Goal: Information Seeking & Learning: Learn about a topic

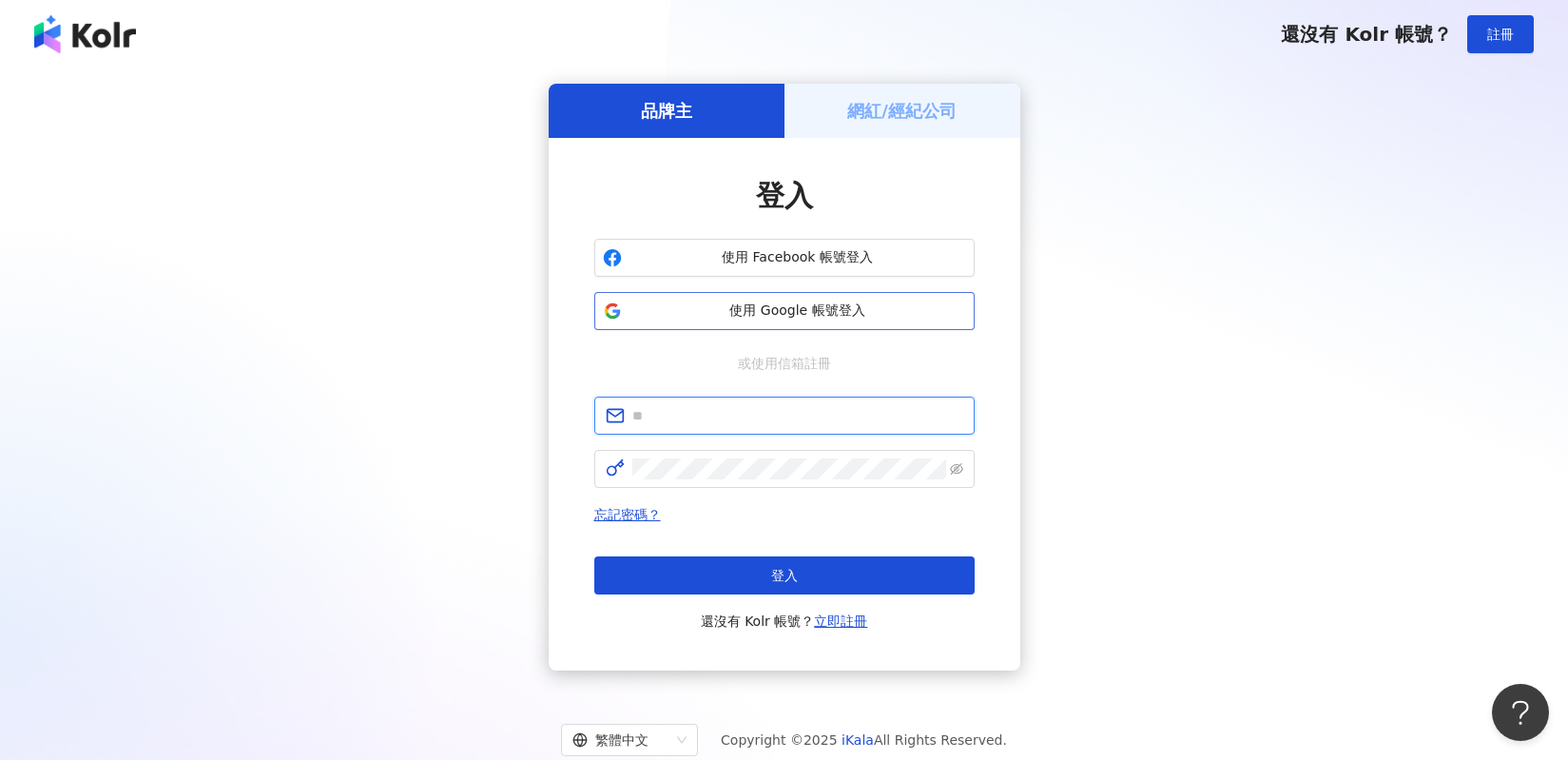
type input "**********"
click at [905, 311] on span "使用 Google 帳號登入" at bounding box center [798, 310] width 337 height 19
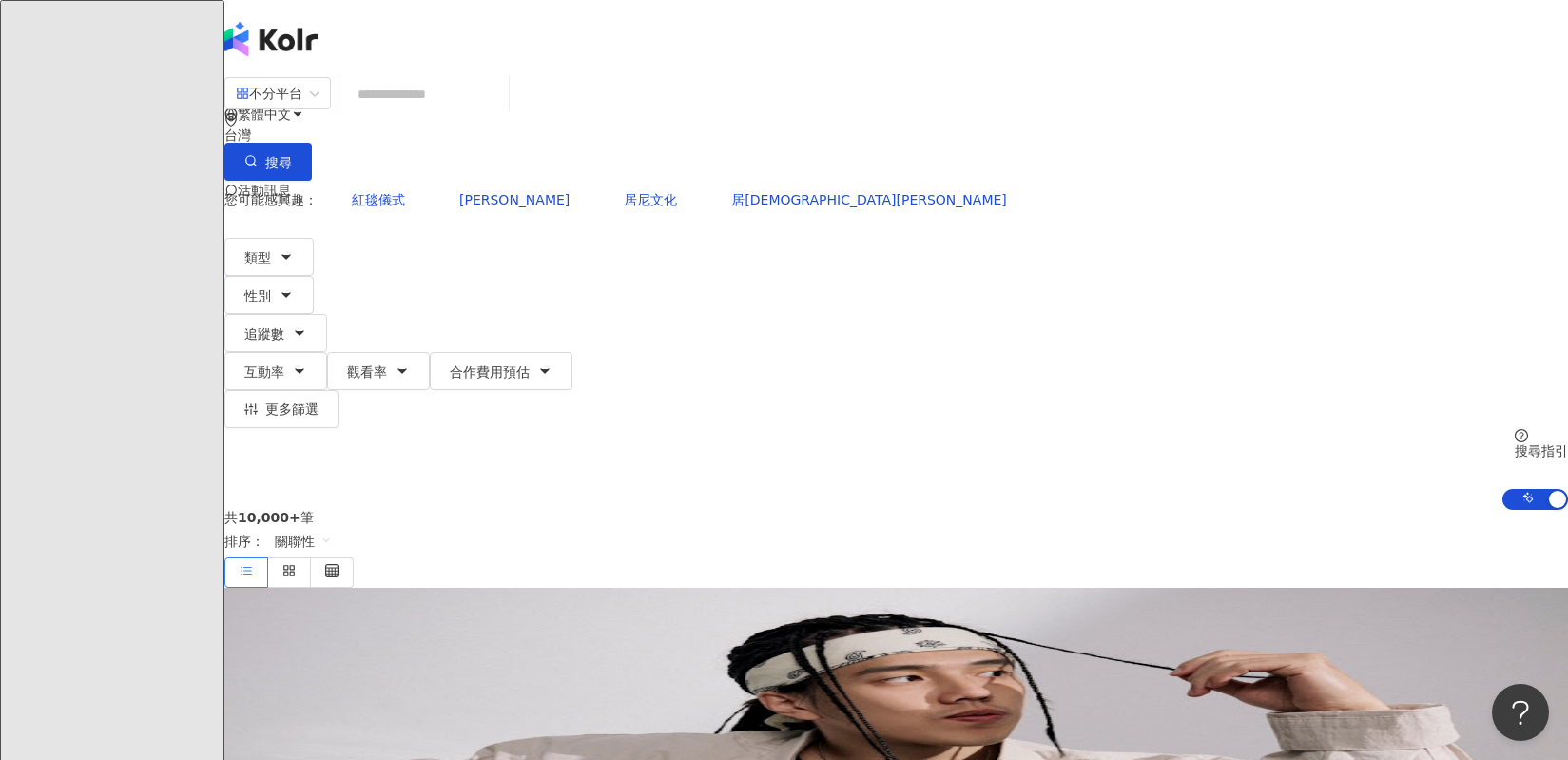
click at [517, 134] on div "不分平台 台灣 搜尋" at bounding box center [896, 128] width 1344 height 104
click at [501, 112] on input "search" at bounding box center [424, 94] width 154 height 36
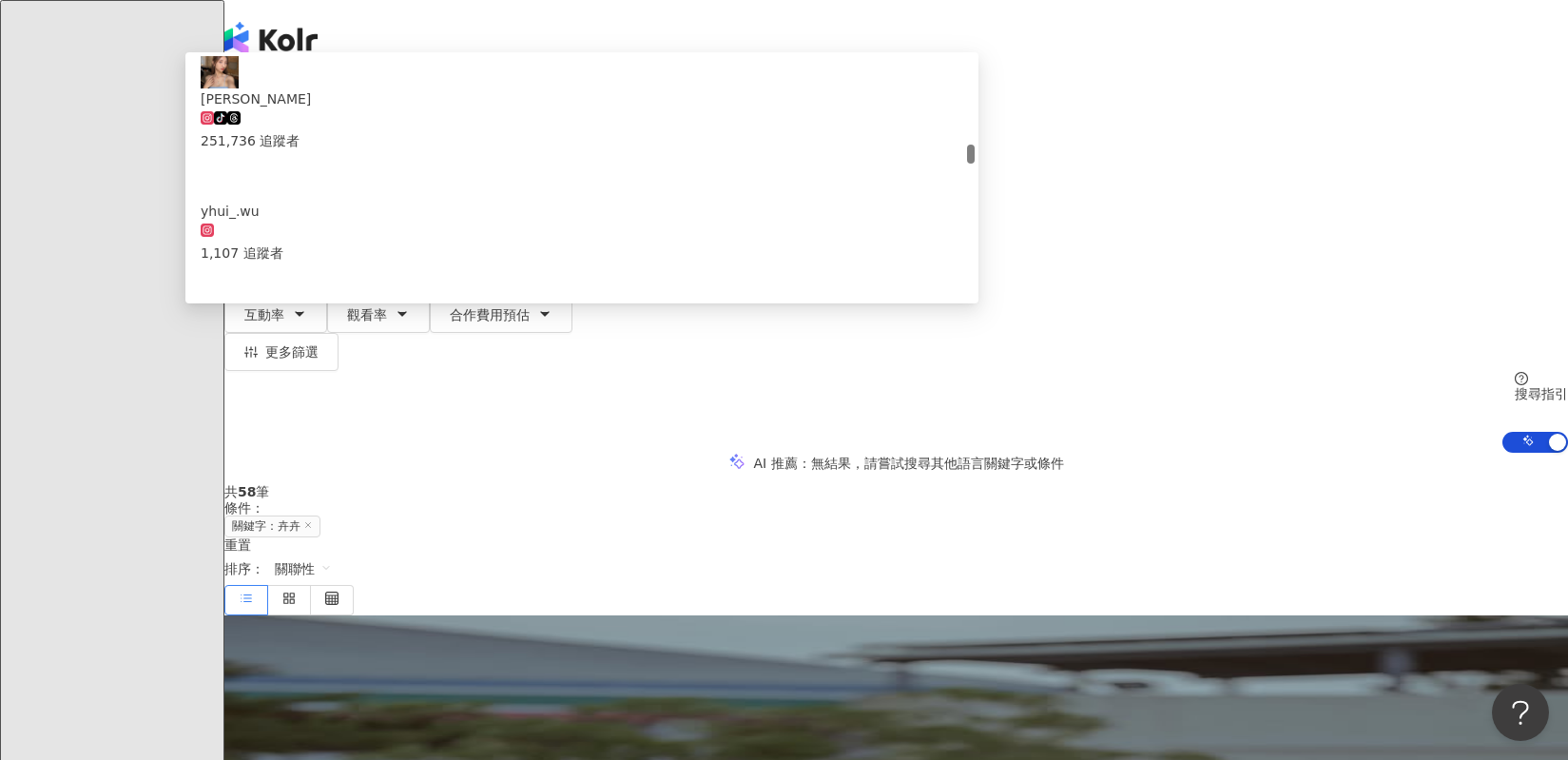
scroll to position [1199, 0]
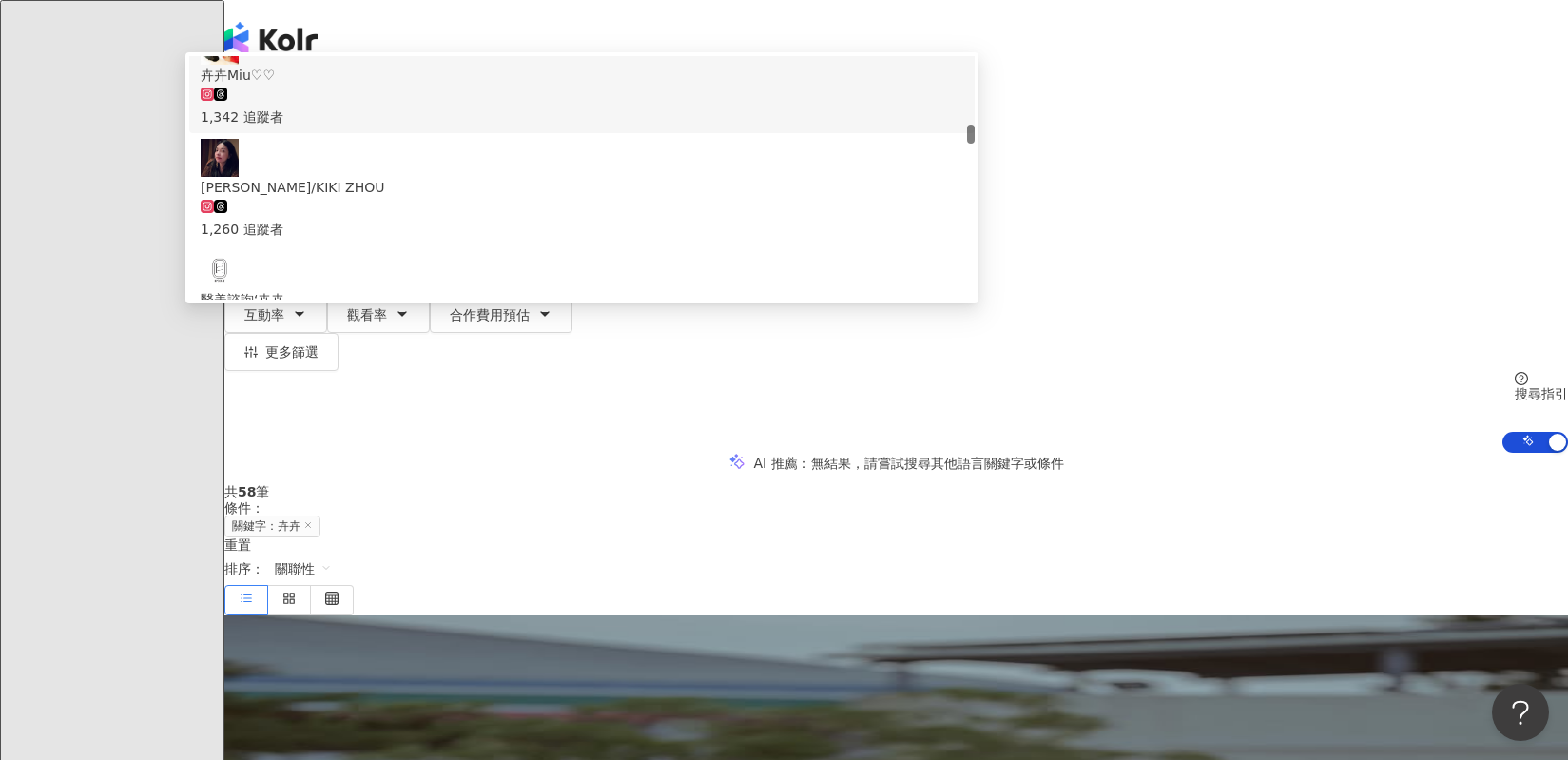
drag, startPoint x: 598, startPoint y: 118, endPoint x: 405, endPoint y: 97, distance: 194.1
click at [405, 97] on div "不分平台 ** 台灣 搜尋 5a967d66-5a87-4a09-a132-7ffb14f7461a 1e2902c8-f1fa-411d-b21a-94cb…" at bounding box center [896, 128] width 1344 height 104
paste input "**********"
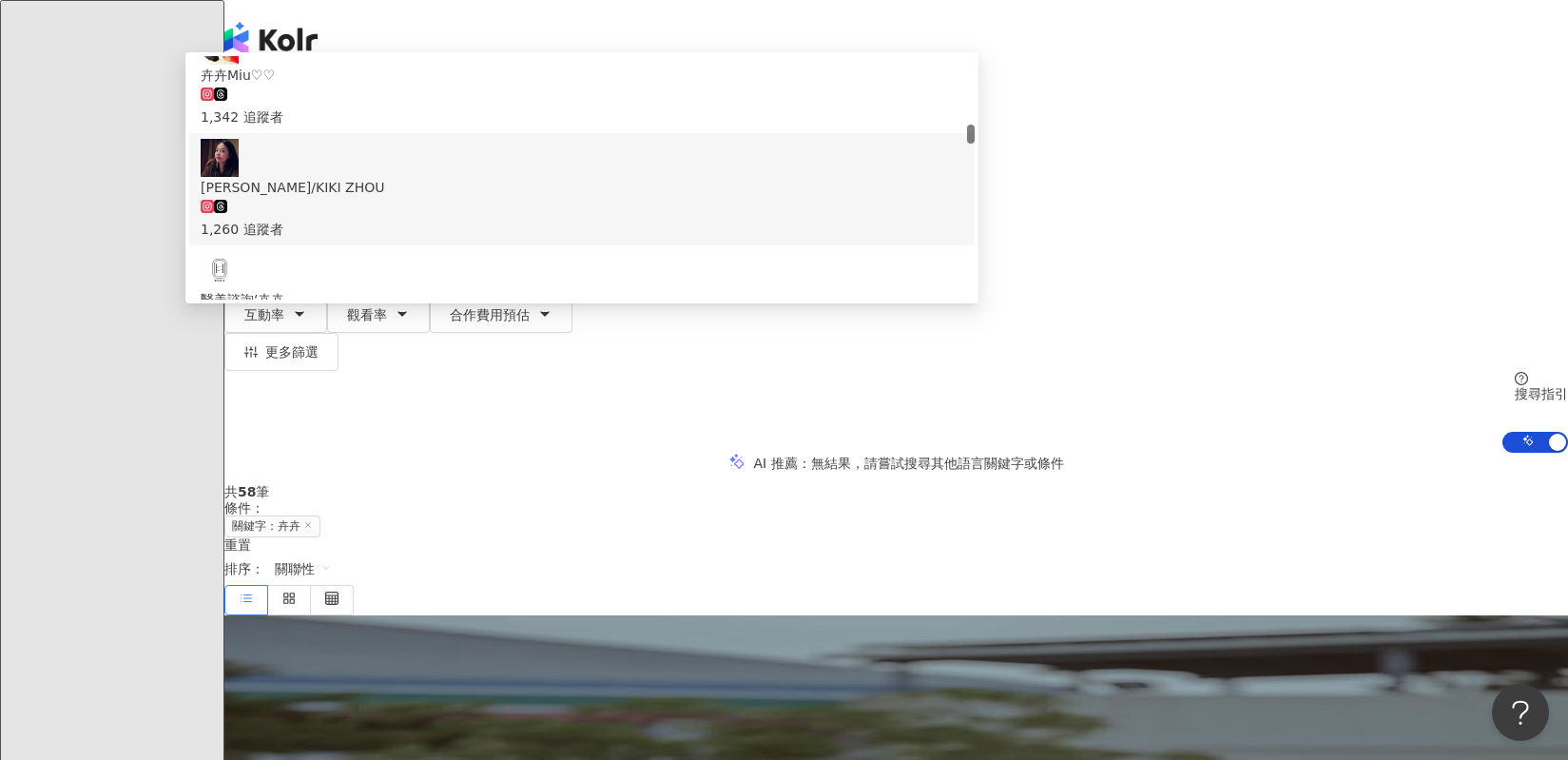
scroll to position [0, 0]
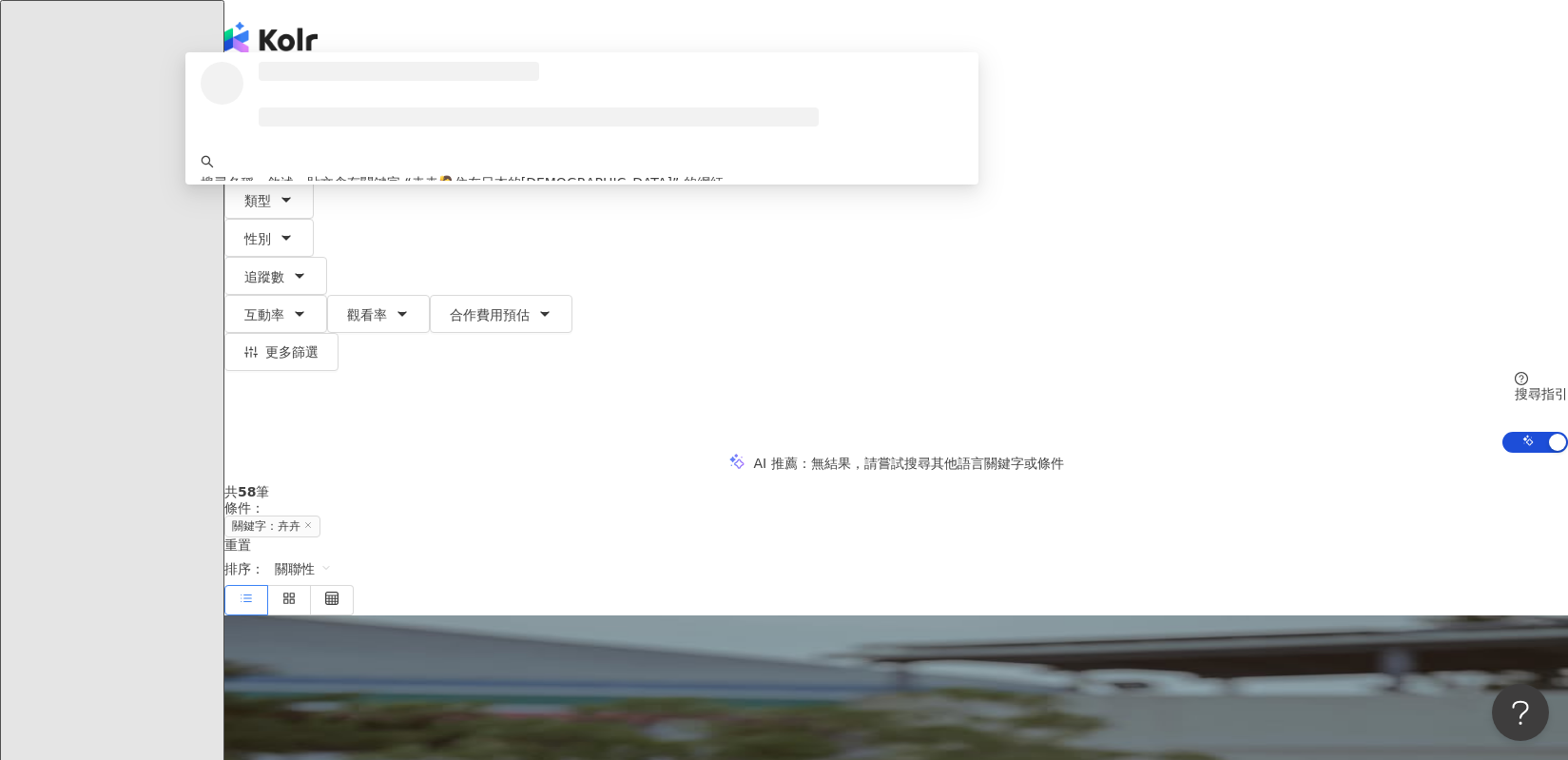
type input "**********"
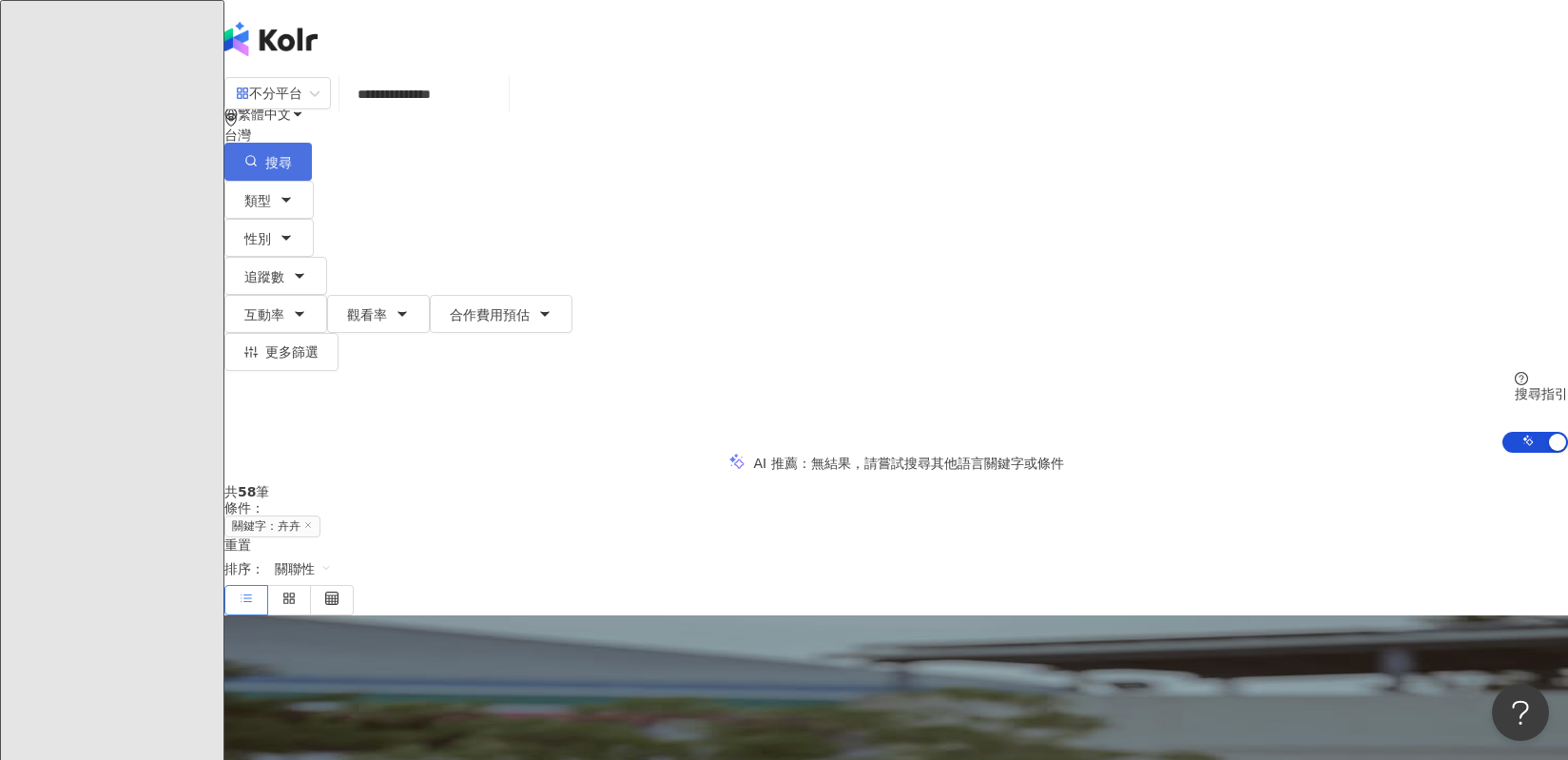
click at [312, 143] on button "搜尋" at bounding box center [268, 161] width 88 height 38
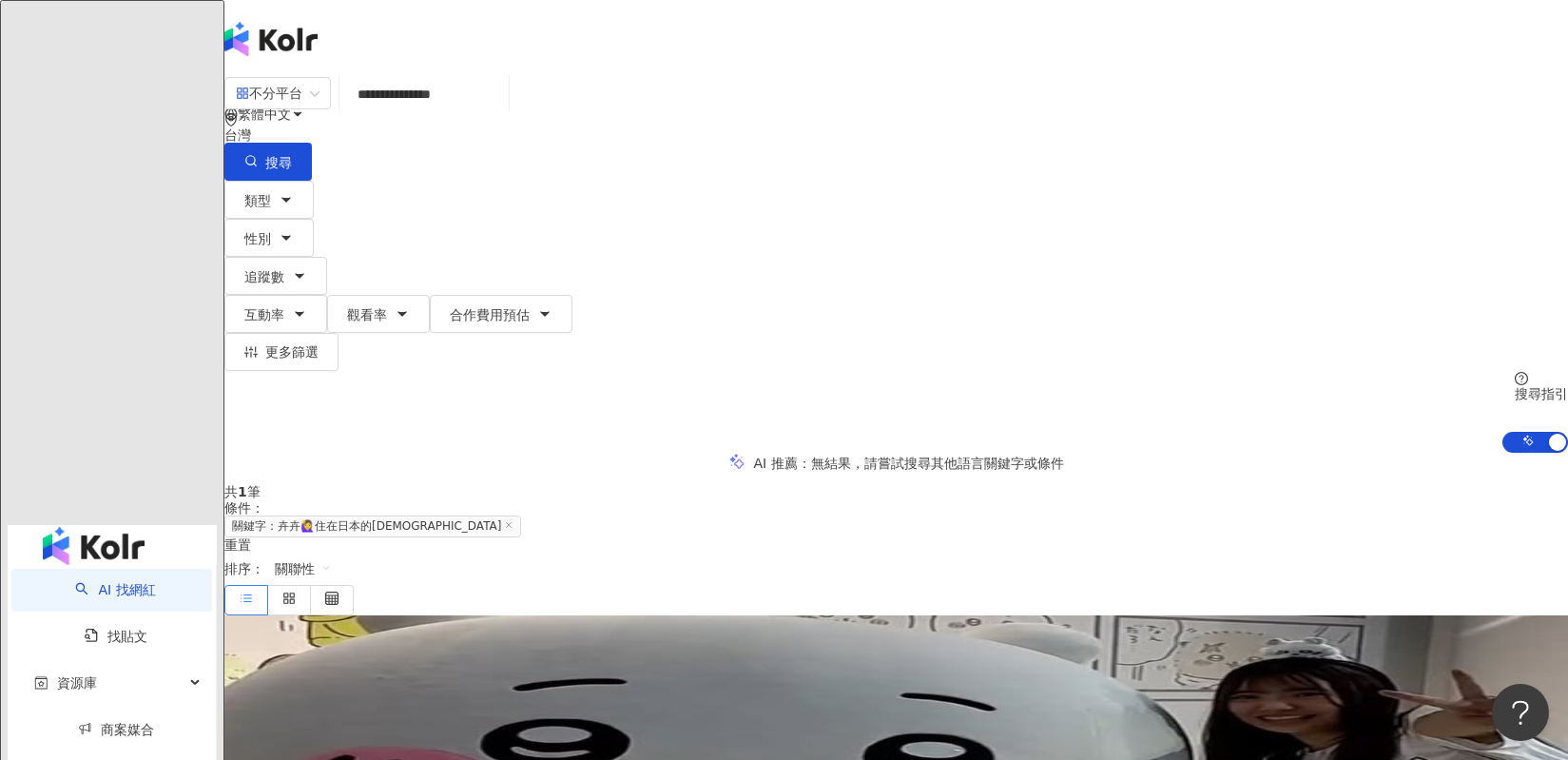
click at [405, 615] on img at bounding box center [334, 686] width 143 height 143
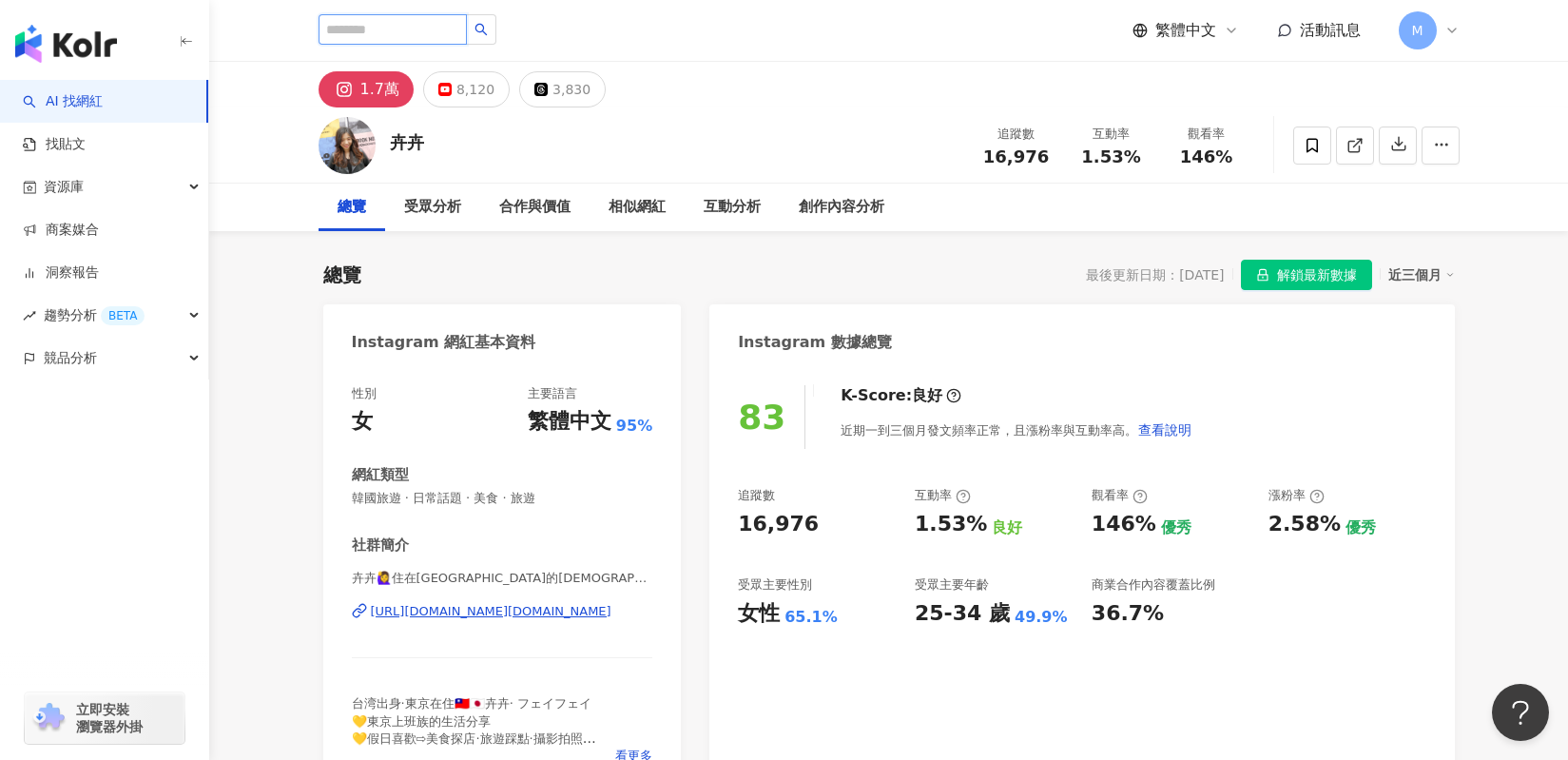
click at [421, 32] on input "search" at bounding box center [393, 29] width 149 height 31
type input "*"
click at [446, 37] on input "search" at bounding box center [393, 29] width 149 height 31
paste input "**********"
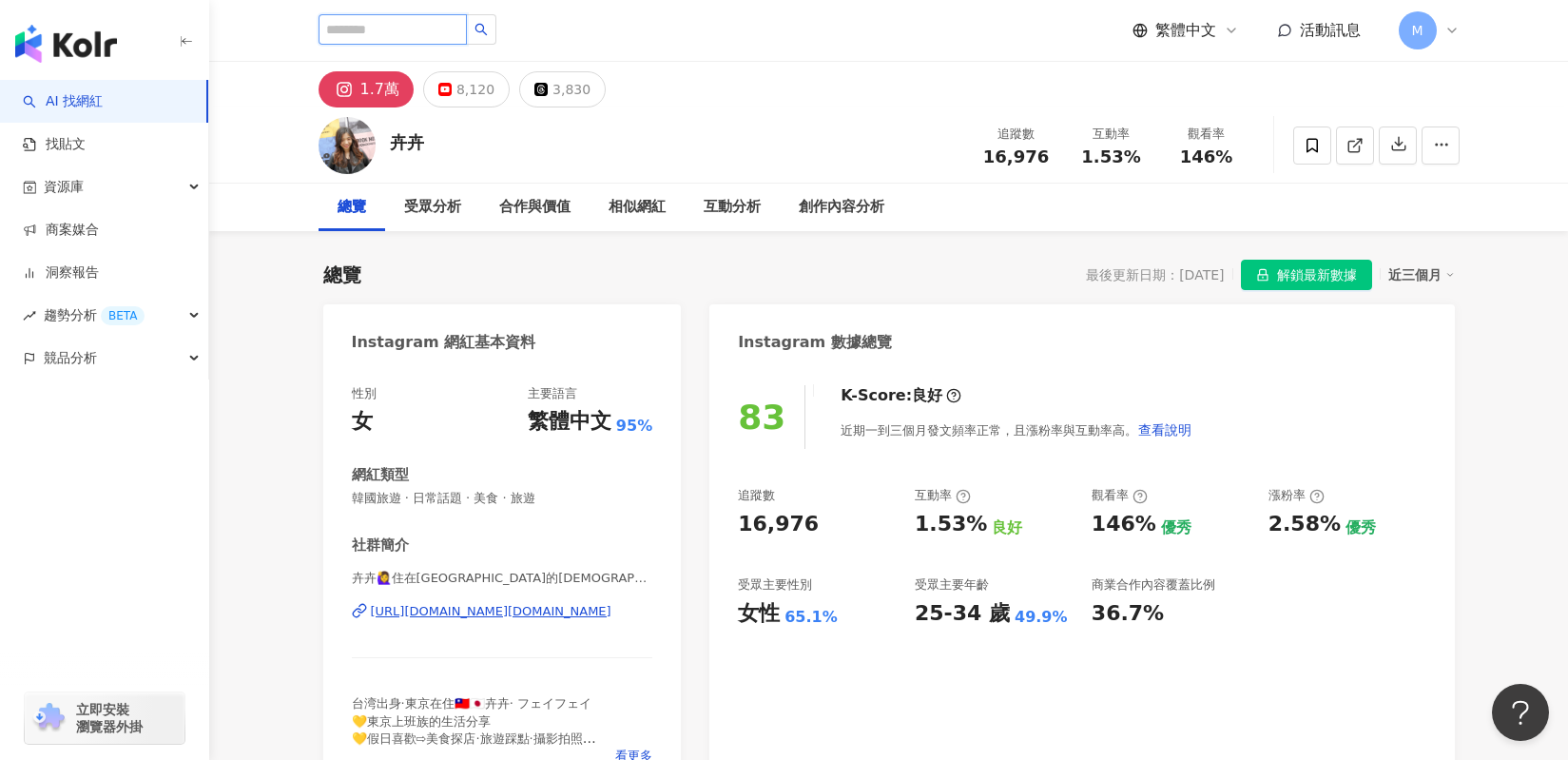
type input "**********"
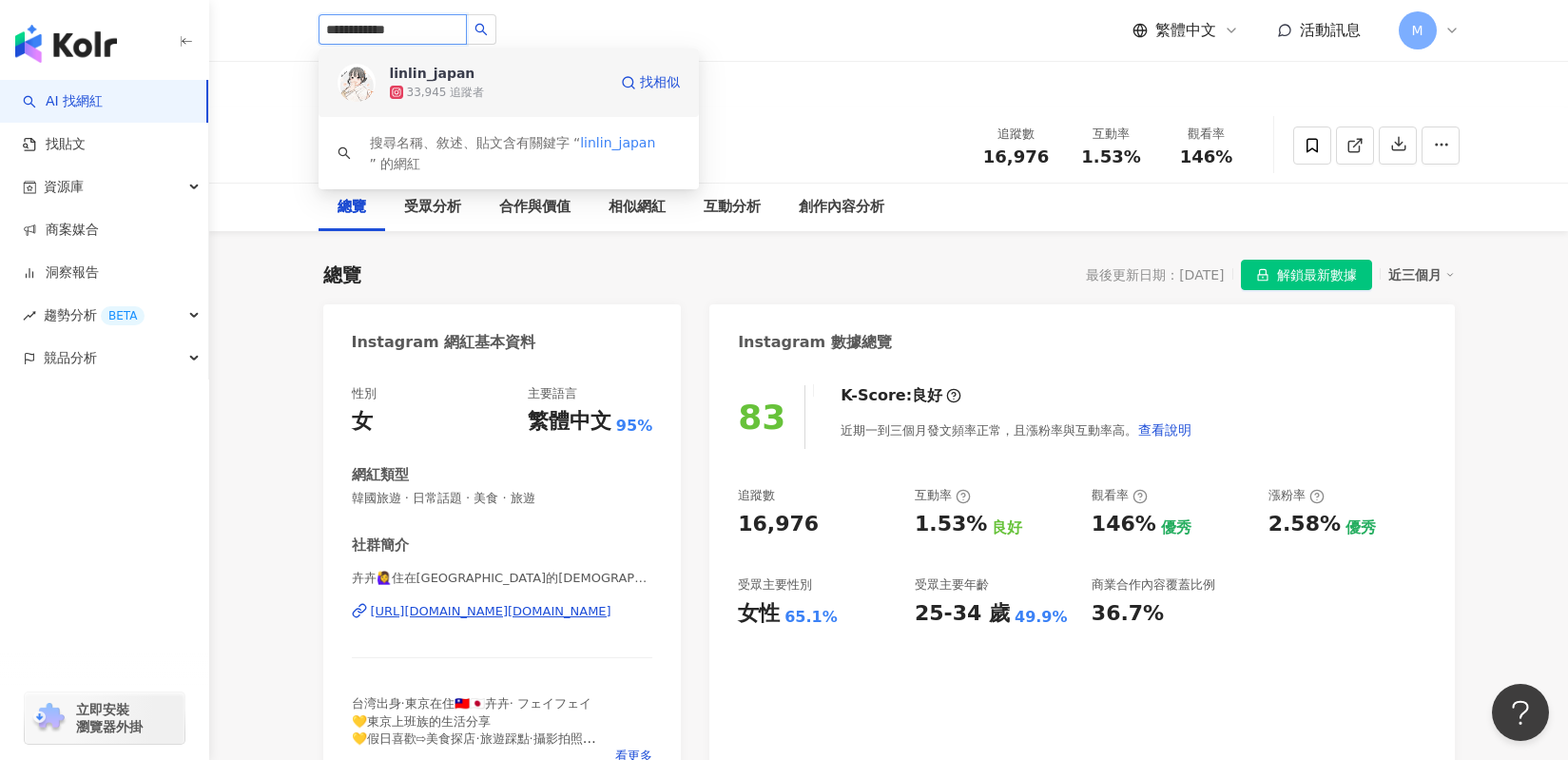
click at [446, 69] on div "linlin_japan" at bounding box center [432, 73] width 86 height 19
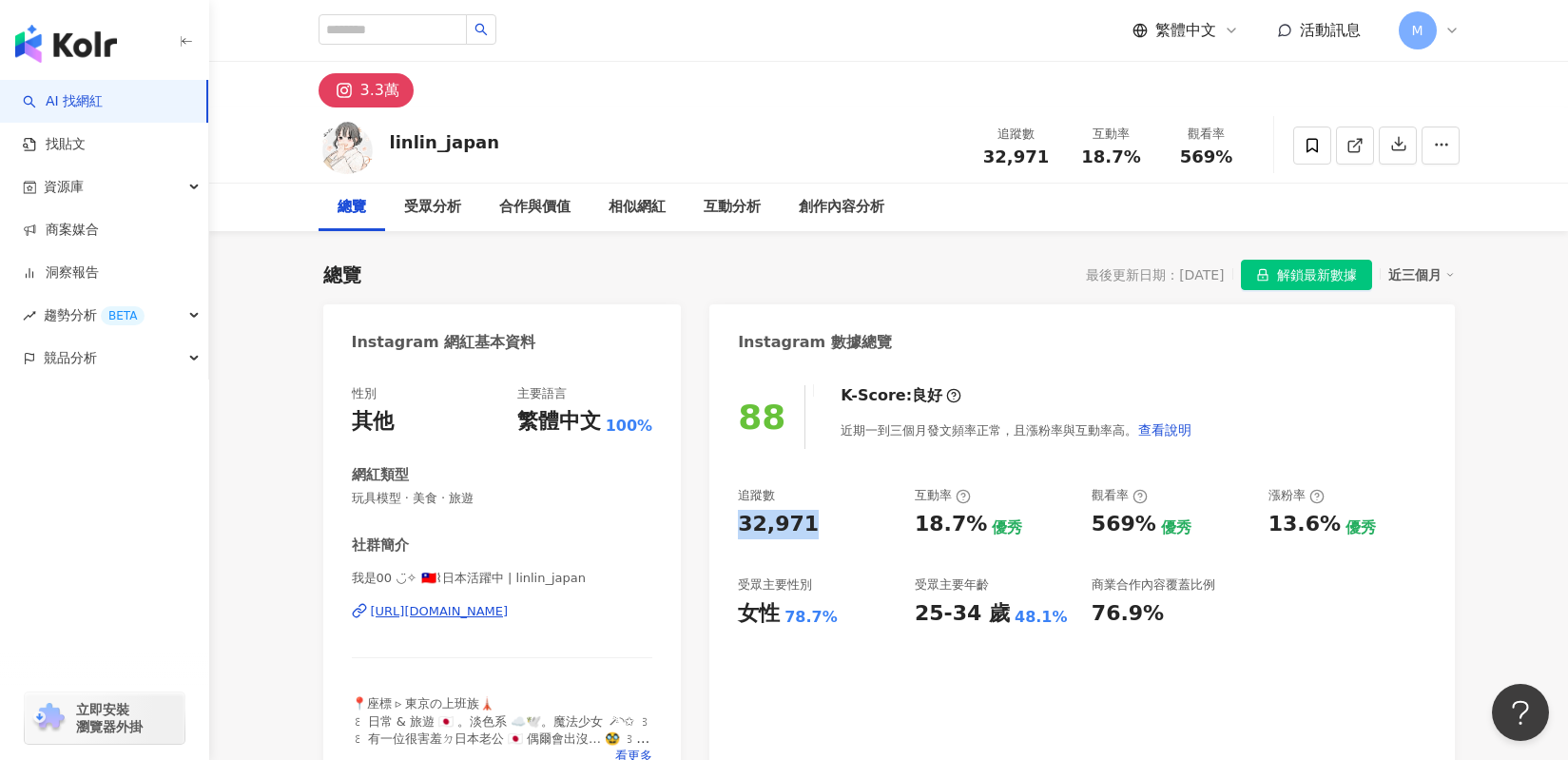
drag, startPoint x: 734, startPoint y: 517, endPoint x: 819, endPoint y: 528, distance: 85.7
click at [819, 528] on div "88 K-Score : 良好 近期一到三個月發文頻率正常，且漲粉率與互動率高。 查看說明 追蹤數 32,971 互動率 18.7% 優秀 觀看率 569% …" at bounding box center [1081, 580] width 745 height 427
copy div "32,971"
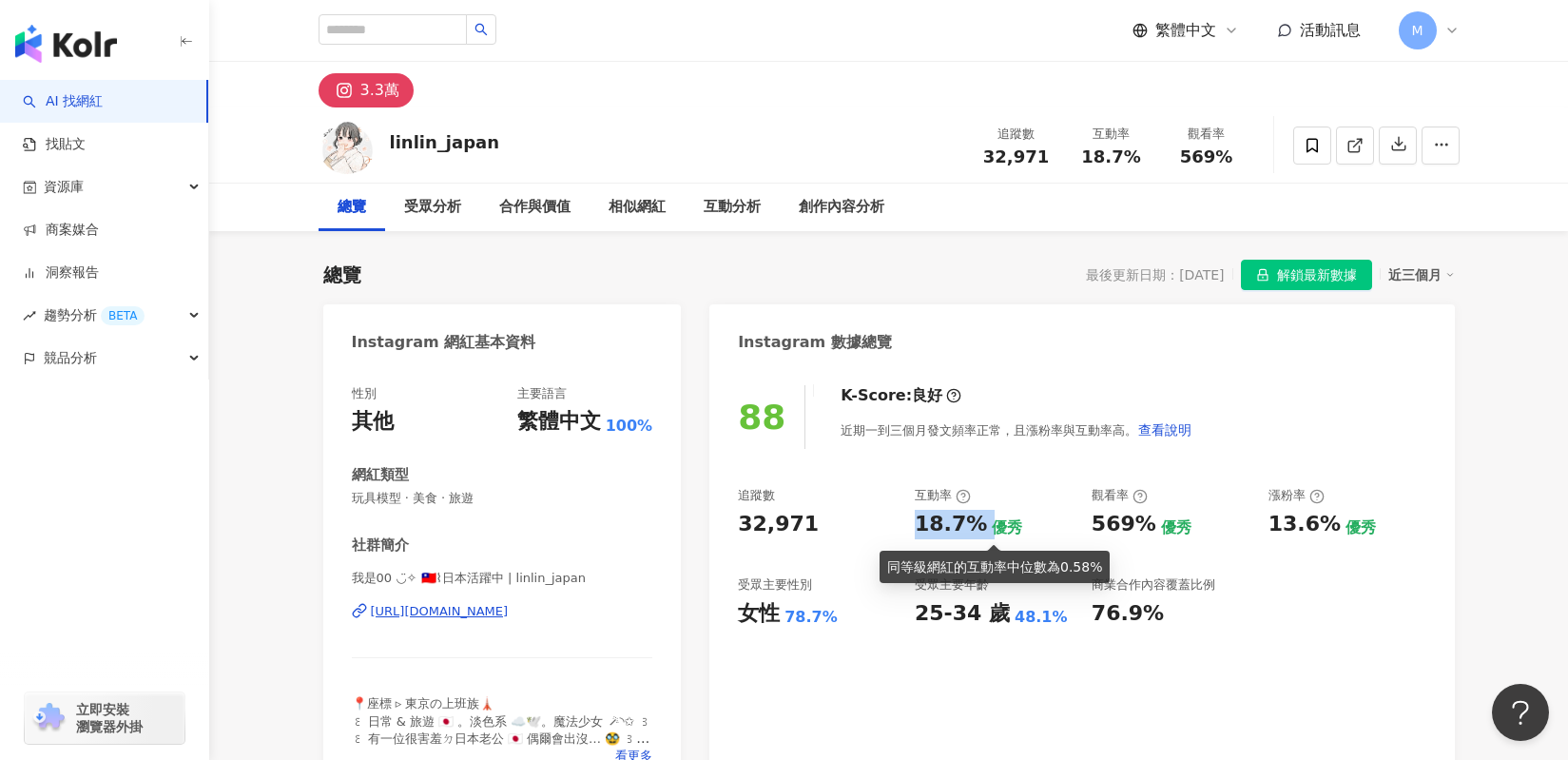
drag, startPoint x: 909, startPoint y: 514, endPoint x: 982, endPoint y: 521, distance: 73.3
click at [982, 521] on div "追蹤數 32,971 互動率 18.7% 優秀 觀看率 569% 優秀 漲粉率 13.6% 優秀 受眾主要性別 女性 78.7% 受眾主要年齡 25-34 歲…" at bounding box center [1081, 556] width 687 height 141
copy div "18.7%"
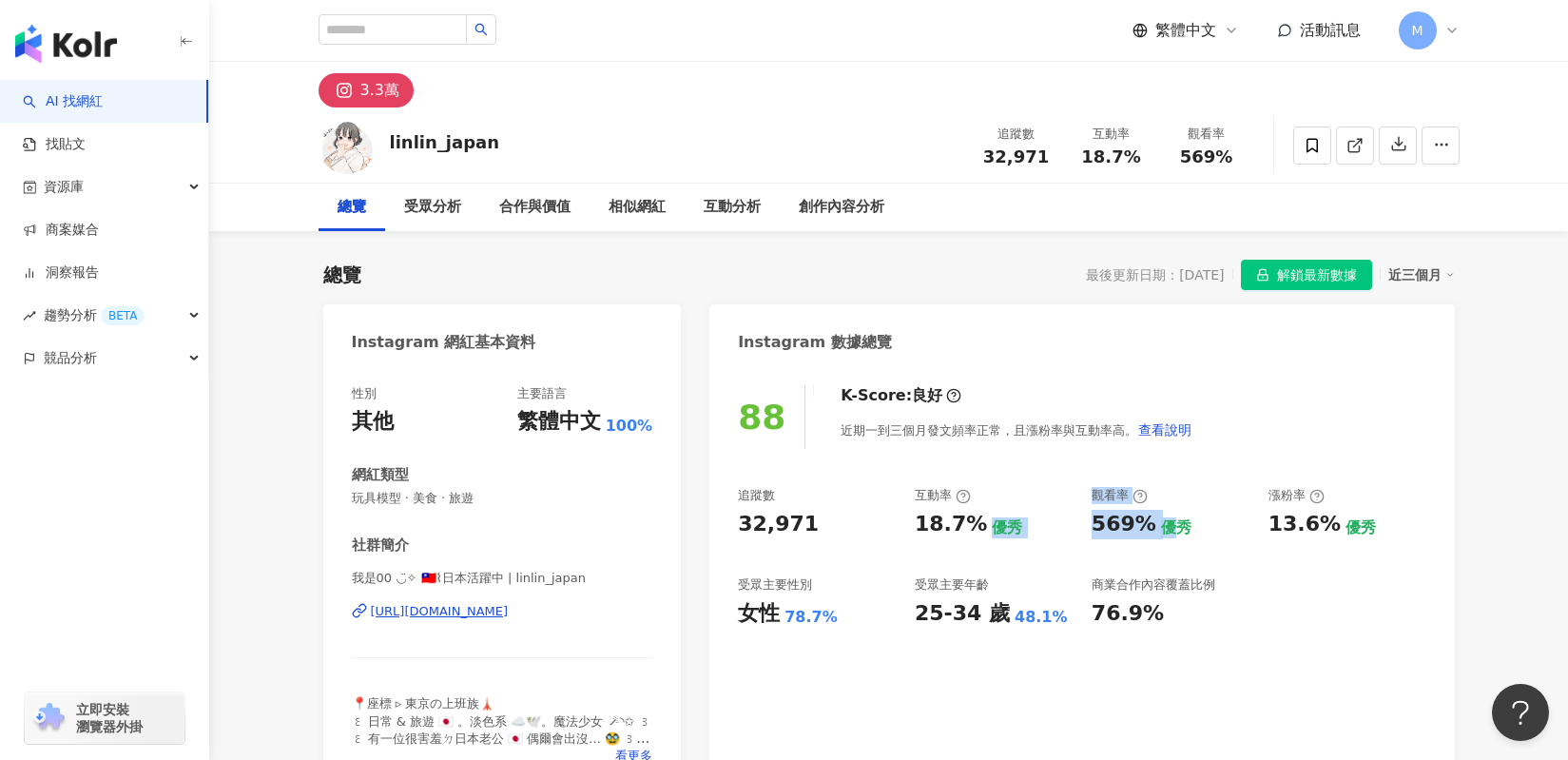
drag, startPoint x: 1072, startPoint y: 516, endPoint x: 1158, endPoint y: 521, distance: 86.1
click at [1158, 521] on div "追蹤數 32,971 互動率 18.7% 優秀 觀看率 569% 優秀 漲粉率 13.6% 優秀 受眾主要性別 女性 78.7% 受眾主要年齡 25-34 歲…" at bounding box center [1081, 556] width 687 height 141
click at [1161, 525] on div "優秀" at bounding box center [1176, 527] width 31 height 21
drag, startPoint x: 1083, startPoint y: 525, endPoint x: 1146, endPoint y: 523, distance: 63.0
click at [1146, 523] on div "追蹤數 32,971 互動率 18.7% 優秀 觀看率 569% 優秀 漲粉率 13.6% 優秀 受眾主要性別 女性 78.7% 受眾主要年齡 25-34 歲…" at bounding box center [1081, 556] width 687 height 141
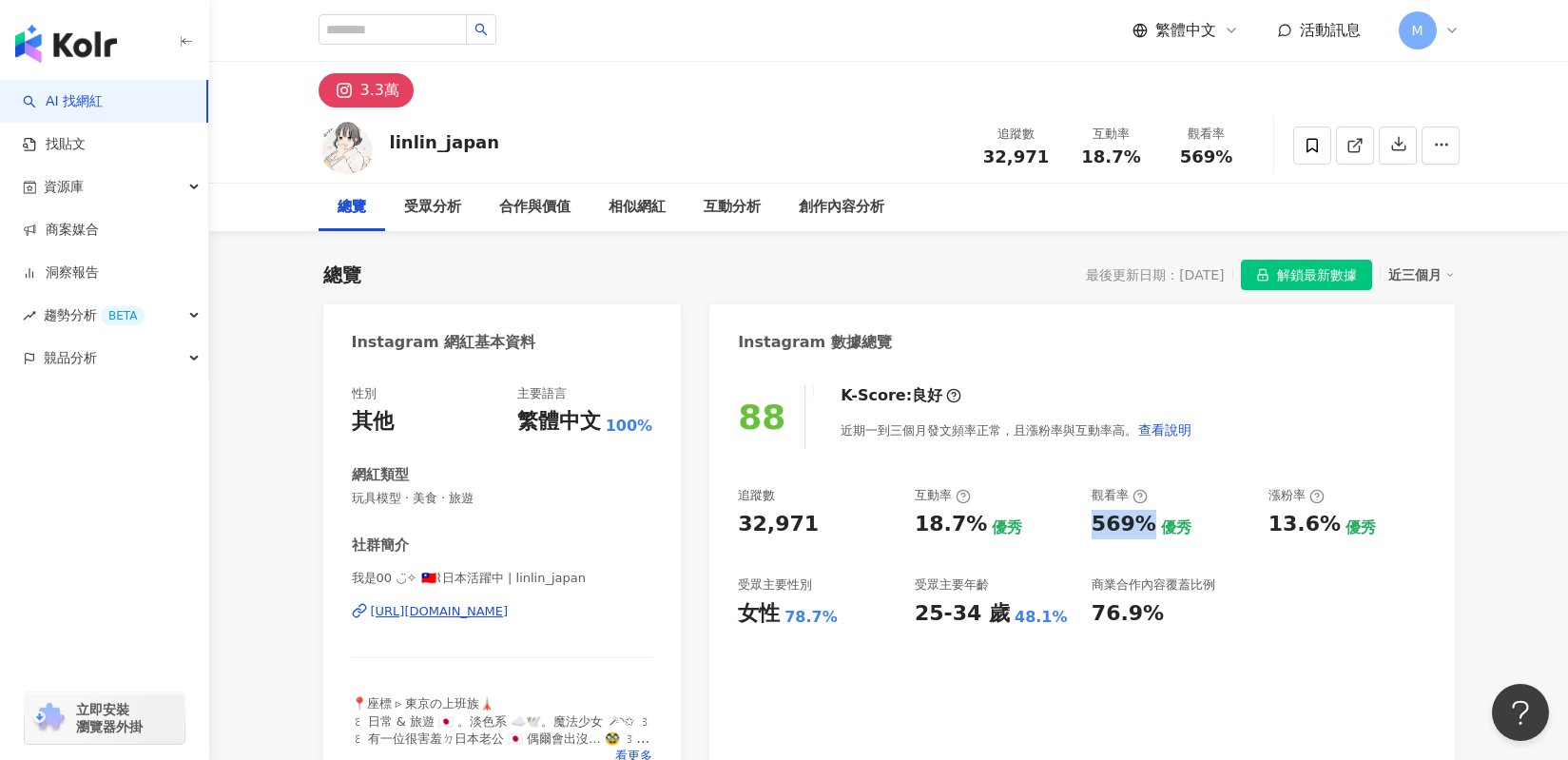
copy div "569%"
click at [359, 88] on button "3.3萬" at bounding box center [366, 90] width 96 height 34
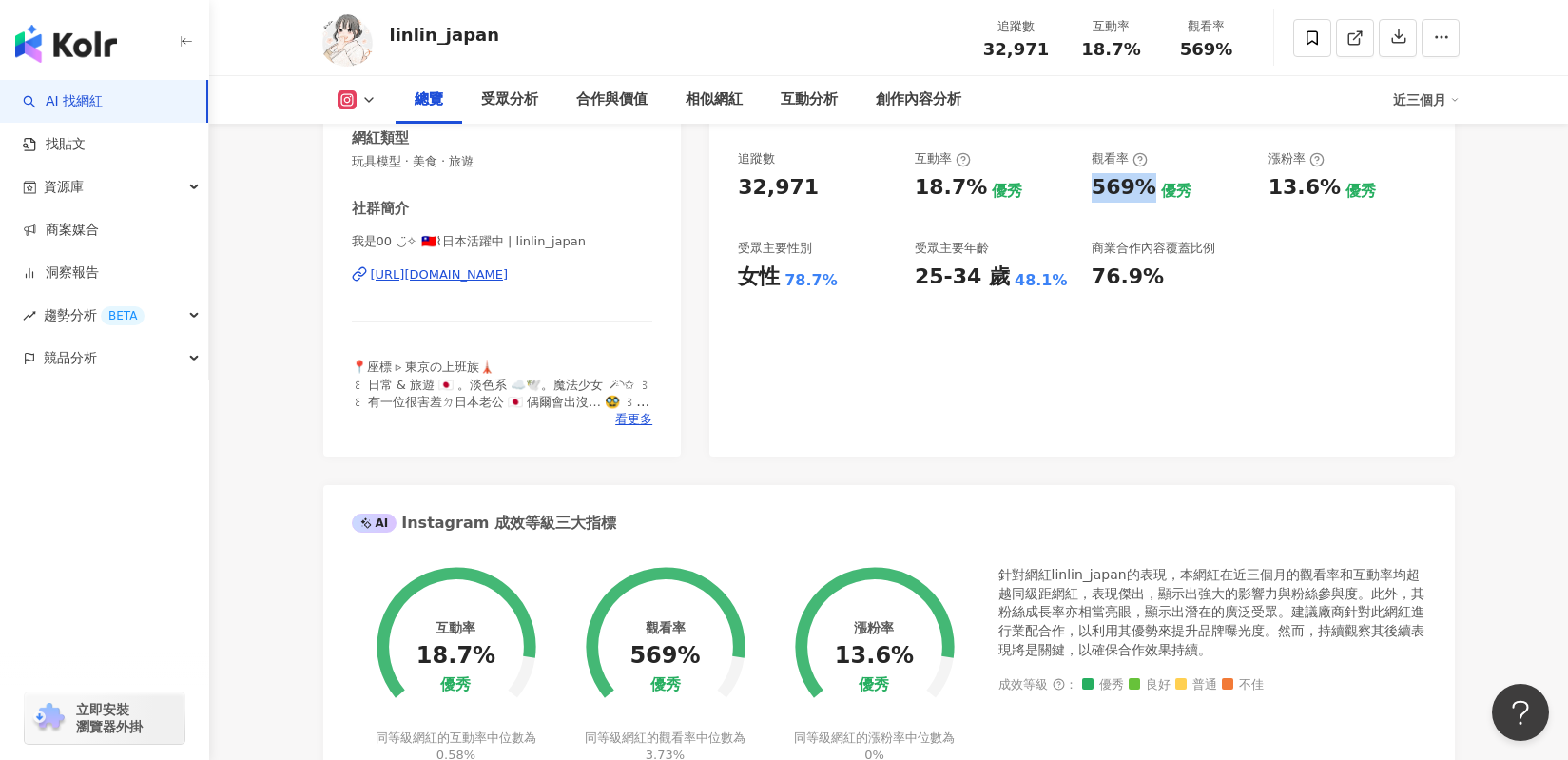
scroll to position [338, 0]
click at [371, 95] on icon at bounding box center [368, 99] width 15 height 15
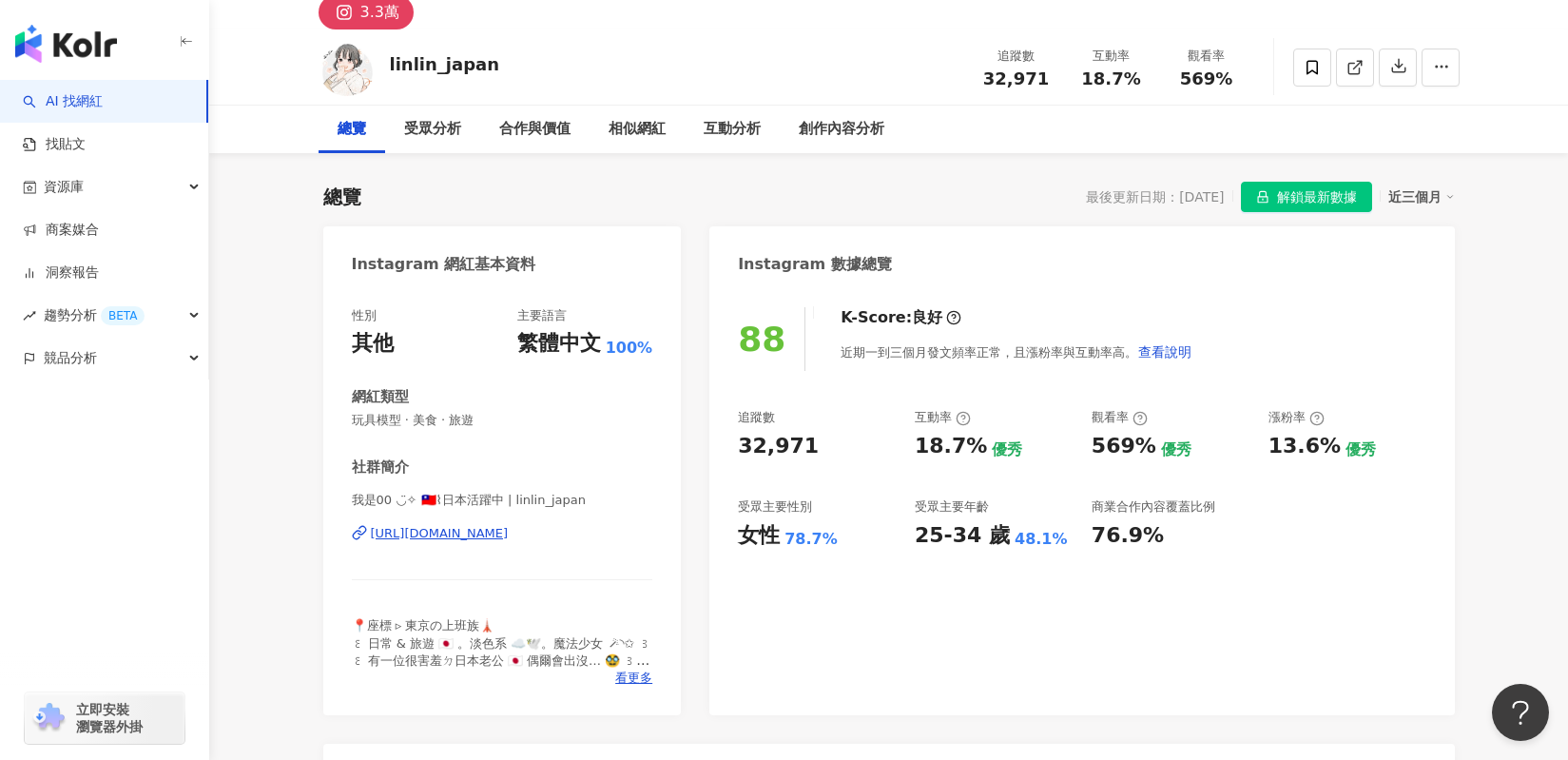
scroll to position [0, 0]
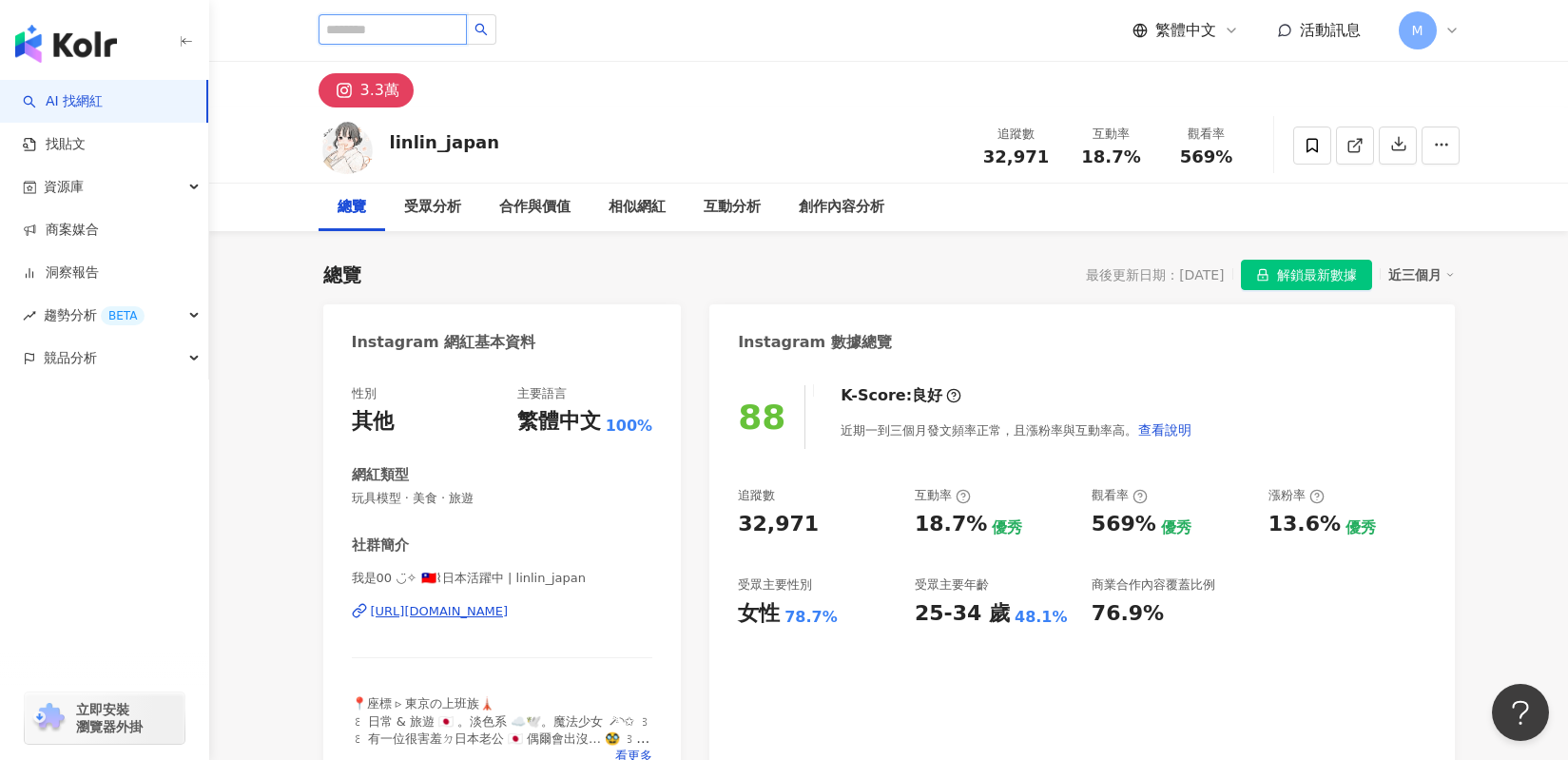
click at [435, 24] on input "search" at bounding box center [393, 29] width 149 height 31
paste input "**"
type input "**"
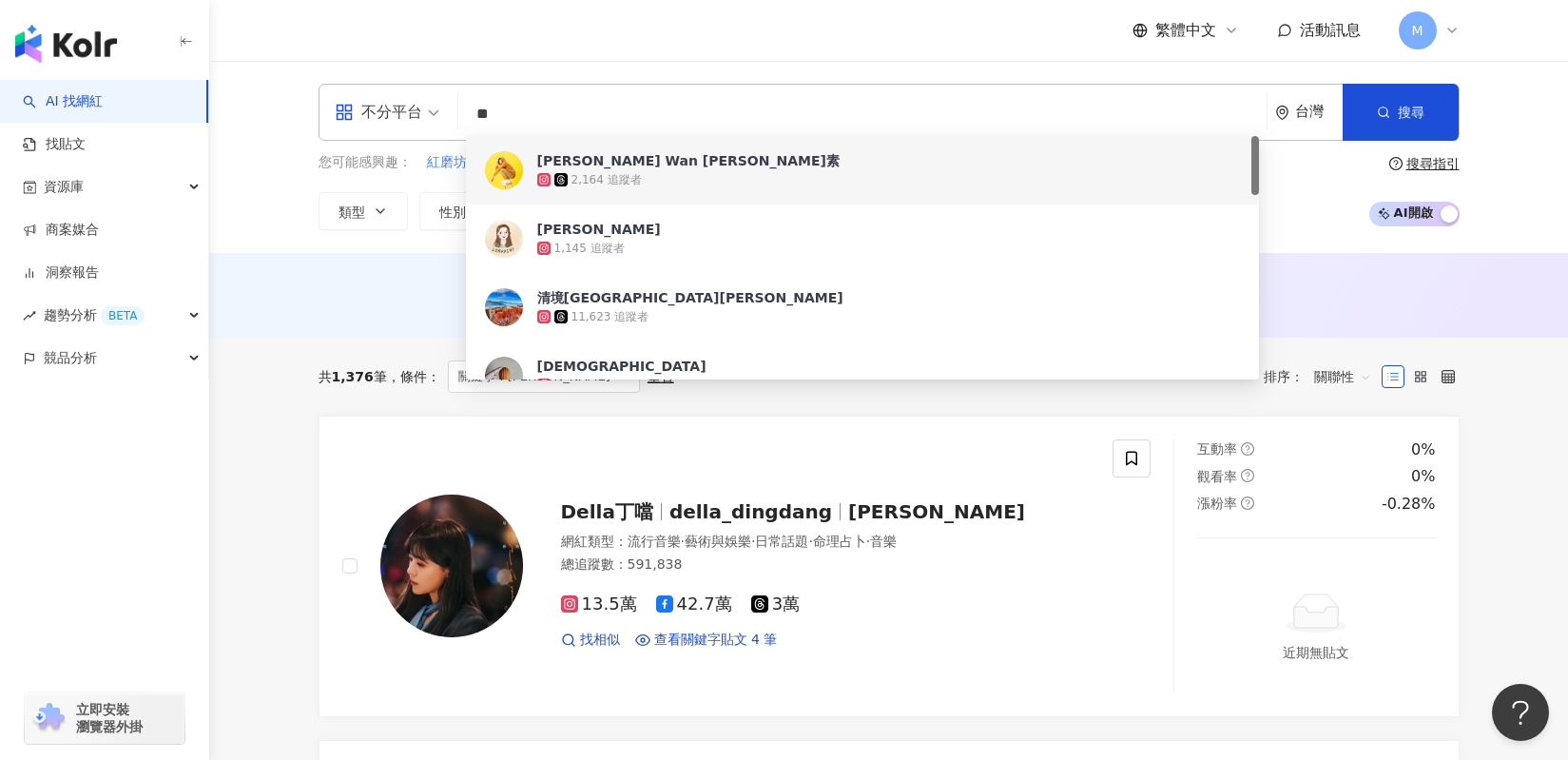
drag, startPoint x: 532, startPoint y: 102, endPoint x: 465, endPoint y: 105, distance: 67.1
click at [466, 105] on input "**" at bounding box center [862, 114] width 793 height 36
drag, startPoint x: 469, startPoint y: 106, endPoint x: 529, endPoint y: 108, distance: 60.0
click at [529, 108] on input "**" at bounding box center [862, 114] width 793 height 36
paste input "********"
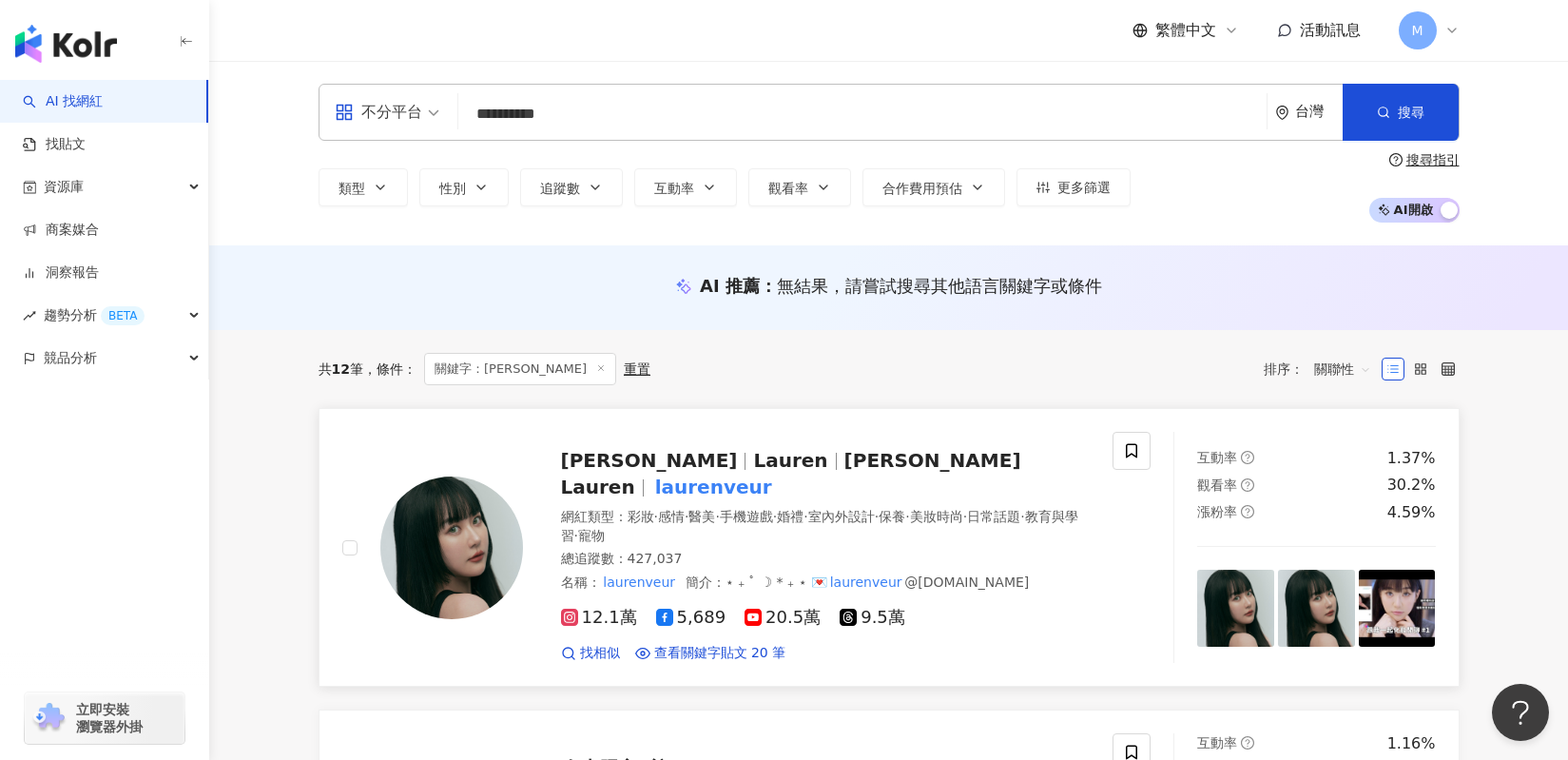
click at [709, 465] on span "蘿倫 Lauren" at bounding box center [791, 474] width 460 height 49
click at [753, 450] on span "Lauren" at bounding box center [790, 460] width 74 height 23
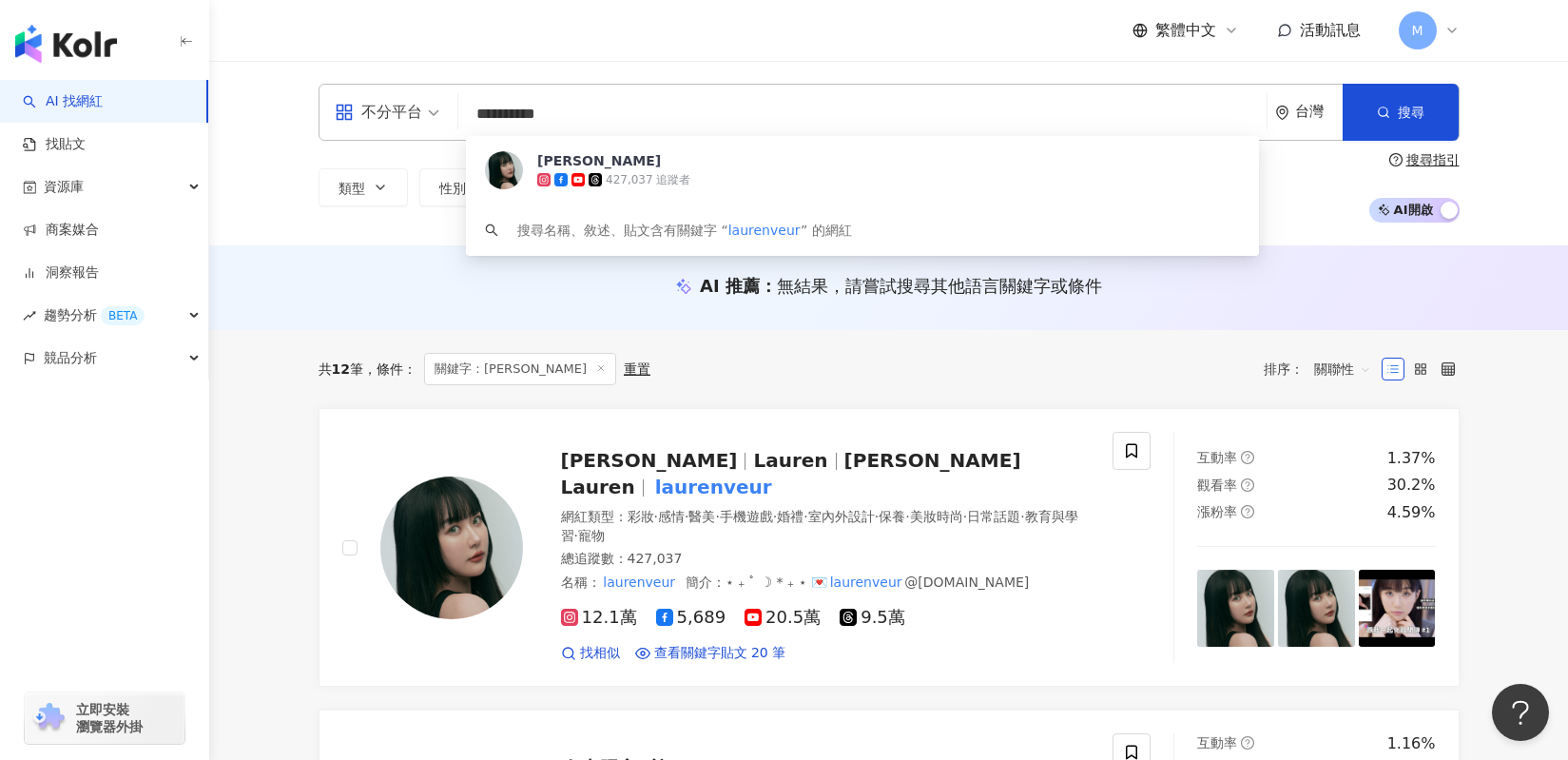
drag, startPoint x: 613, startPoint y: 110, endPoint x: 353, endPoint y: 114, distance: 260.0
click at [353, 114] on div "**********" at bounding box center [889, 112] width 1142 height 57
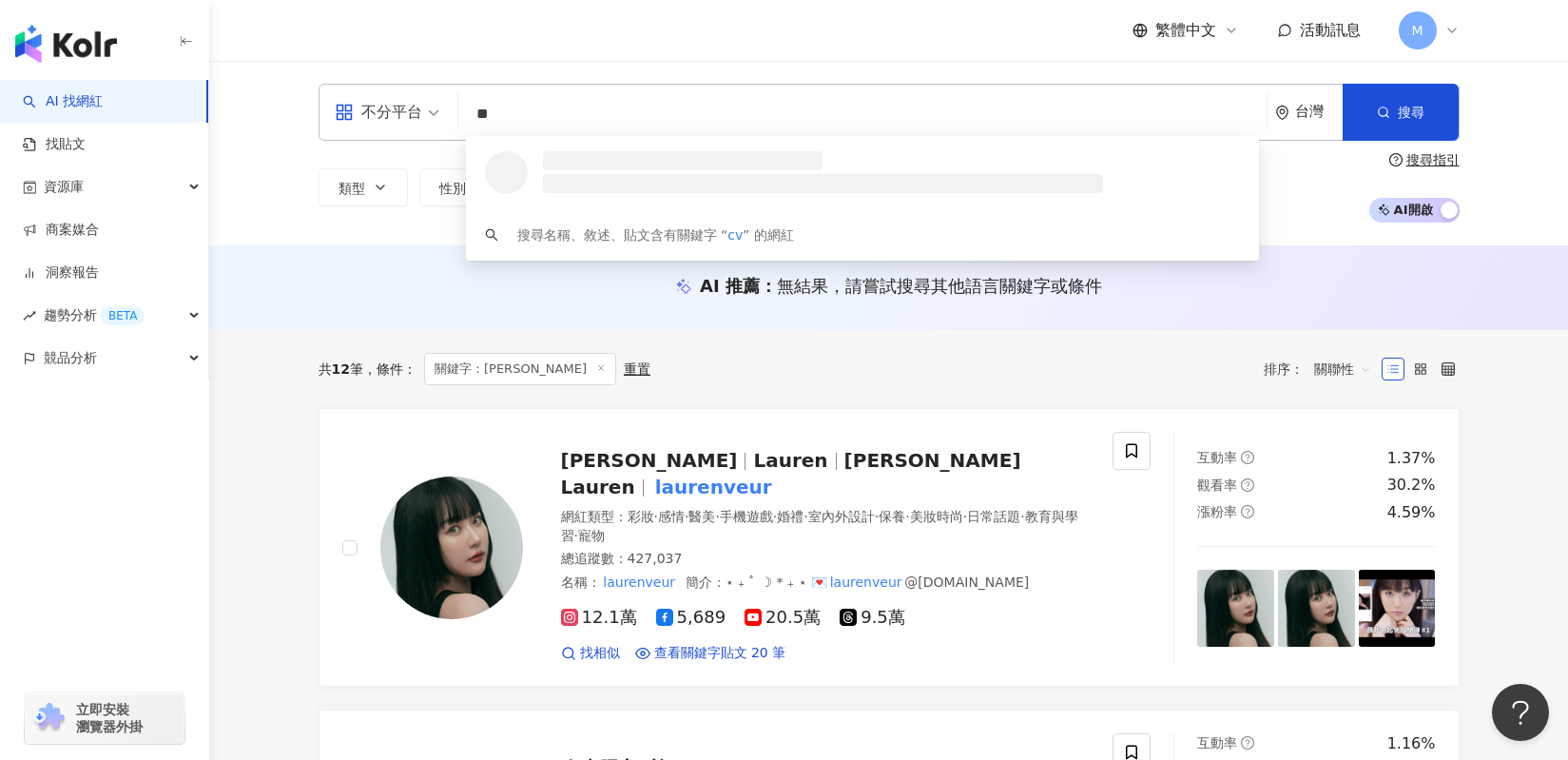
type input "*"
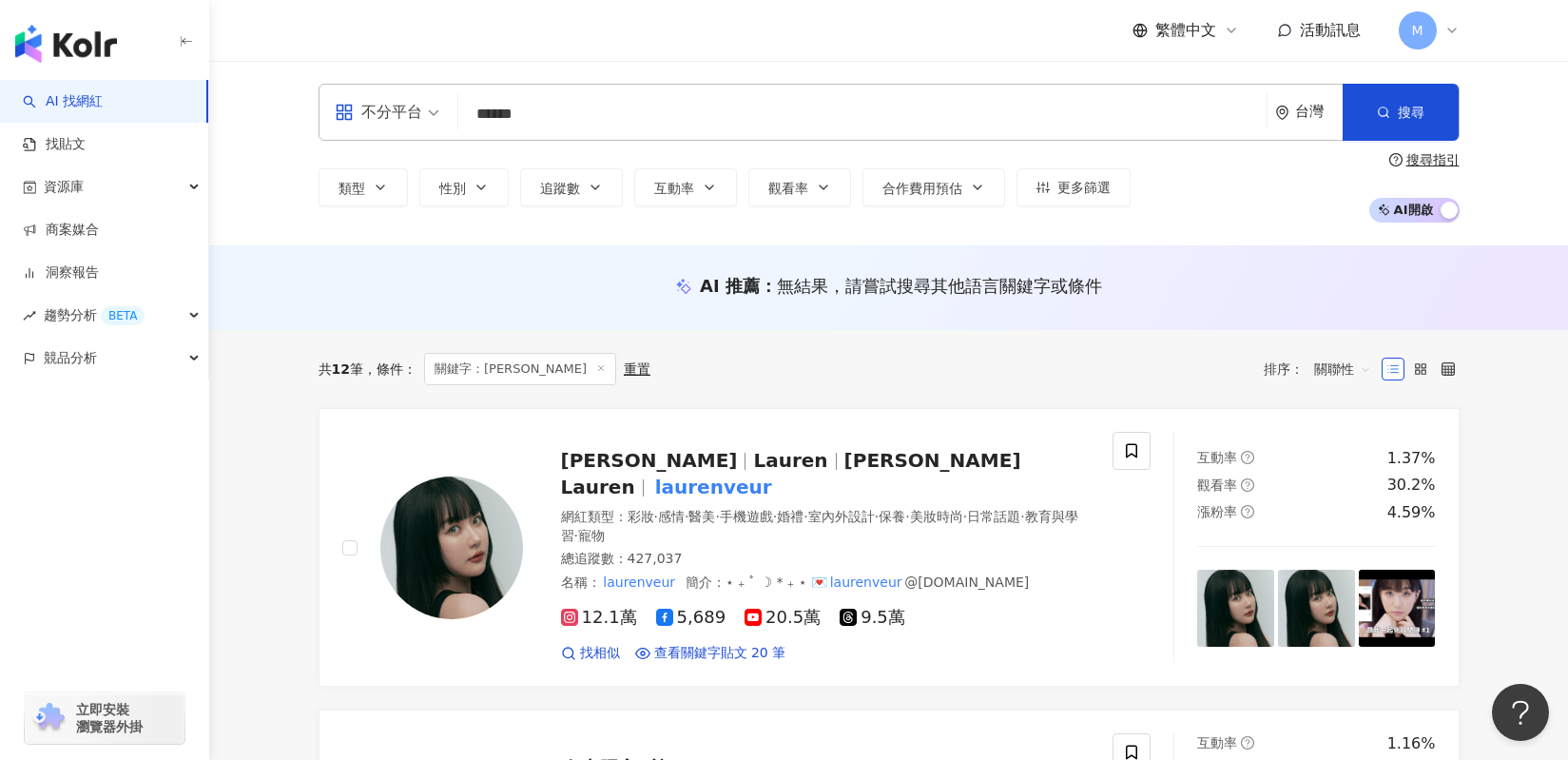
type input "******"
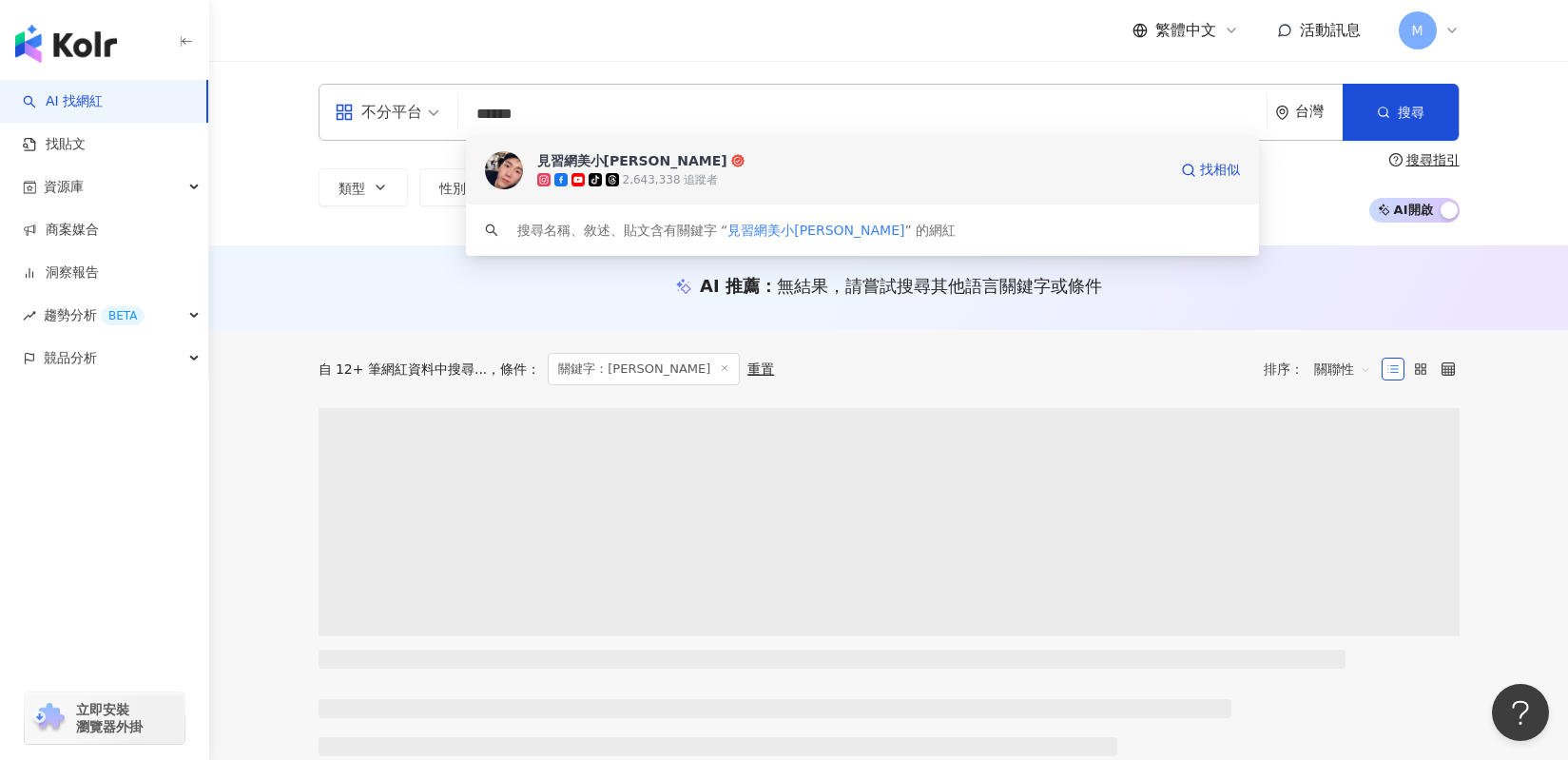
click at [628, 177] on div "2,643,338 追蹤者" at bounding box center [672, 180] width 97 height 16
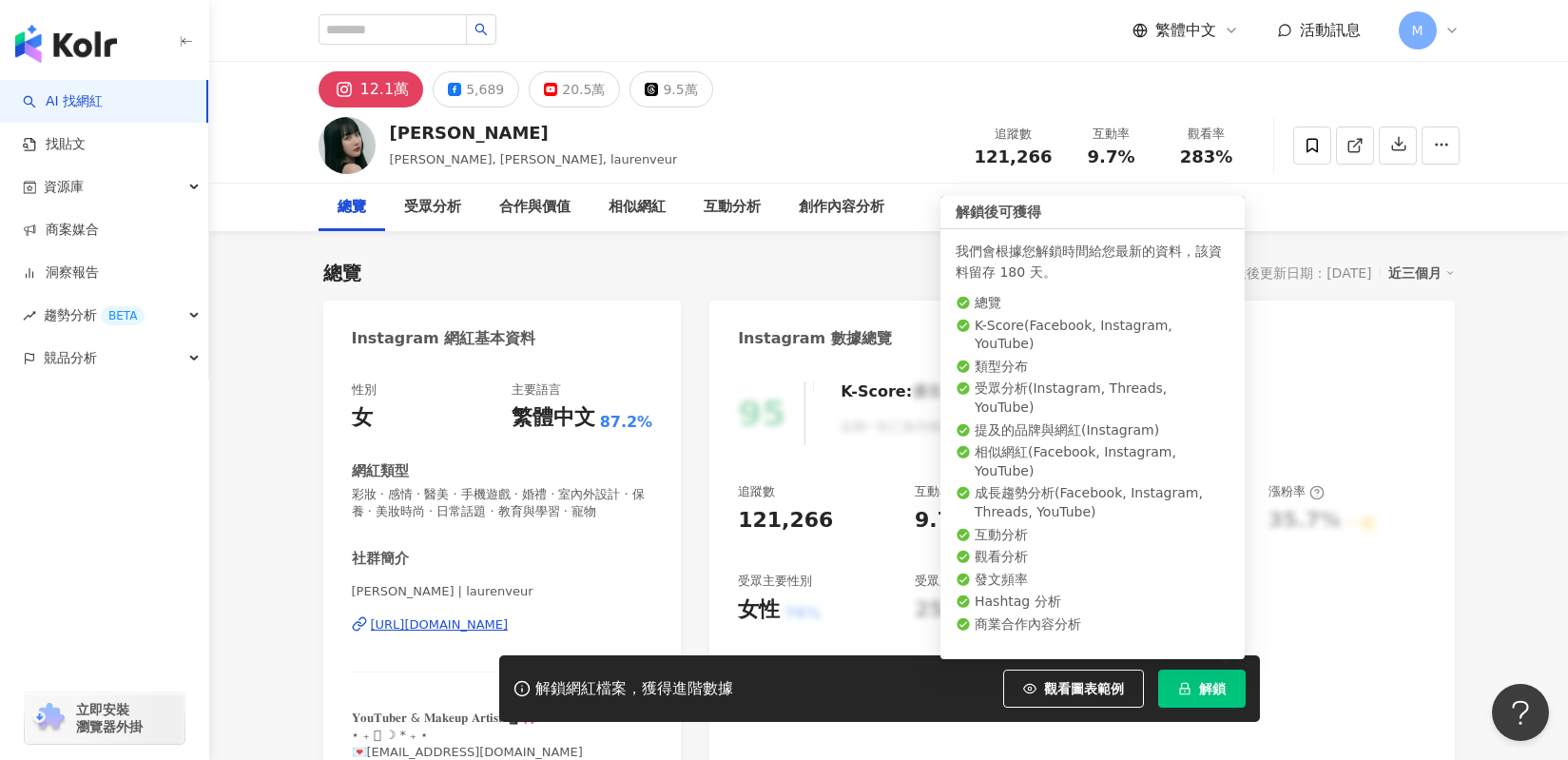
click at [1206, 700] on button "解鎖" at bounding box center [1202, 688] width 88 height 38
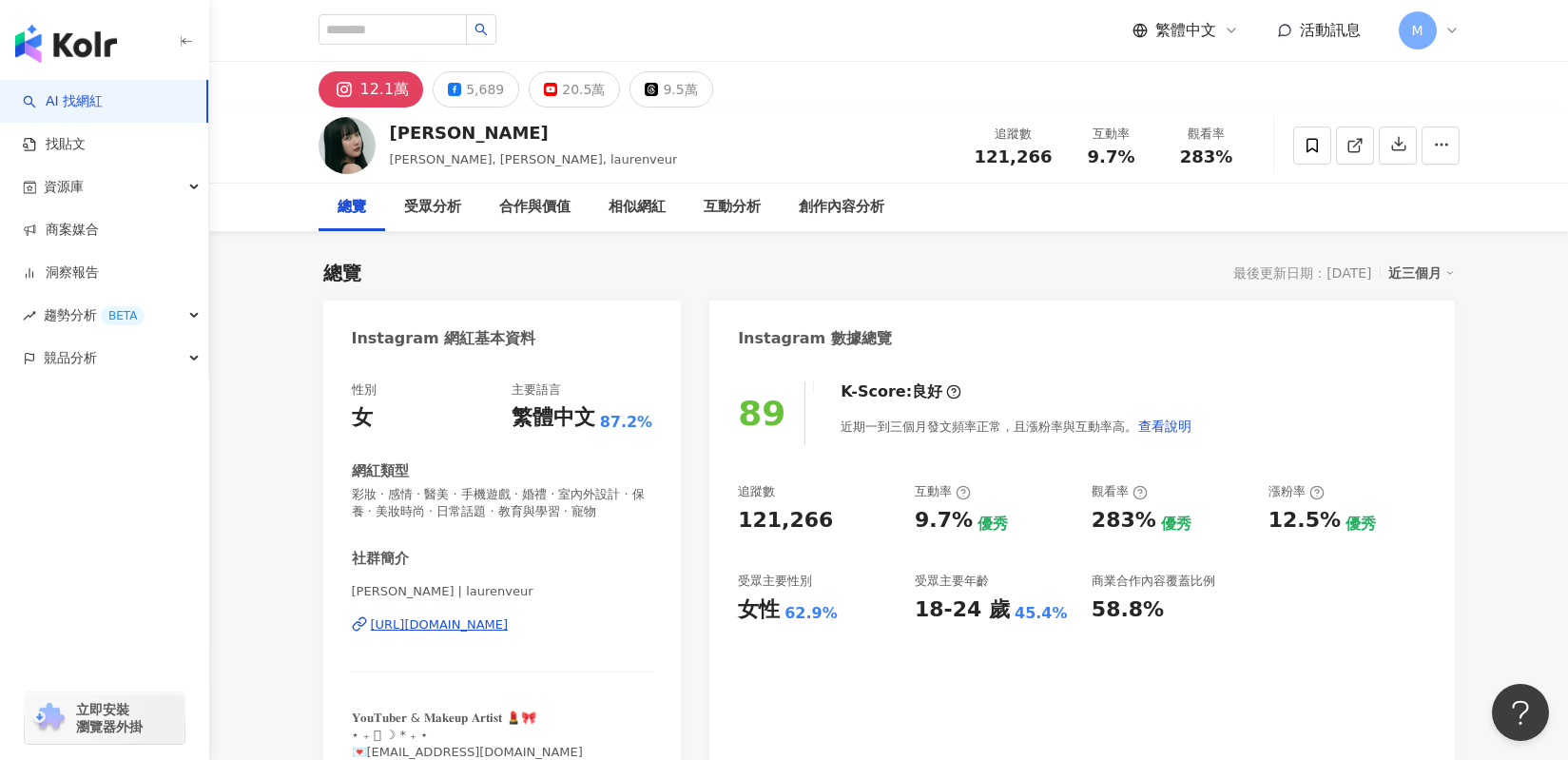
click at [980, 513] on div "追蹤數 121,266 互動率 9.7% 優秀 觀看率 283% 優秀 漲粉率 12.5% 優秀 受眾主要性別 女性 62.9% 受眾主要年齡 18-24 歲…" at bounding box center [1081, 553] width 687 height 141
click at [978, 518] on div "優秀" at bounding box center [993, 523] width 31 height 21
drag, startPoint x: 908, startPoint y: 510, endPoint x: 970, endPoint y: 511, distance: 62.0
click at [970, 511] on div "追蹤數 121,266 互動率 9.7% 優秀 觀看率 283% 優秀 漲粉率 12.5% 優秀 受眾主要性別 女性 62.9% 受眾主要年齡 18-24 歲…" at bounding box center [1081, 553] width 687 height 141
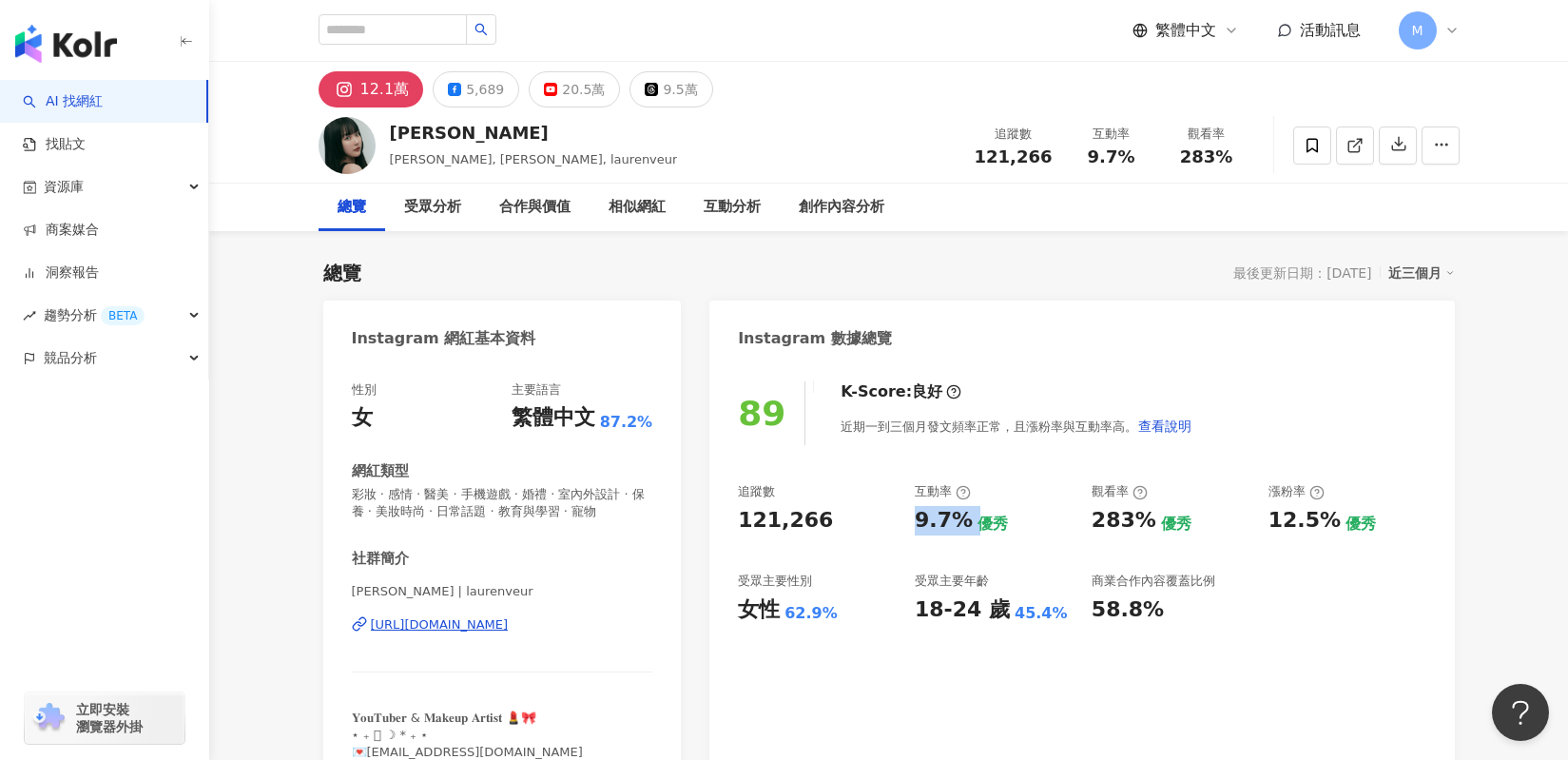
copy div "9.7%"
drag, startPoint x: 1089, startPoint y: 513, endPoint x: 1144, endPoint y: 512, distance: 55.0
click at [1144, 512] on div "追蹤數 121,266 互動率 9.7% 優秀 觀看率 283% 優秀 漲粉率 12.5% 優秀 受眾主要性別 女性 62.9% 受眾主要年齡 18-24 歲…" at bounding box center [1081, 553] width 687 height 141
copy div "283%"
click at [476, 92] on div "5,689" at bounding box center [485, 89] width 38 height 27
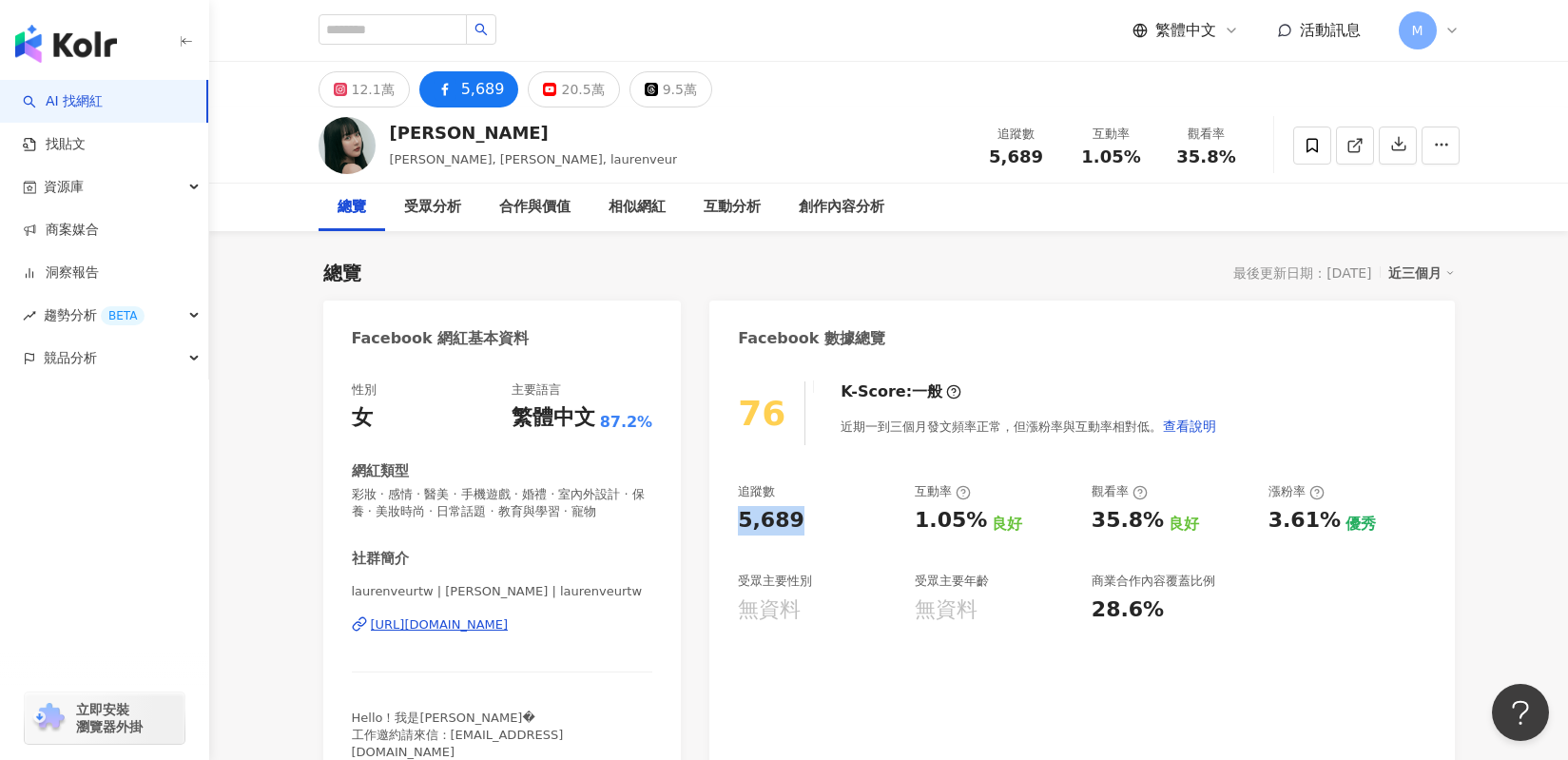
drag, startPoint x: 733, startPoint y: 517, endPoint x: 706, endPoint y: 518, distance: 27.0
drag, startPoint x: 915, startPoint y: 520, endPoint x: 973, endPoint y: 518, distance: 58.0
click at [973, 518] on div "1.05%" at bounding box center [950, 521] width 72 height 30
copy div "1.05%"
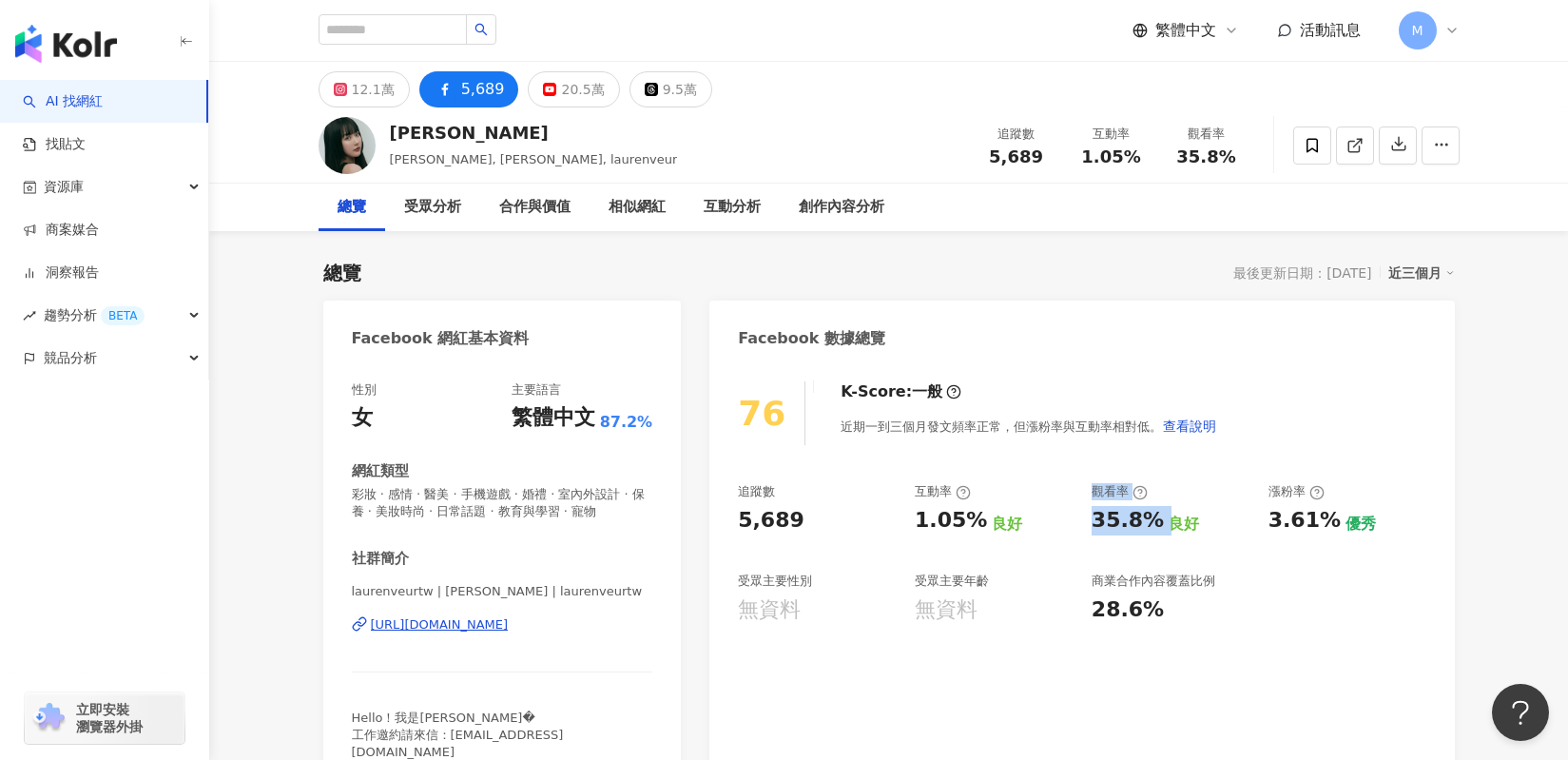
drag, startPoint x: 1079, startPoint y: 525, endPoint x: 1153, endPoint y: 525, distance: 74.0
click at [1153, 525] on div "追蹤數 5,689 互動率 1.05% 良好 觀看率 35.8% 良好 漲粉率 3.61% 優秀 受眾主要性別 無資料 受眾主要年齡 無資料 商業合作內容覆蓋…" at bounding box center [1081, 553] width 687 height 141
click at [1137, 525] on div "35.8%" at bounding box center [1128, 521] width 72 height 30
drag, startPoint x: 1099, startPoint y: 523, endPoint x: 1150, endPoint y: 522, distance: 51.0
click at [1150, 522] on div "35.8%" at bounding box center [1128, 521] width 72 height 30
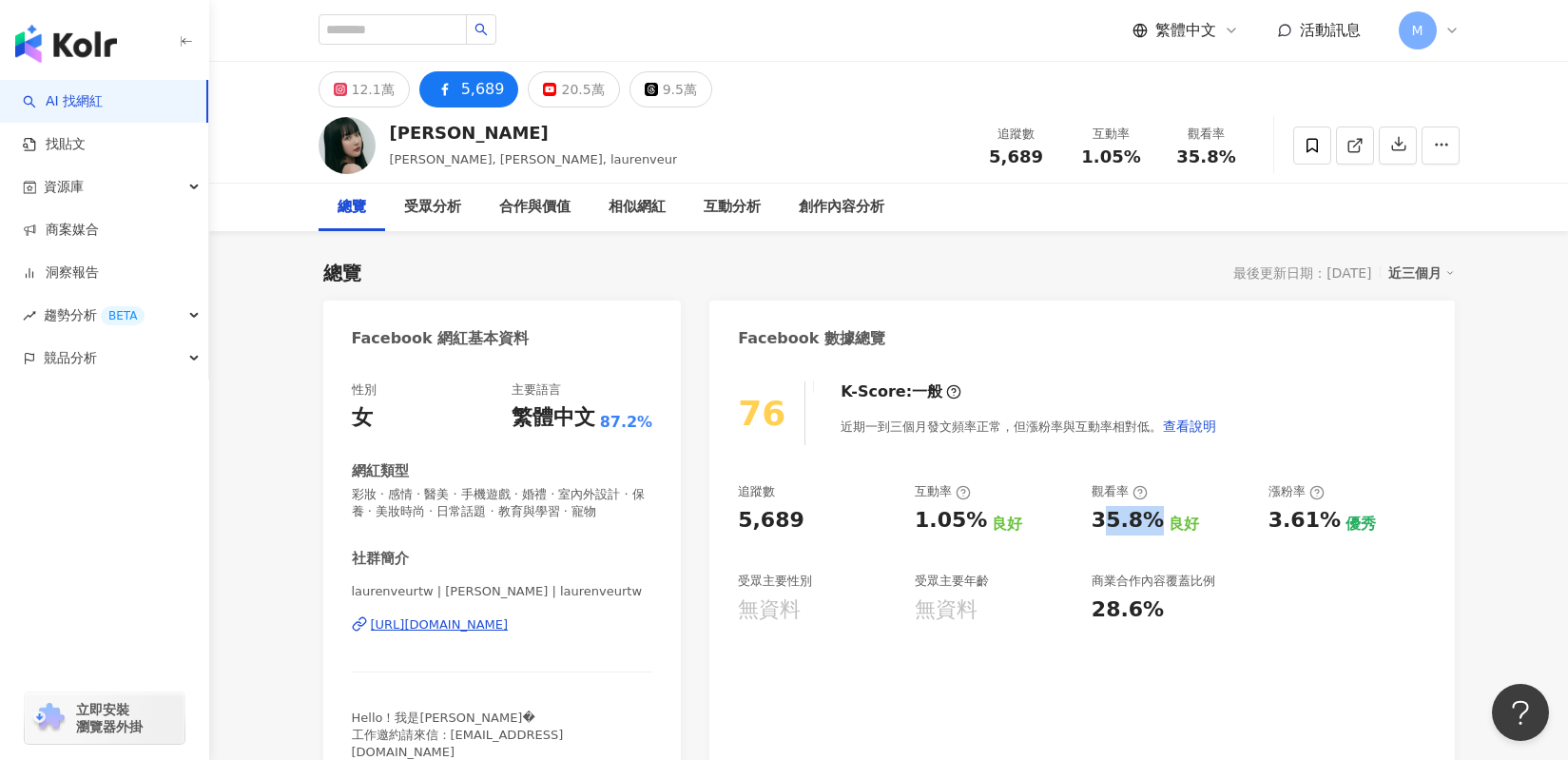
click at [1107, 529] on div "35.8%" at bounding box center [1128, 521] width 72 height 30
drag, startPoint x: 1089, startPoint y: 526, endPoint x: 1151, endPoint y: 522, distance: 62.1
click at [1151, 522] on div "追蹤數 5,689 互動率 1.05% 良好 觀看率 35.8% 良好 漲粉率 3.61% 優秀 受眾主要性別 無資料 受眾主要年齡 無資料 商業合作內容覆蓋…" at bounding box center [1081, 553] width 687 height 141
copy div "35.8%"
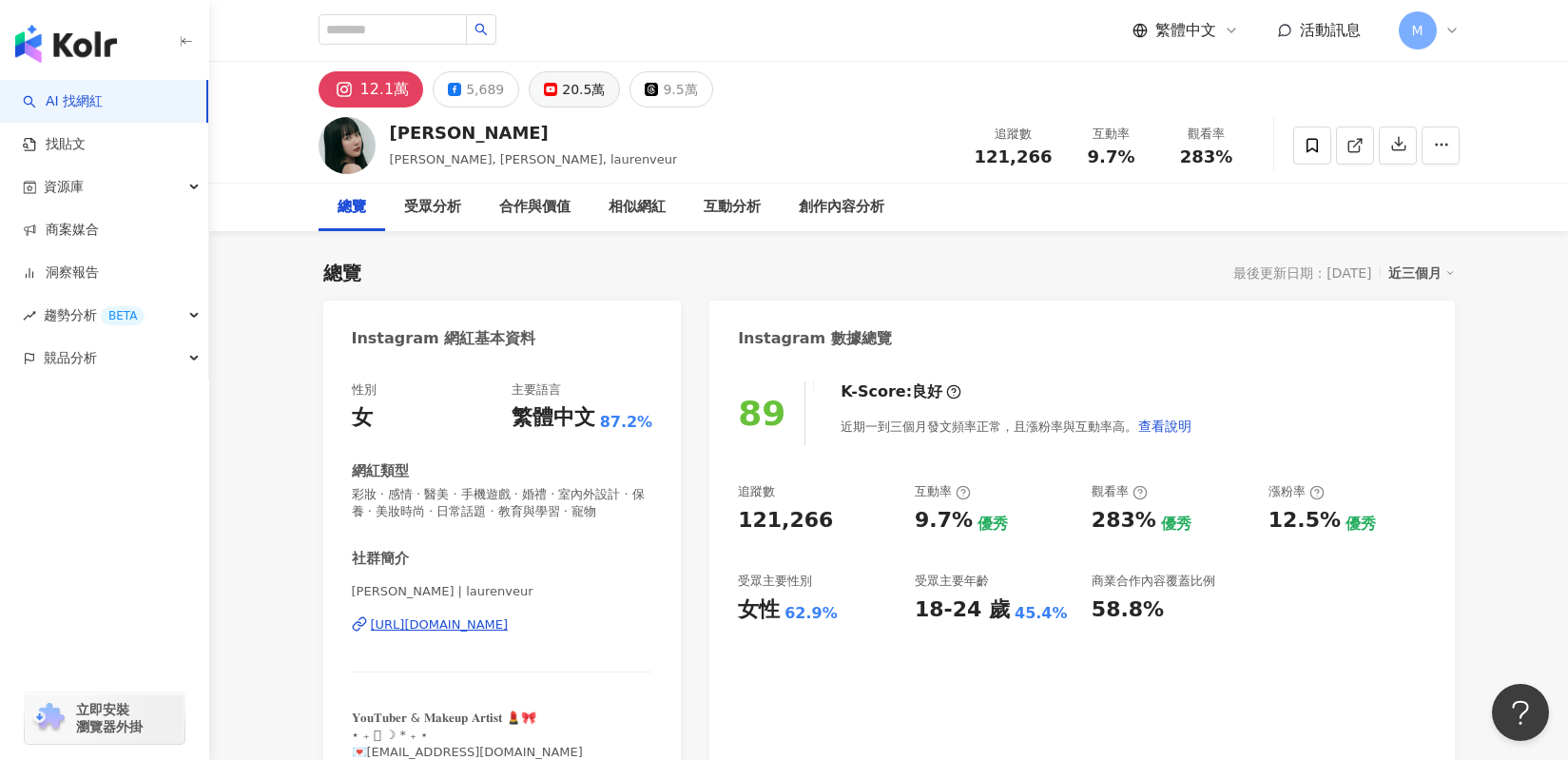
click at [568, 82] on div "20.5萬" at bounding box center [583, 89] width 42 height 27
click at [482, 89] on button "5,689" at bounding box center [476, 89] width 87 height 36
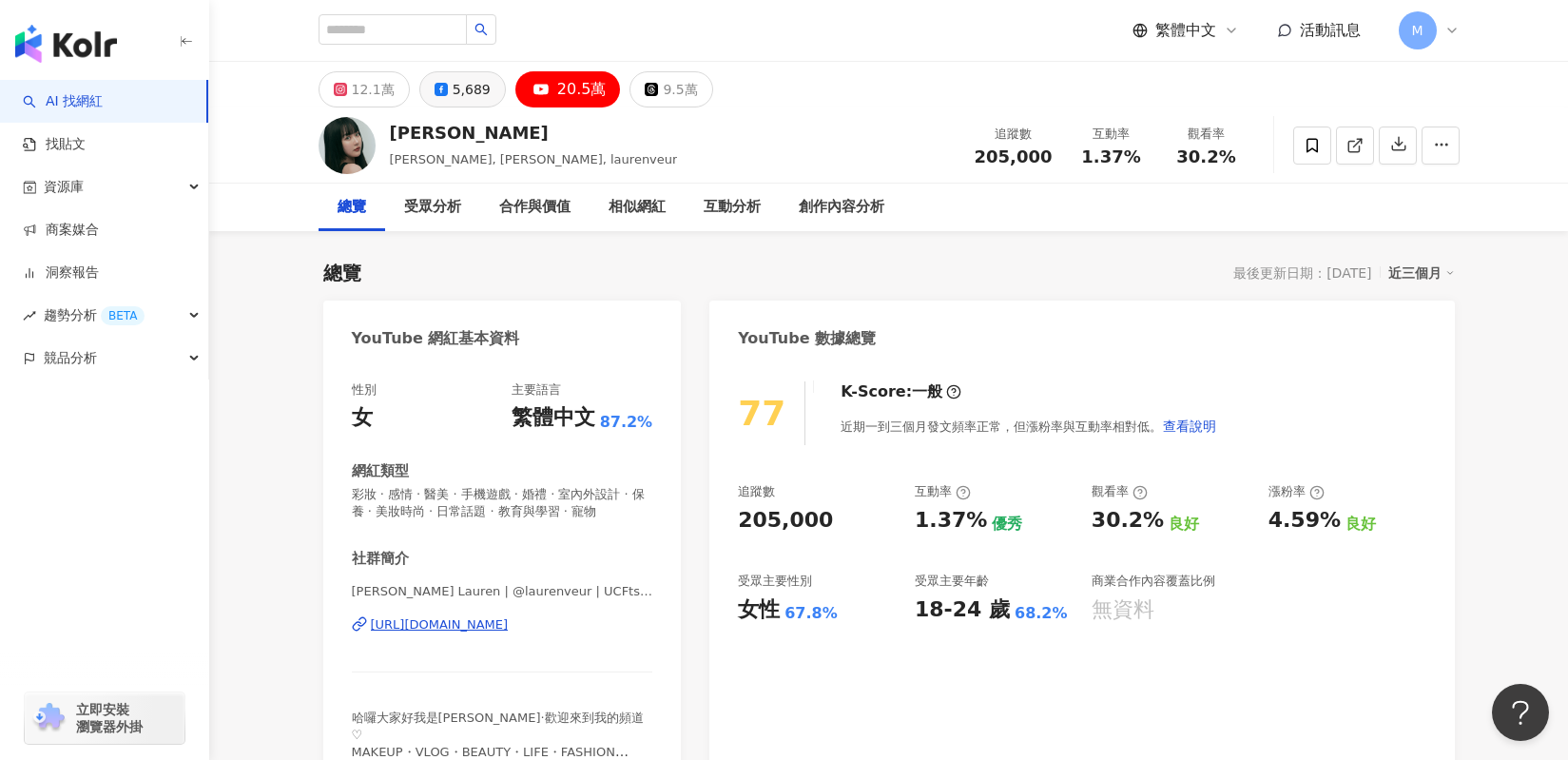
click at [472, 91] on div "5,689" at bounding box center [472, 89] width 38 height 27
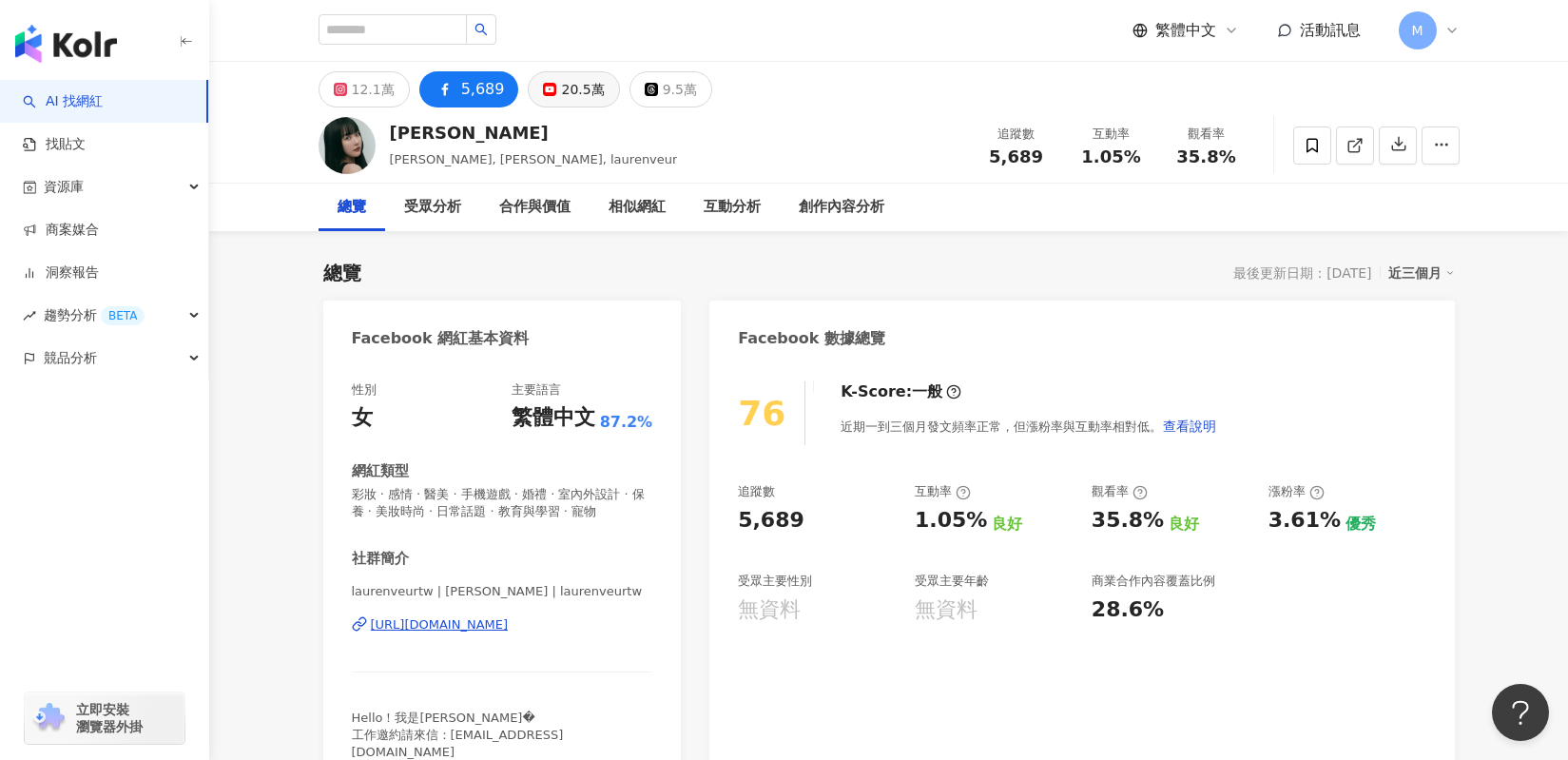
click at [568, 93] on div "20.5萬" at bounding box center [582, 89] width 42 height 27
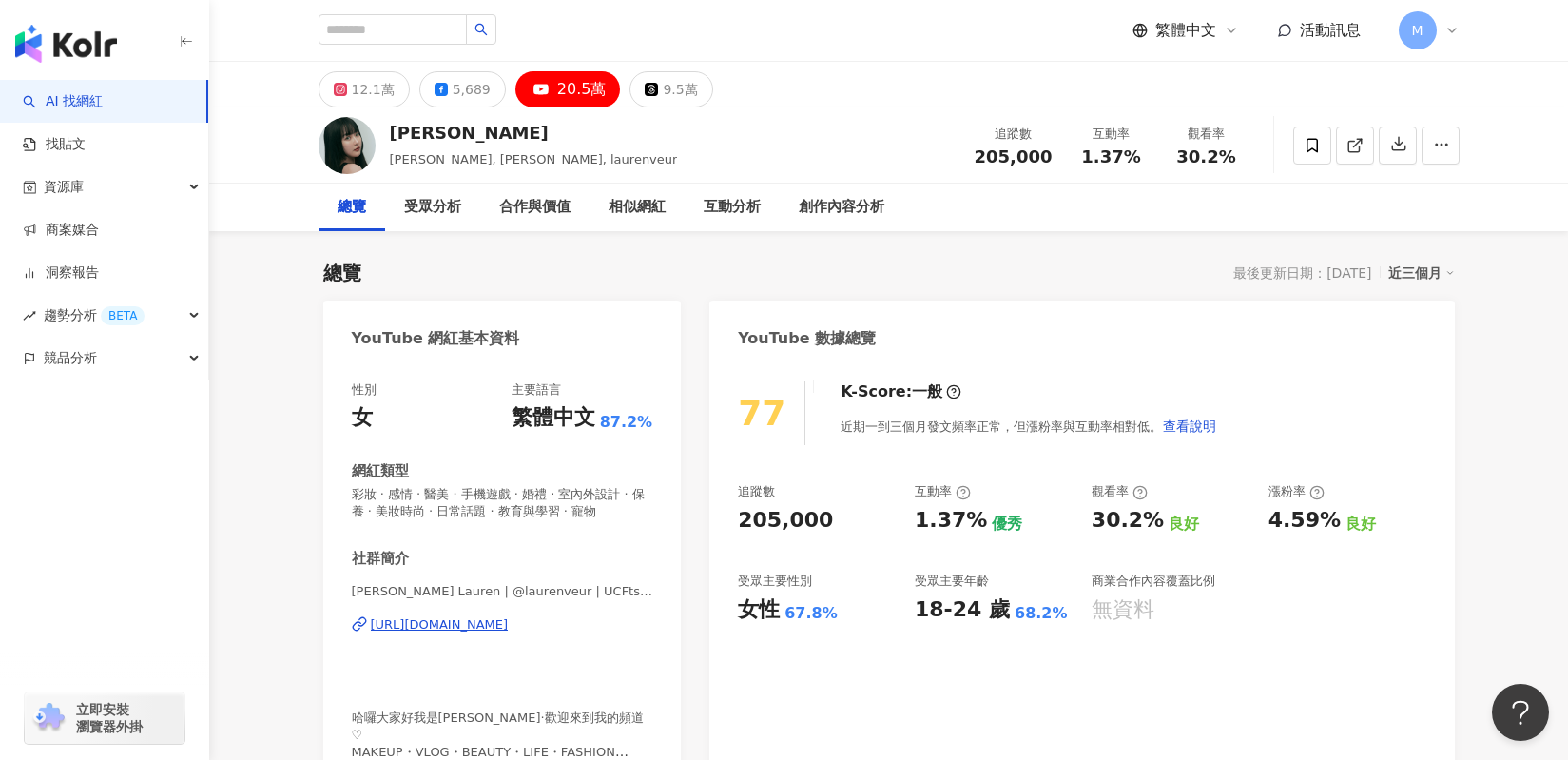
drag, startPoint x: 735, startPoint y: 513, endPoint x: 824, endPoint y: 519, distance: 89.2
click at [823, 520] on div "77 K-Score : 一般 近期一到三個月發文頻率正常，但漲粉率與互動率相對低。 查看說明 追蹤數 205,000 互動率 1.37% 優秀 觀看率 30…" at bounding box center [1081, 584] width 745 height 444
copy div "205,000"
copy div "https://www.youtube.com/channel/UCFtsJIdfOcIycTPCbvBm-FA"
drag, startPoint x: 903, startPoint y: 523, endPoint x: 981, endPoint y: 523, distance: 78.0
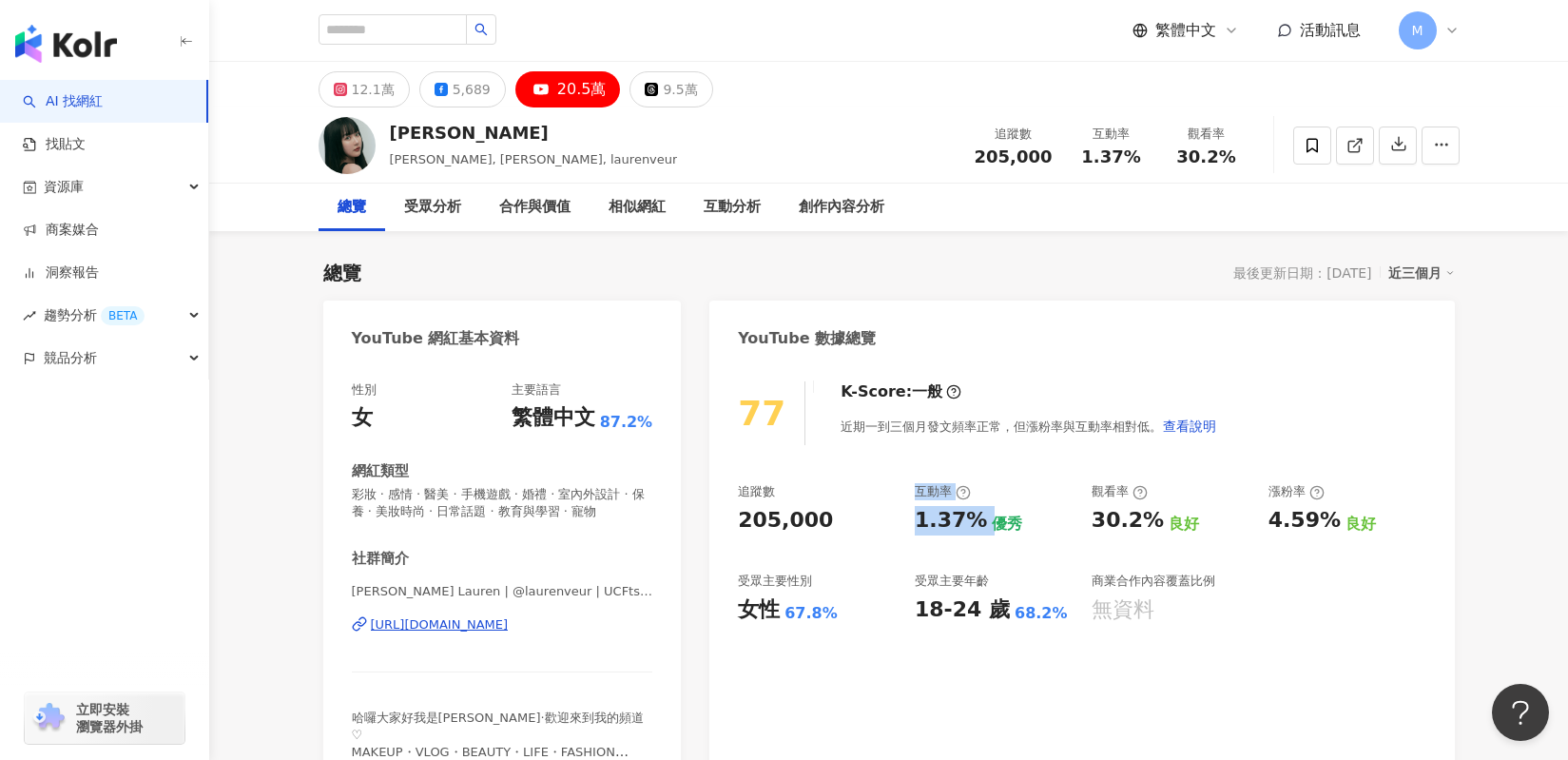
click at [981, 523] on div "追蹤數 205,000 互動率 1.37% 優秀 觀看率 30.2% 良好 漲粉率 4.59% 良好 受眾主要性別 女性 67.8% 受眾主要年齡 18-24…" at bounding box center [1081, 553] width 687 height 141
click at [992, 525] on div "優秀" at bounding box center [1007, 523] width 31 height 21
drag, startPoint x: 901, startPoint y: 522, endPoint x: 955, endPoint y: 523, distance: 54.0
click at [955, 523] on div "追蹤數 205,000 互動率 1.37% 優秀 觀看率 30.2% 良好 漲粉率 4.59% 良好 受眾主要性別 女性 67.8% 受眾主要年齡 18-24…" at bounding box center [1081, 553] width 687 height 141
click at [955, 523] on div "1.37%" at bounding box center [950, 521] width 72 height 30
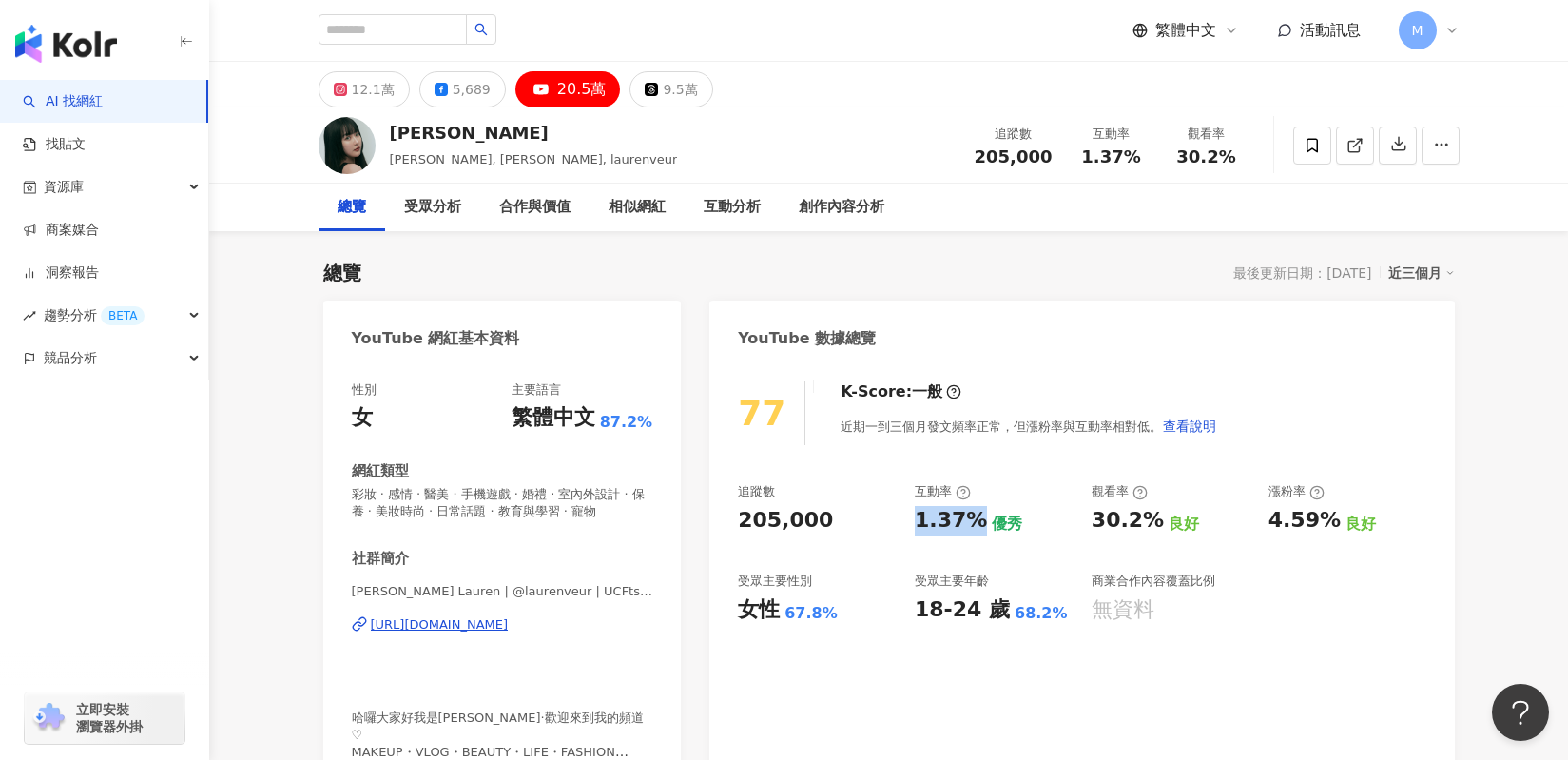
drag, startPoint x: 914, startPoint y: 522, endPoint x: 969, endPoint y: 528, distance: 55.3
click at [969, 528] on div "追蹤數 205,000 互動率 1.37% 優秀 觀看率 30.2% 良好 漲粉率 4.59% 良好 受眾主要性別 女性 67.8% 受眾主要年齡 18-24…" at bounding box center [1081, 553] width 687 height 141
copy div "1.37%"
drag, startPoint x: 1095, startPoint y: 524, endPoint x: 1144, endPoint y: 529, distance: 49.3
click at [1144, 529] on div "30.2%" at bounding box center [1128, 521] width 72 height 30
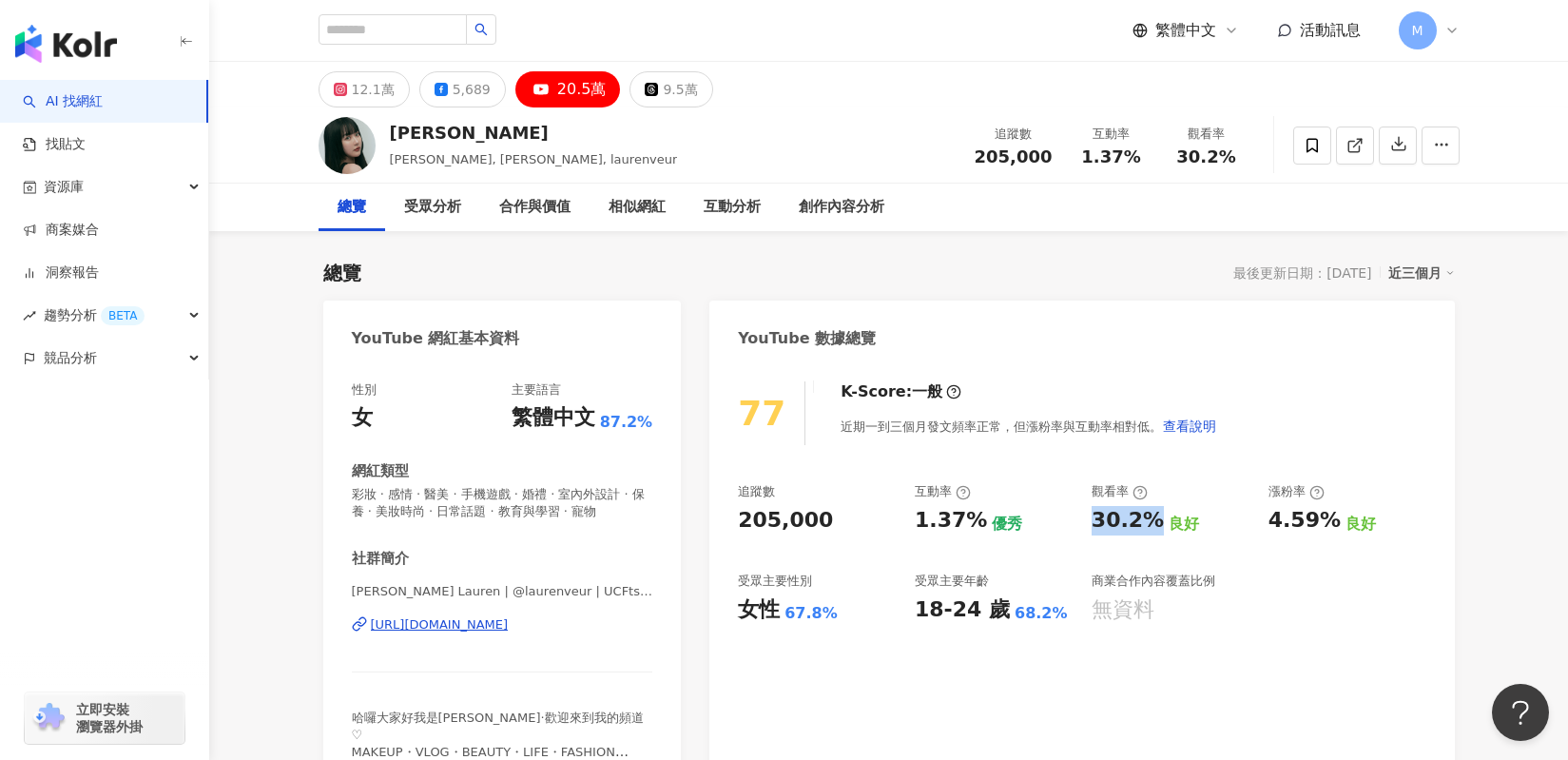
copy div "30.2%"
click at [432, 26] on input "search" at bounding box center [393, 29] width 149 height 31
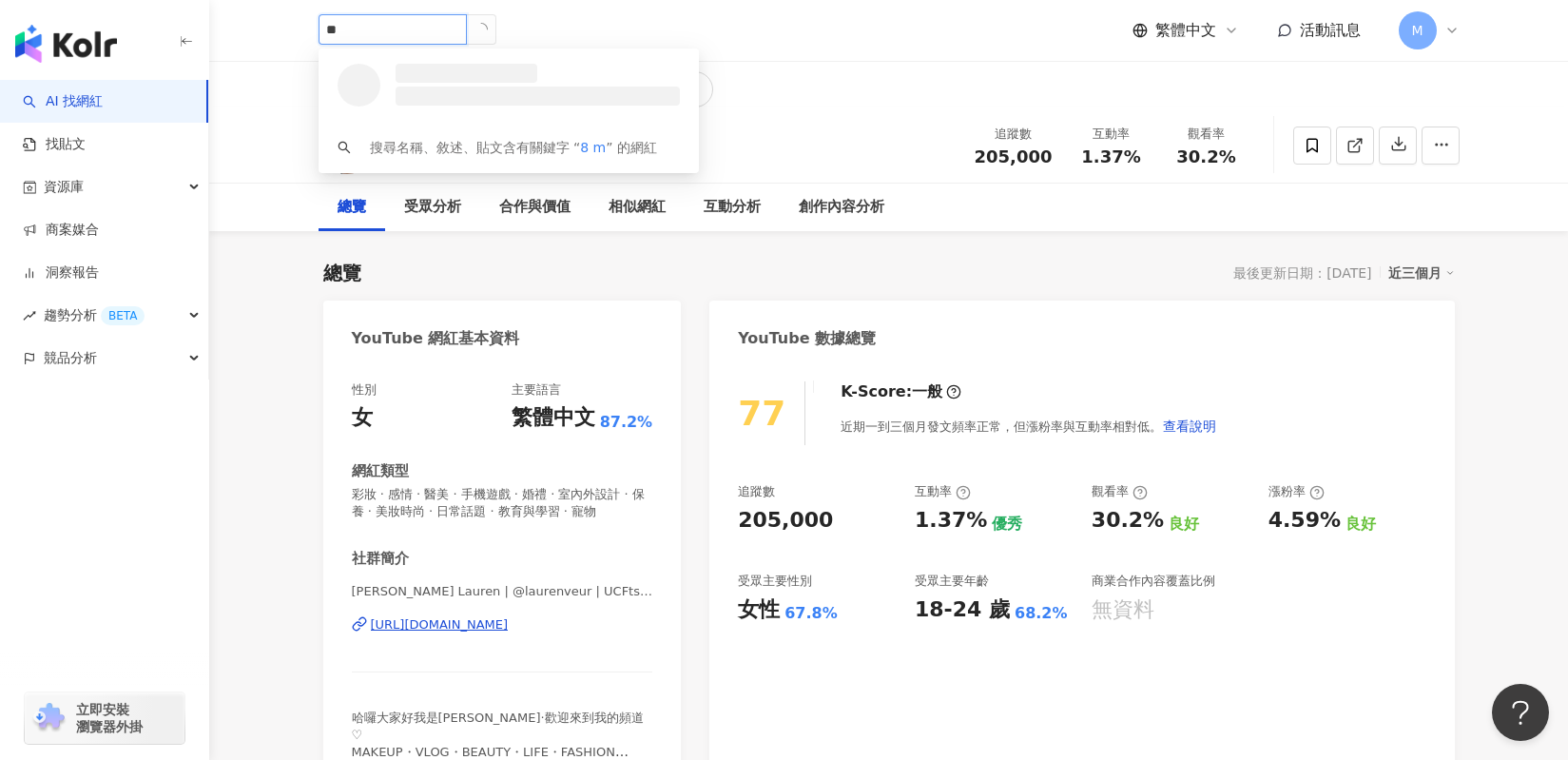
type input "*"
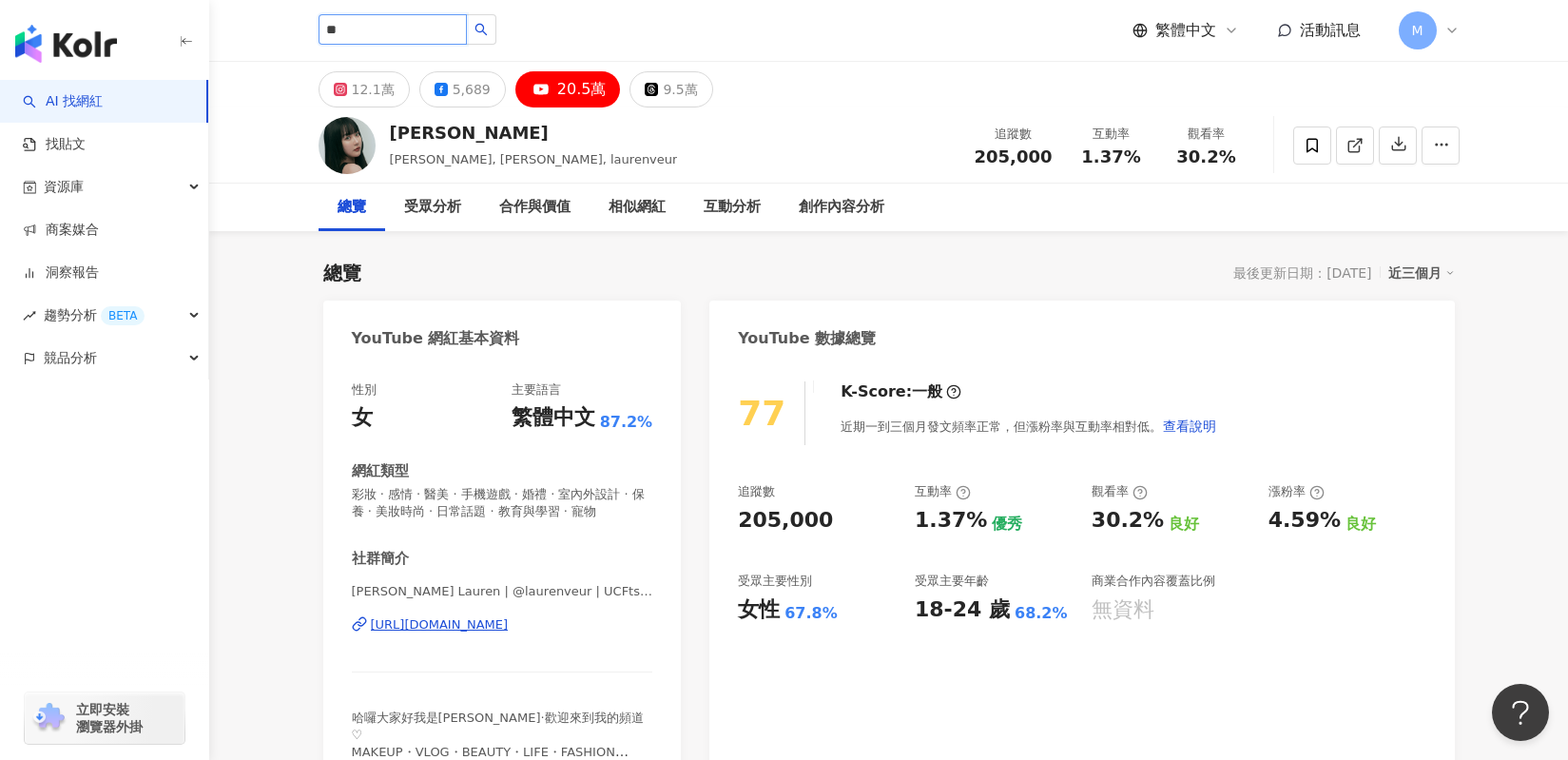
type input "**"
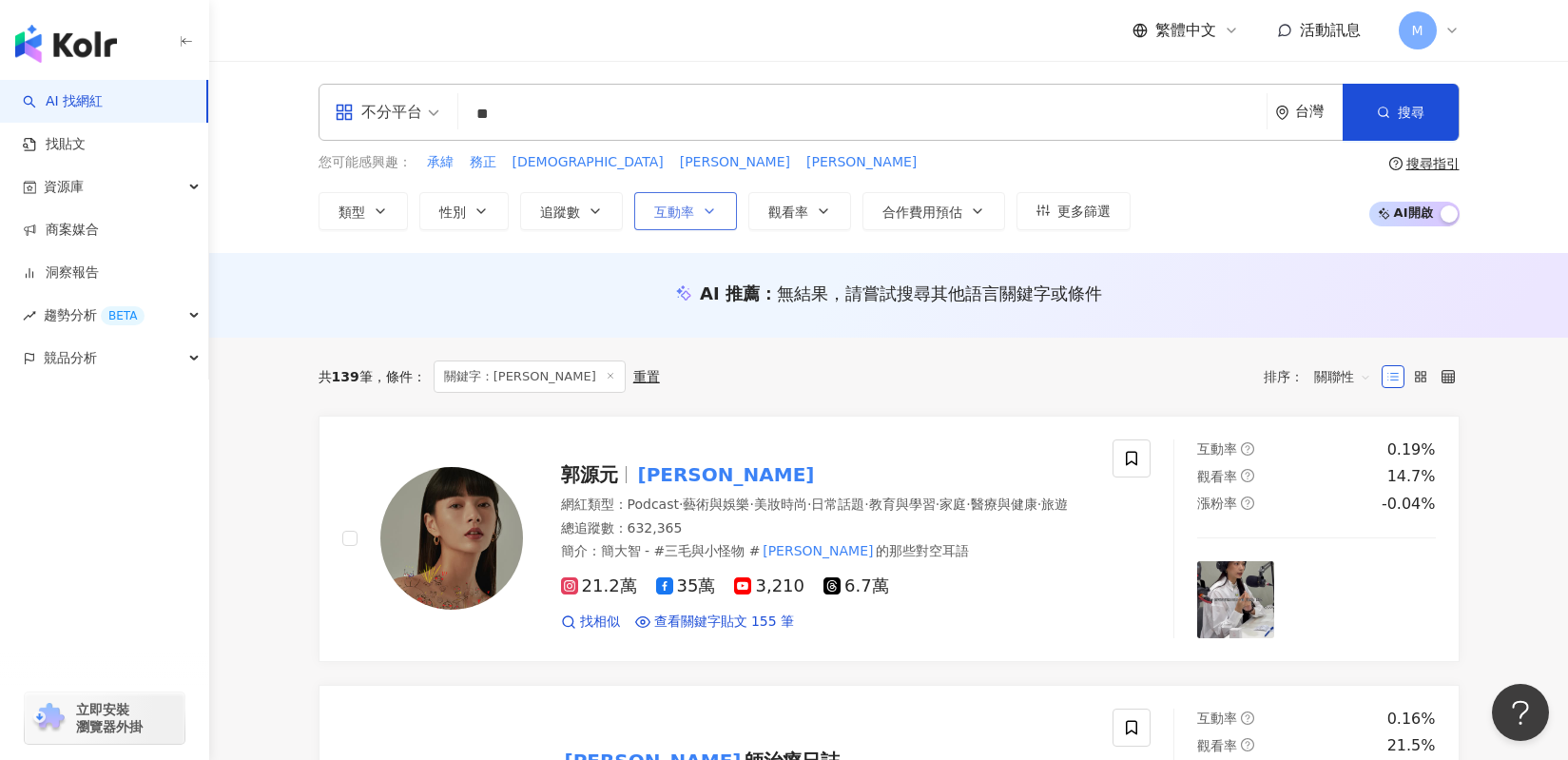
type input "**"
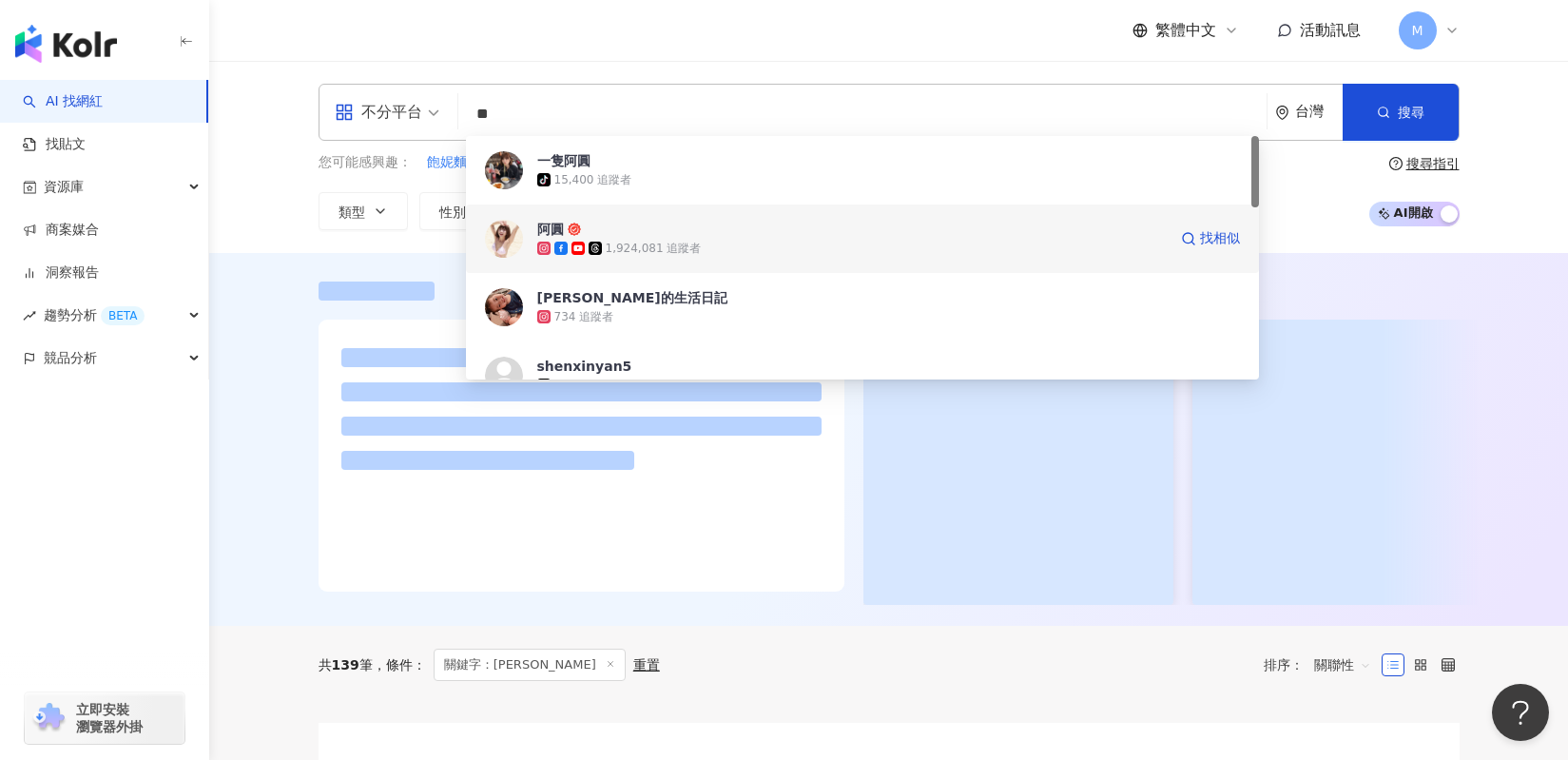
click at [623, 252] on div "1,924,081 追蹤者" at bounding box center [654, 248] width 97 height 16
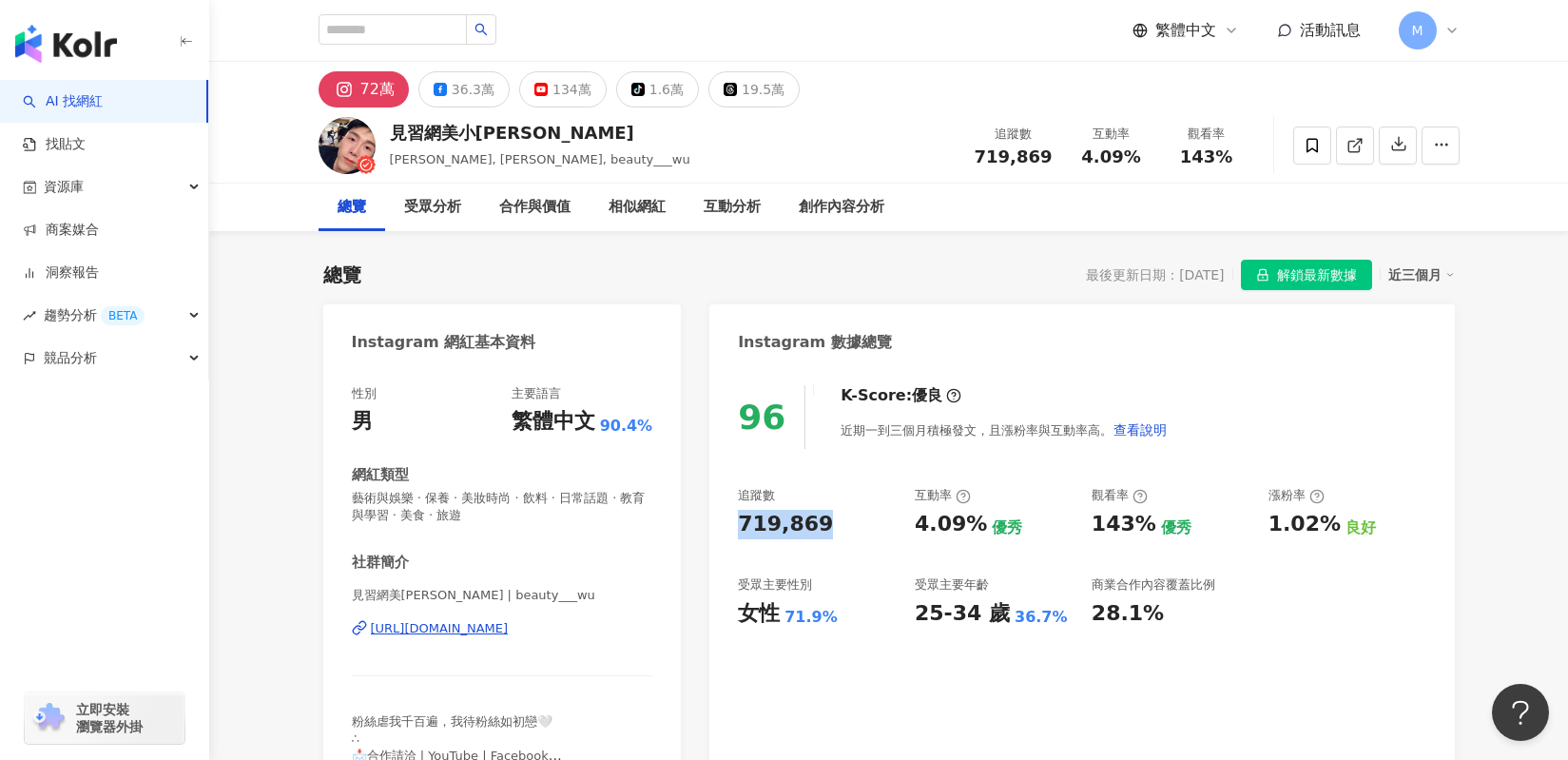
drag, startPoint x: 852, startPoint y: 527, endPoint x: 740, endPoint y: 511, distance: 113.1
click at [740, 511] on div "719,869" at bounding box center [817, 525] width 158 height 30
drag, startPoint x: 904, startPoint y: 521, endPoint x: 963, endPoint y: 527, distance: 59.3
click at [963, 527] on div "追蹤數 719,869 互動率 4.09% 優秀 觀看率 143% 優秀 漲粉率 1.02% 良好 受眾主要性別 女性 71.9% 受眾主要年齡 25-34 …" at bounding box center [1081, 556] width 687 height 141
click at [954, 528] on div "4.09%" at bounding box center [950, 525] width 72 height 30
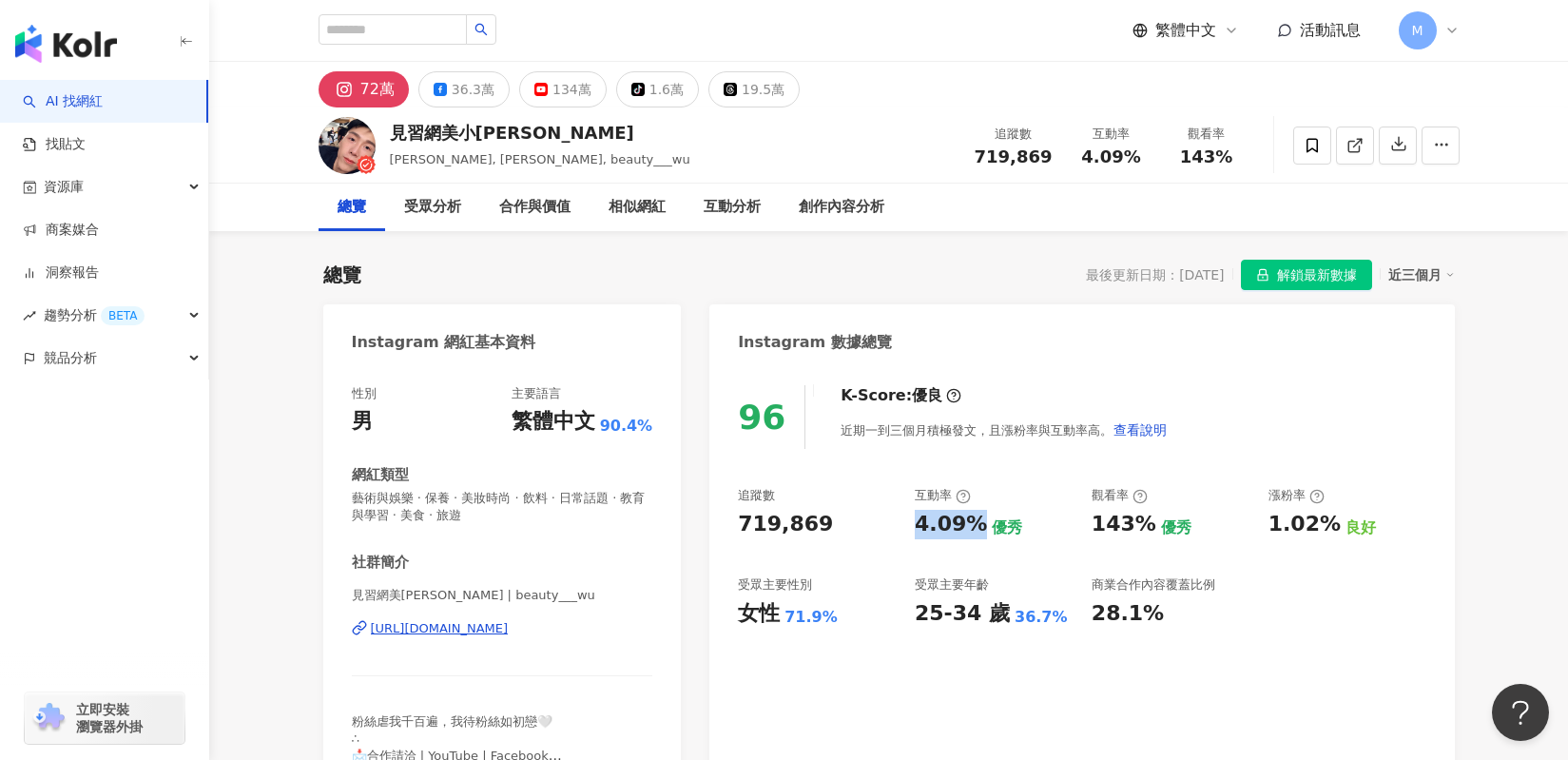
drag, startPoint x: 914, startPoint y: 522, endPoint x: 973, endPoint y: 524, distance: 59.0
click at [973, 524] on div "4.09%" at bounding box center [950, 525] width 72 height 30
copy div "4.09%"
drag, startPoint x: 1081, startPoint y: 531, endPoint x: 1131, endPoint y: 526, distance: 50.2
click at [1131, 526] on div "追蹤數 719,869 互動率 4.09% 優秀 觀看率 143% 優秀 漲粉率 1.02% 良好 受眾主要性別 女性 71.9% 受眾主要年齡 25-34 …" at bounding box center [1081, 556] width 687 height 141
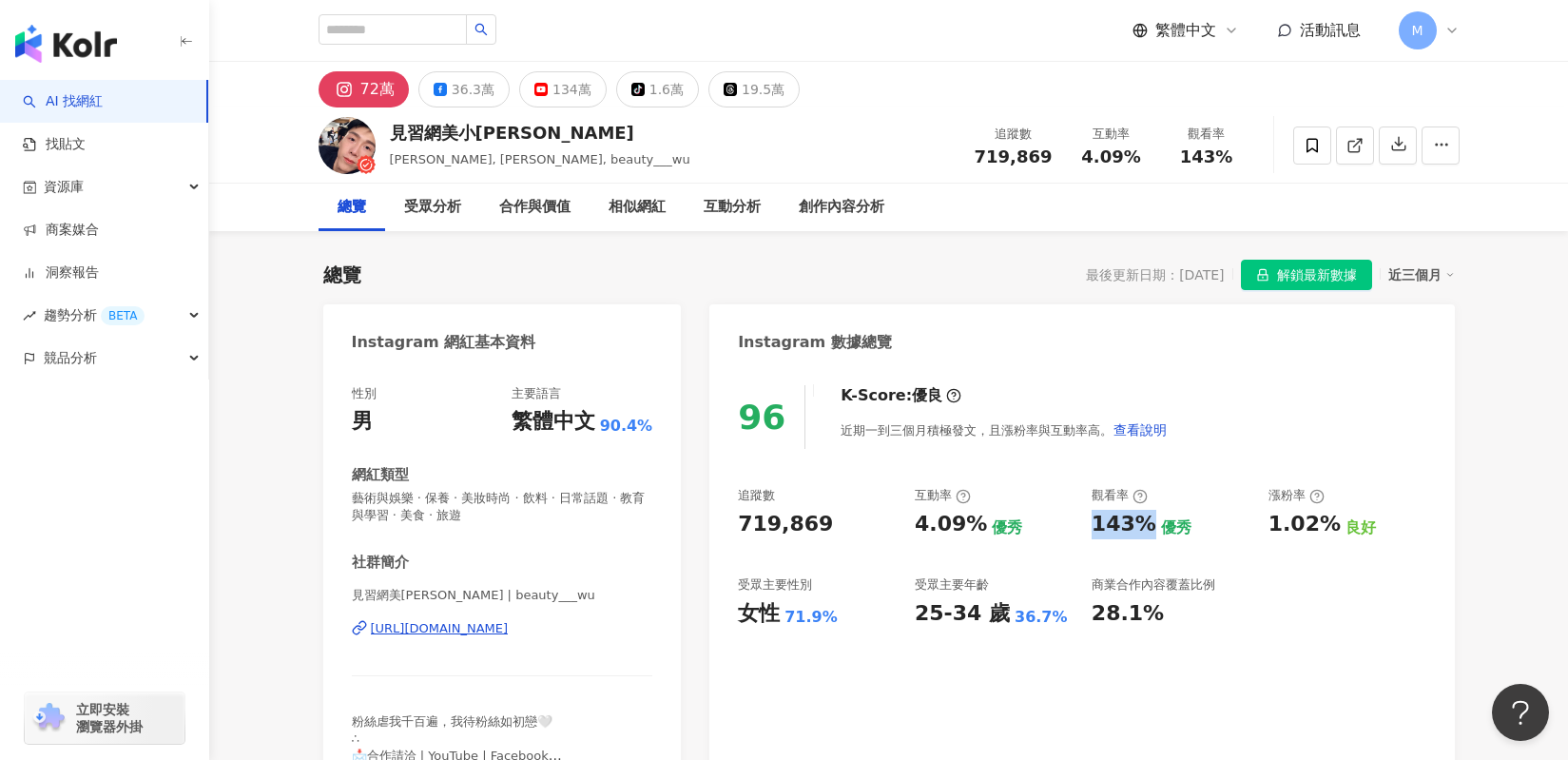
drag, startPoint x: 1144, startPoint y: 528, endPoint x: 1090, endPoint y: 522, distance: 54.3
click at [1090, 522] on div "追蹤數 719,869 互動率 4.09% 優秀 觀看率 143% 優秀 漲粉率 1.02% 良好 受眾主要性別 女性 71.9% 受眾主要年齡 25-34 …" at bounding box center [1081, 556] width 687 height 141
copy div "143%"
click at [457, 74] on button "36.3萬" at bounding box center [464, 89] width 92 height 36
click at [469, 86] on div "36.3萬" at bounding box center [473, 89] width 42 height 27
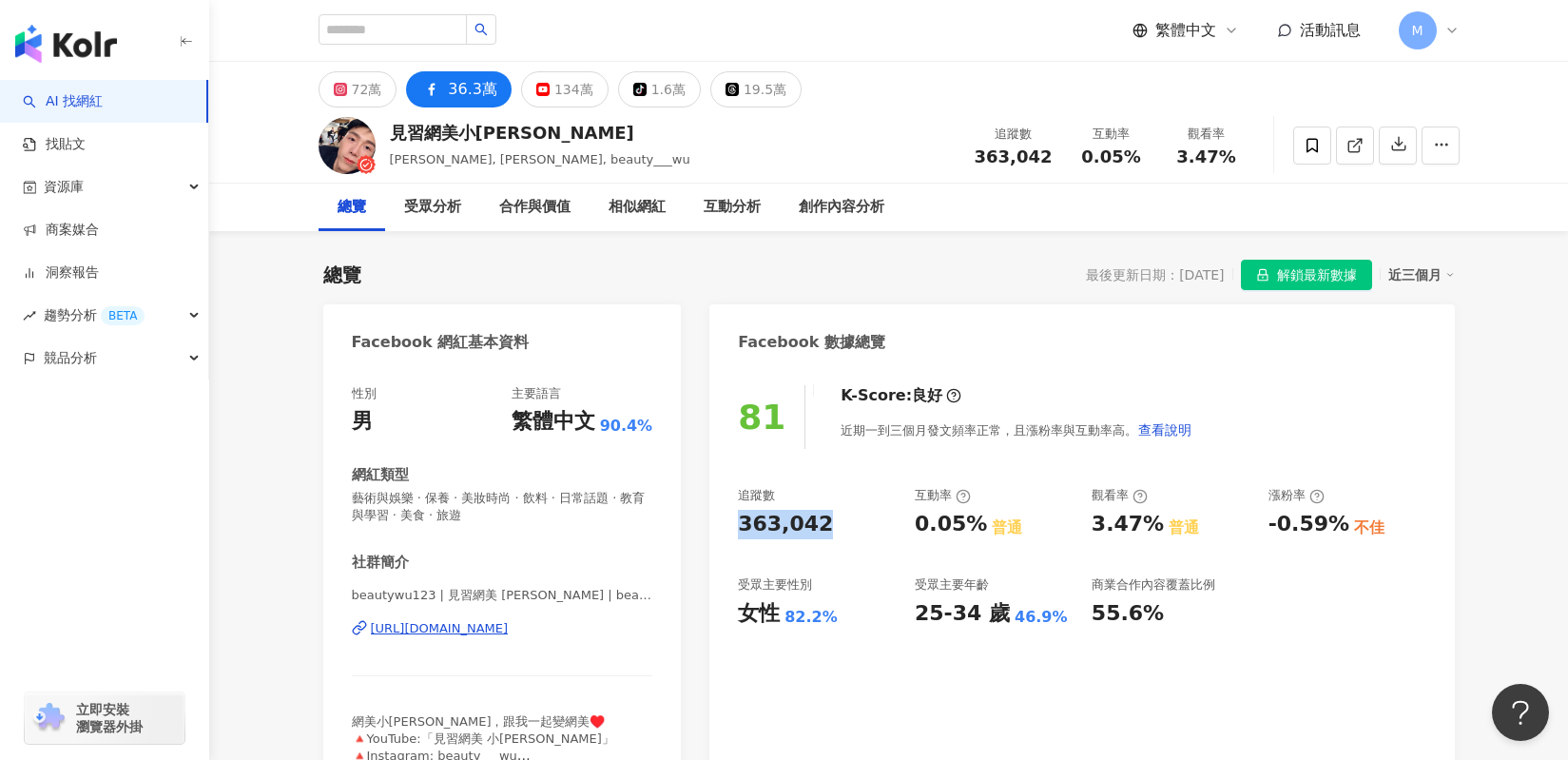
drag, startPoint x: 743, startPoint y: 522, endPoint x: 813, endPoint y: 522, distance: 70.0
click at [813, 522] on div "363,042" at bounding box center [785, 525] width 96 height 30
click at [354, 96] on div "72萬" at bounding box center [366, 89] width 31 height 27
click at [364, 85] on div "72萬" at bounding box center [366, 89] width 31 height 27
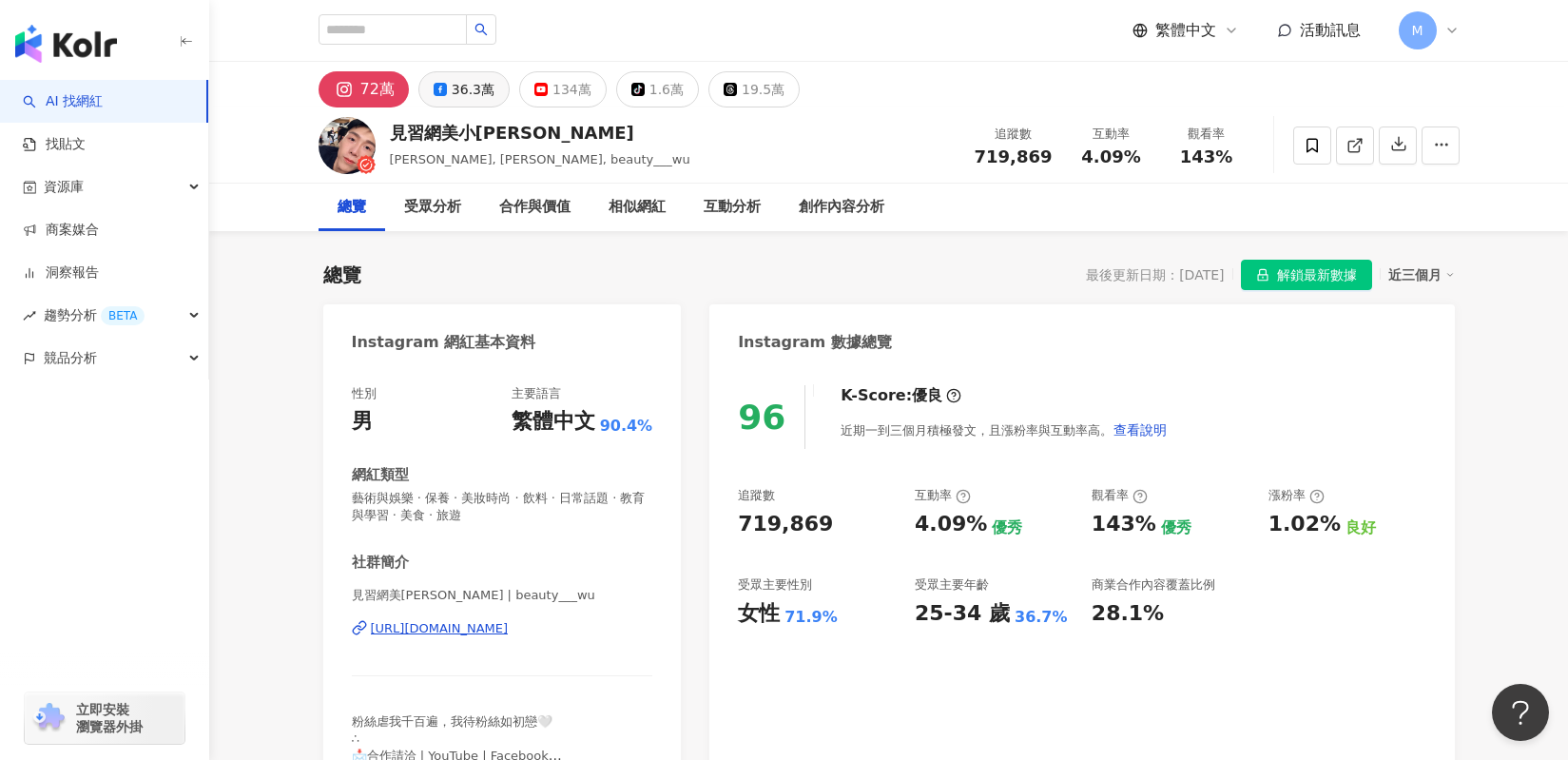
click at [452, 91] on div "36.3萬" at bounding box center [473, 89] width 42 height 27
click at [470, 95] on div "36.3萬" at bounding box center [473, 89] width 42 height 27
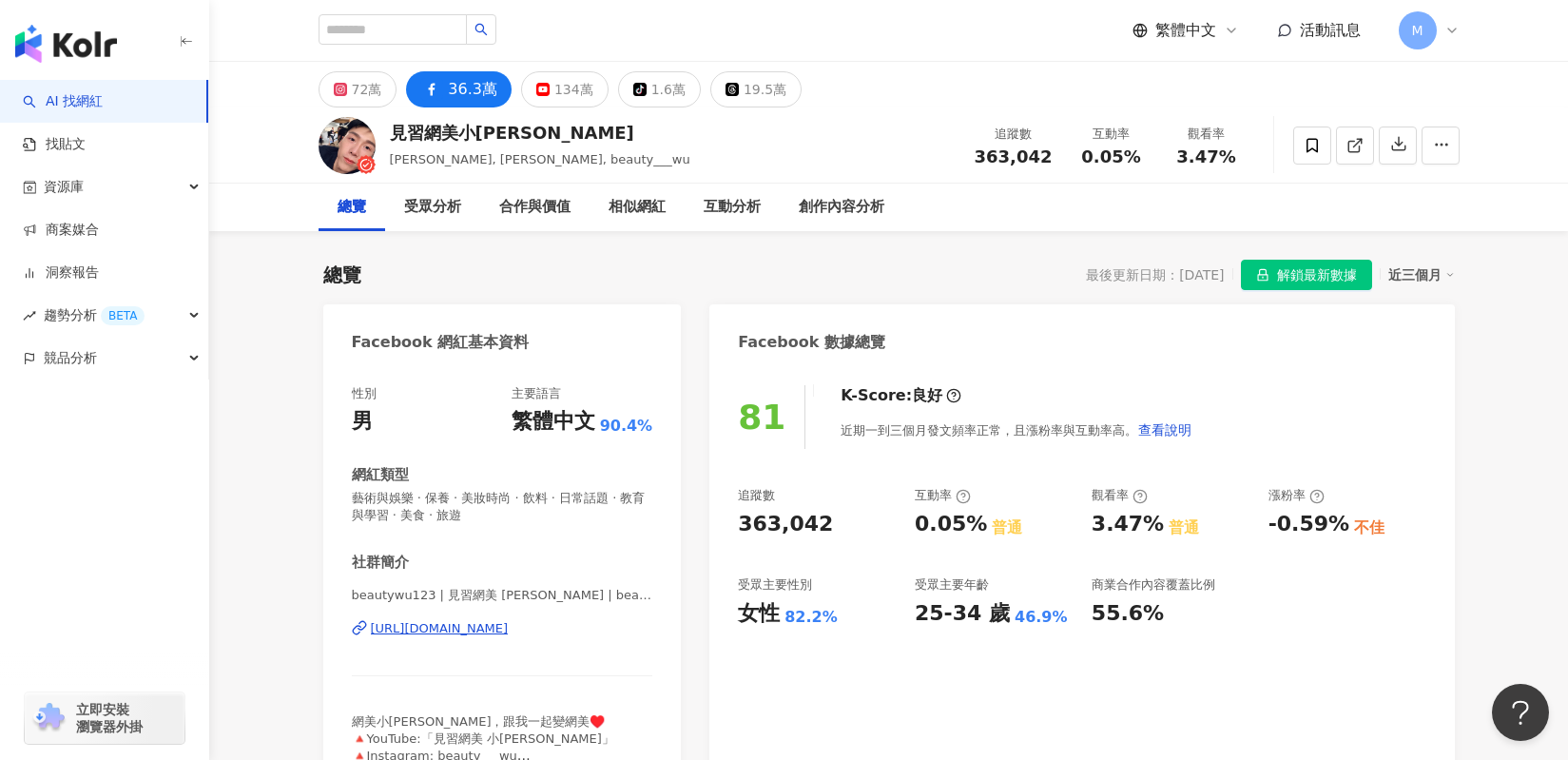
click at [982, 521] on div "追蹤數 363,042 互動率 0.05% 普通 觀看率 3.47% 普通 漲粉率 -0.59% 不佳 受眾主要性別 女性 82.2% 受眾主要年齡 25-3…" at bounding box center [1081, 556] width 687 height 141
copy div "0.05%"
drag, startPoint x: 1090, startPoint y: 524, endPoint x: 1146, endPoint y: 523, distance: 56.0
click at [1146, 523] on div "追蹤數 363,042 互動率 0.05% 普通 觀看率 3.47% 普通 漲粉率 -0.59% 不佳 受眾主要性別 女性 82.2% 受眾主要年齡 25-3…" at bounding box center [1081, 556] width 687 height 141
copy div "3.47%"
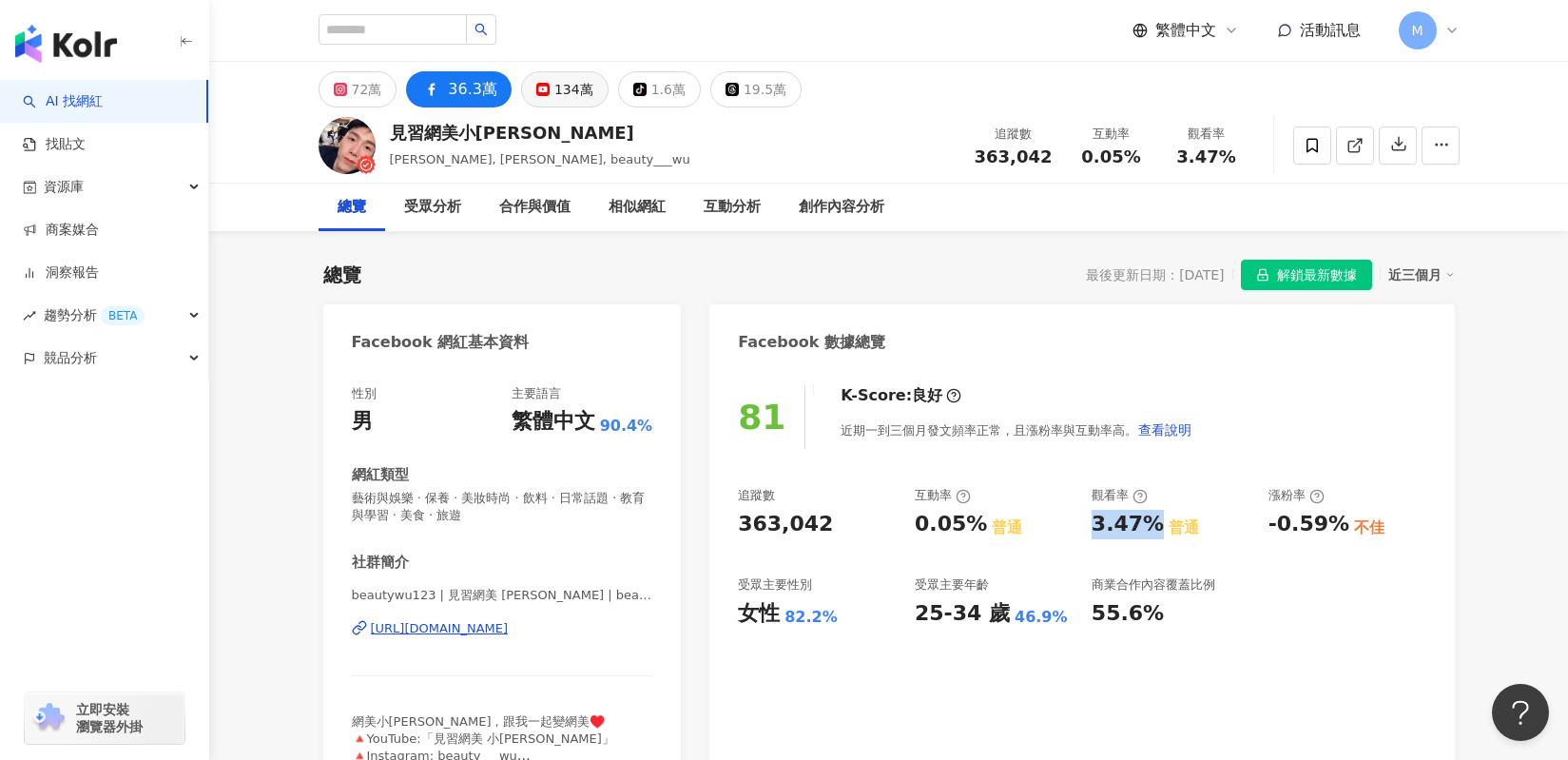
click at [568, 99] on div "134萬" at bounding box center [574, 89] width 39 height 27
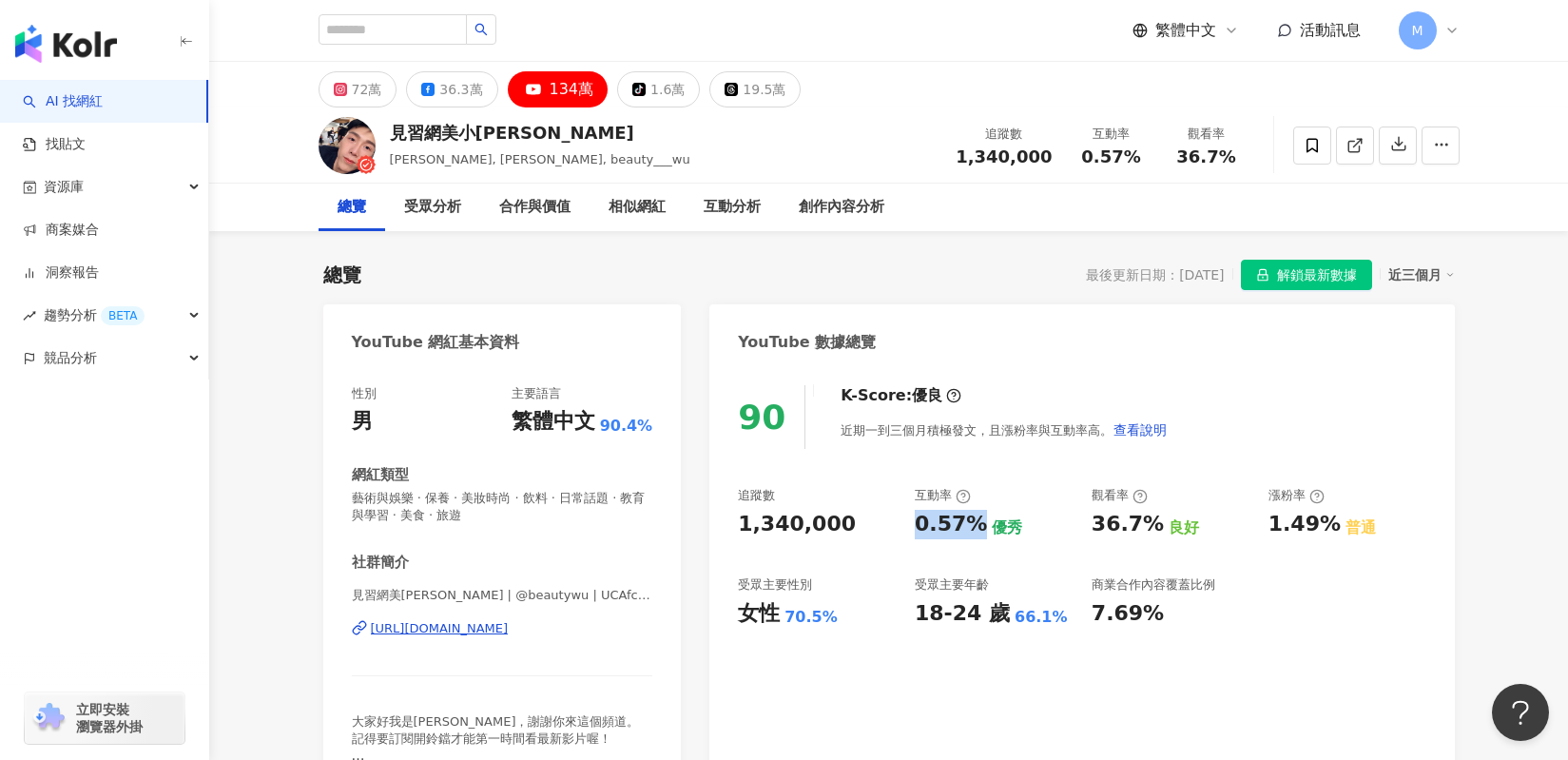
drag, startPoint x: 914, startPoint y: 532, endPoint x: 976, endPoint y: 530, distance: 62.0
click at [976, 530] on div "追蹤數 1,340,000 互動率 0.57% 優秀 觀看率 36.7% 良好 漲粉率 1.49% 普通 受眾主要性別 女性 70.5% 受眾主要年齡 18-…" at bounding box center [1081, 556] width 687 height 141
drag, startPoint x: 1060, startPoint y: 527, endPoint x: 1143, endPoint y: 531, distance: 83.1
click at [1143, 531] on div "追蹤數 1,340,000 互動率 0.57% 優秀 觀看率 36.7% 良好 漲粉率 1.49% 普通 受眾主要性別 女性 70.5% 受眾主要年齡 18-…" at bounding box center [1081, 556] width 687 height 141
click at [1138, 532] on div "36.7%" at bounding box center [1128, 525] width 72 height 30
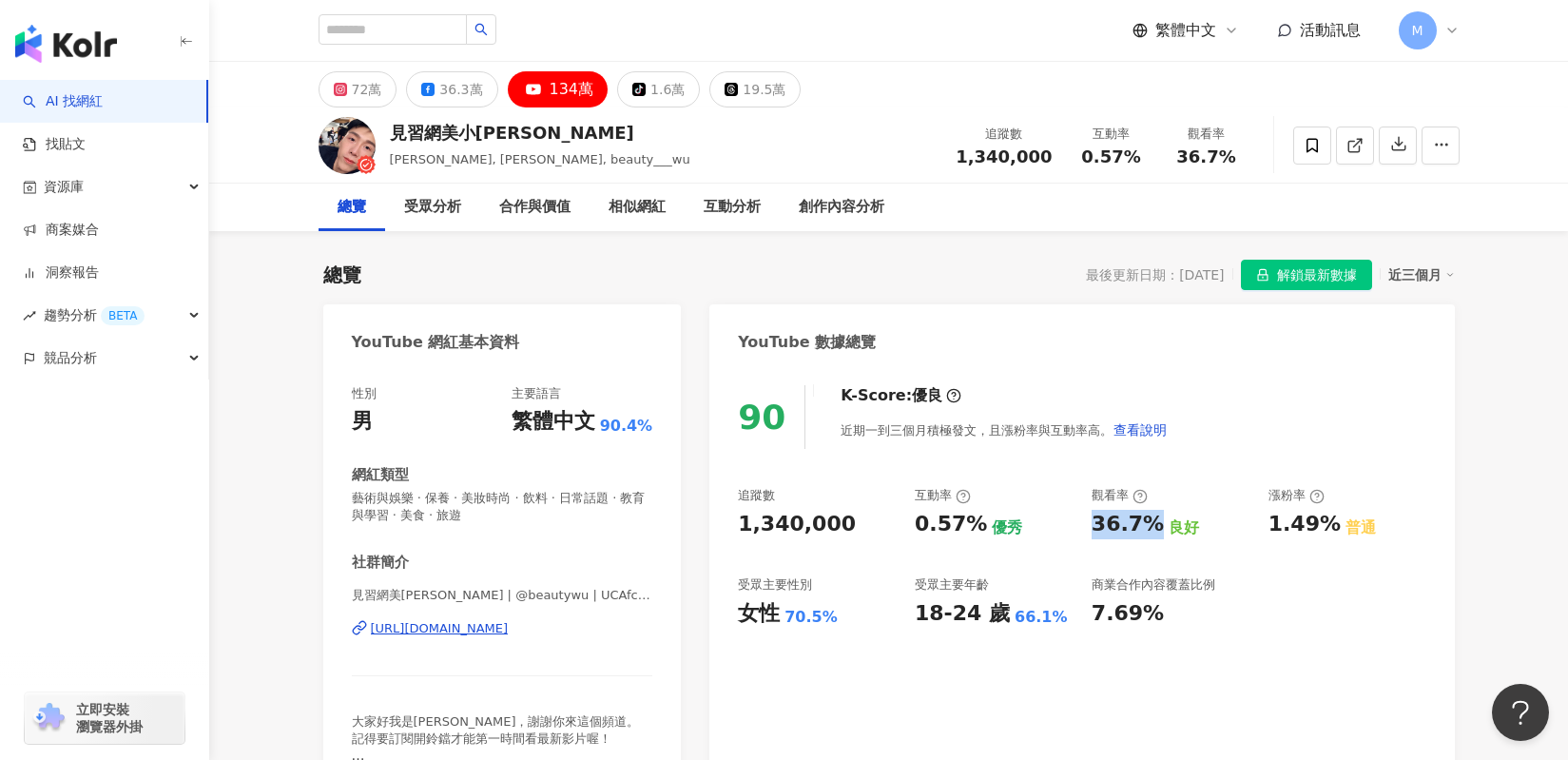
drag, startPoint x: 1088, startPoint y: 527, endPoint x: 1147, endPoint y: 527, distance: 59.0
click at [1147, 526] on div "追蹤數 1,340,000 互動率 0.57% 優秀 觀看率 36.7% 良好 漲粉率 1.49% 普通 受眾主要性別 女性 70.5% 受眾主要年齡 18-…" at bounding box center [1081, 556] width 687 height 141
copy div "36.7%"
click at [1039, 571] on div "追蹤數 1,340,000 互動率 0.57% 優秀 觀看率 36.7% 良好 漲粉率 1.49% 普通 受眾主要性別 女性 70.5% 受眾主要年齡 18-…" at bounding box center [1081, 556] width 687 height 141
click at [382, 24] on input "search" at bounding box center [393, 29] width 149 height 31
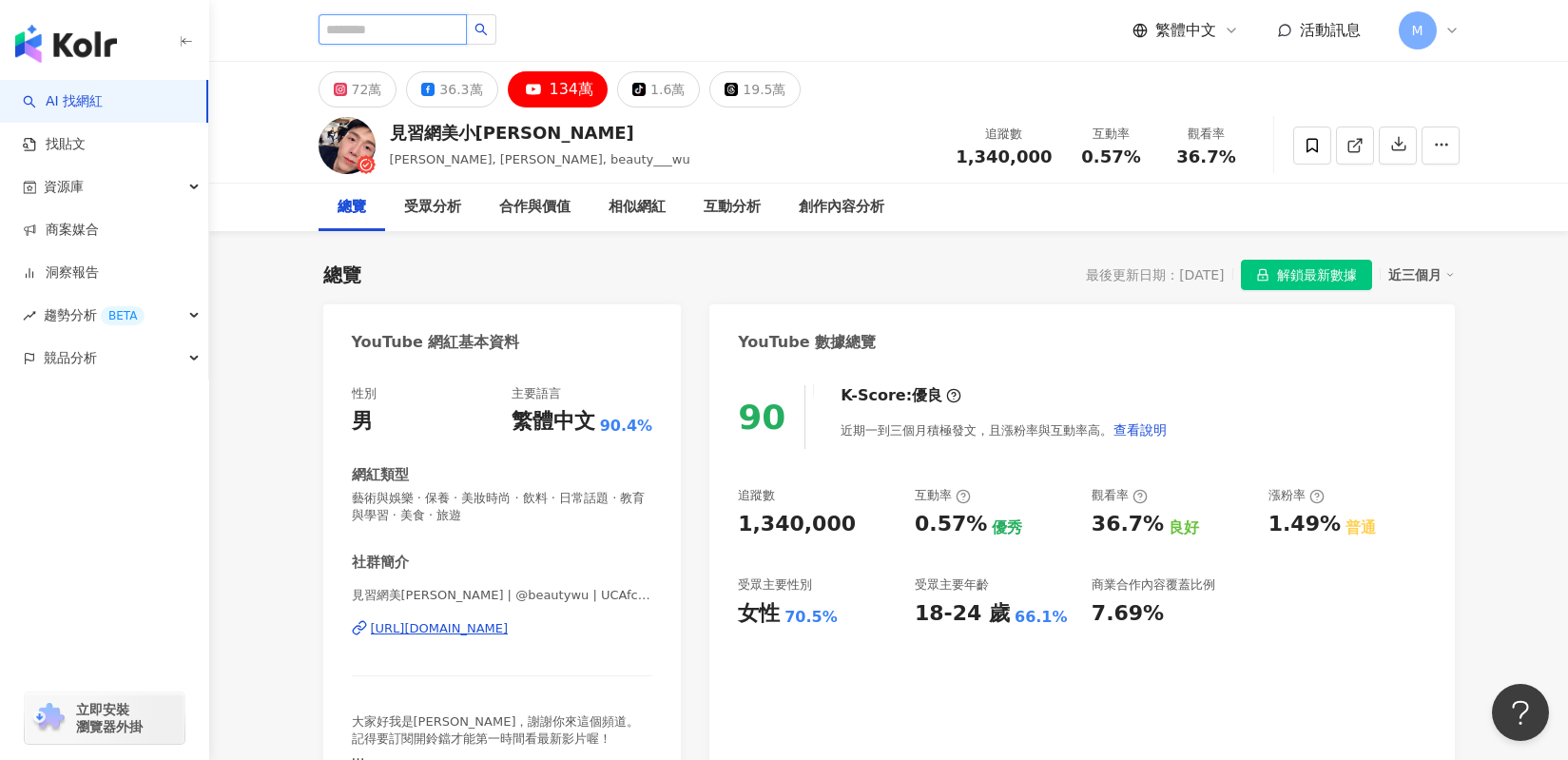
click at [382, 24] on input "search" at bounding box center [393, 29] width 149 height 31
paste input "**********"
type input "**********"
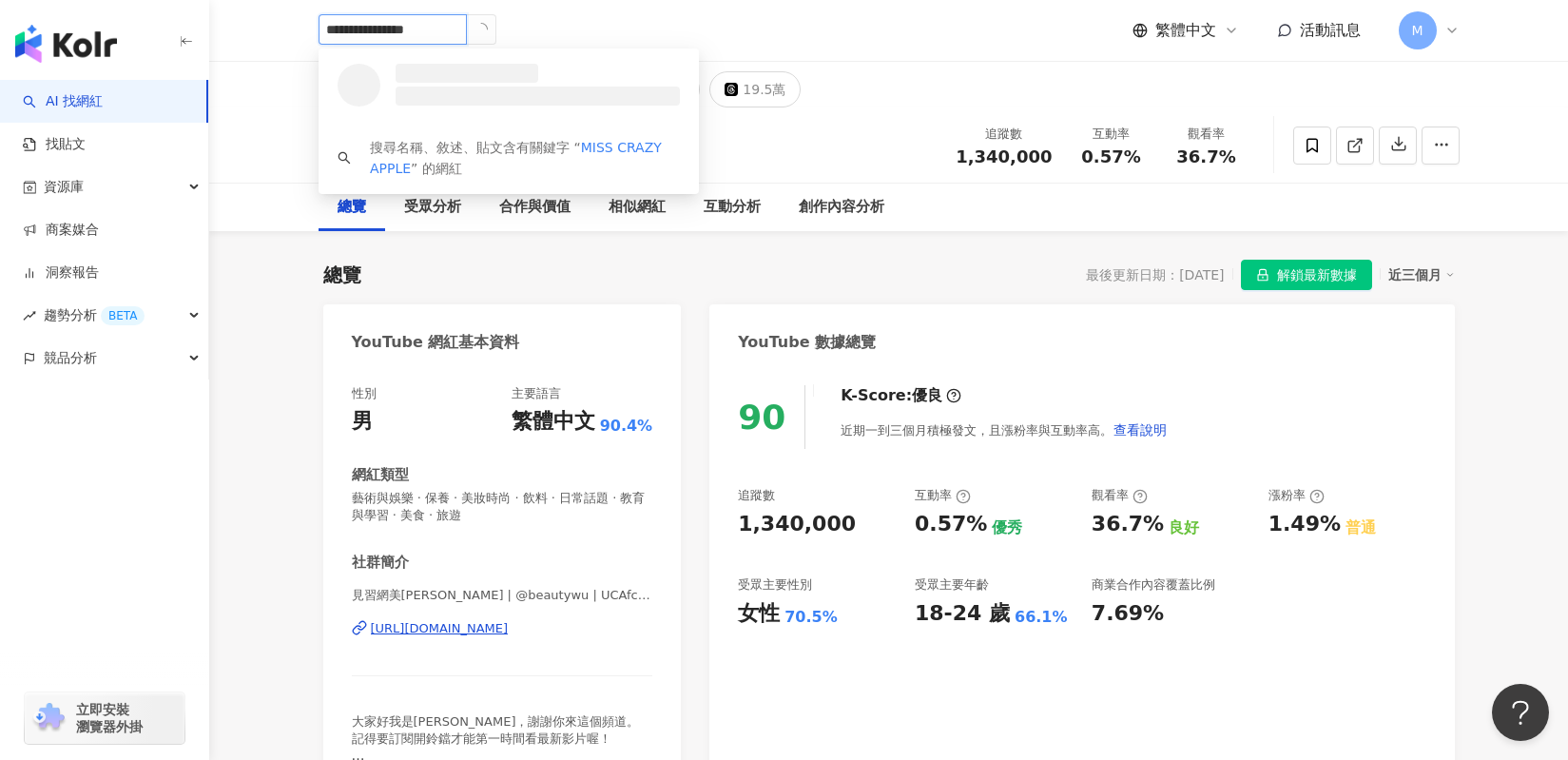
click at [482, 30] on icon "loading" at bounding box center [481, 29] width 14 height 14
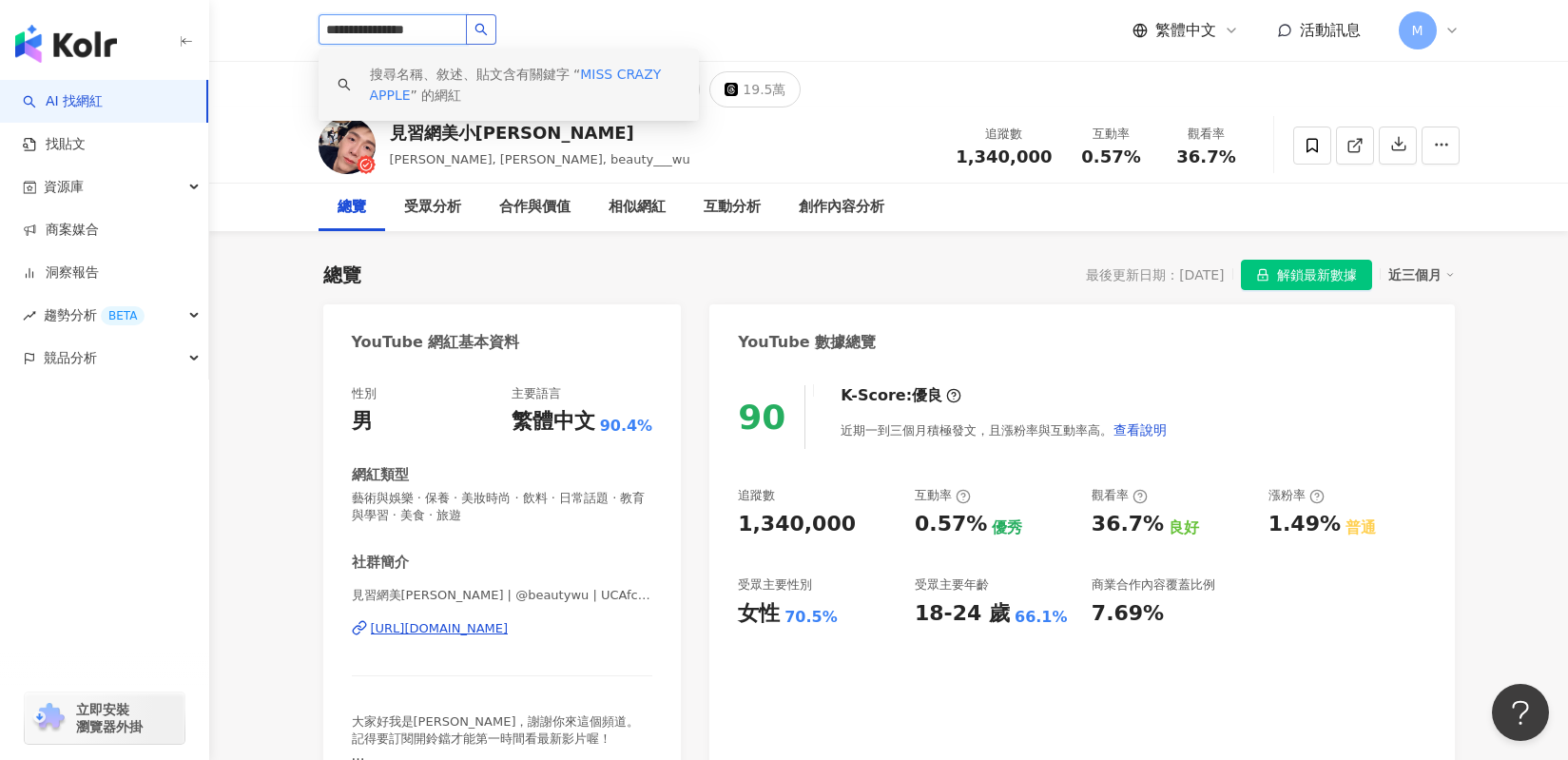
click at [493, 38] on button "button" at bounding box center [481, 29] width 31 height 31
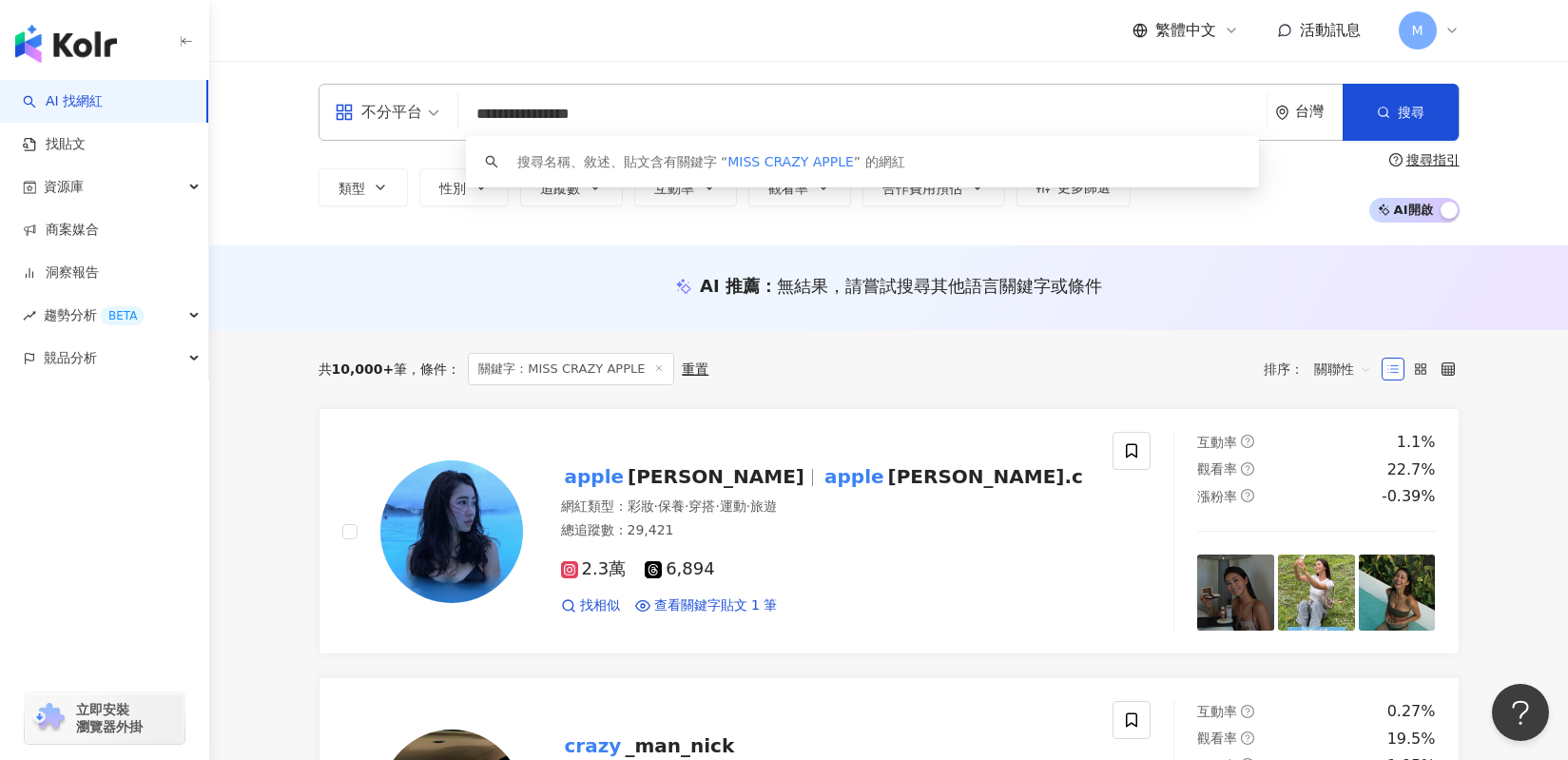
click at [433, 117] on span "不分平台" at bounding box center [387, 112] width 104 height 31
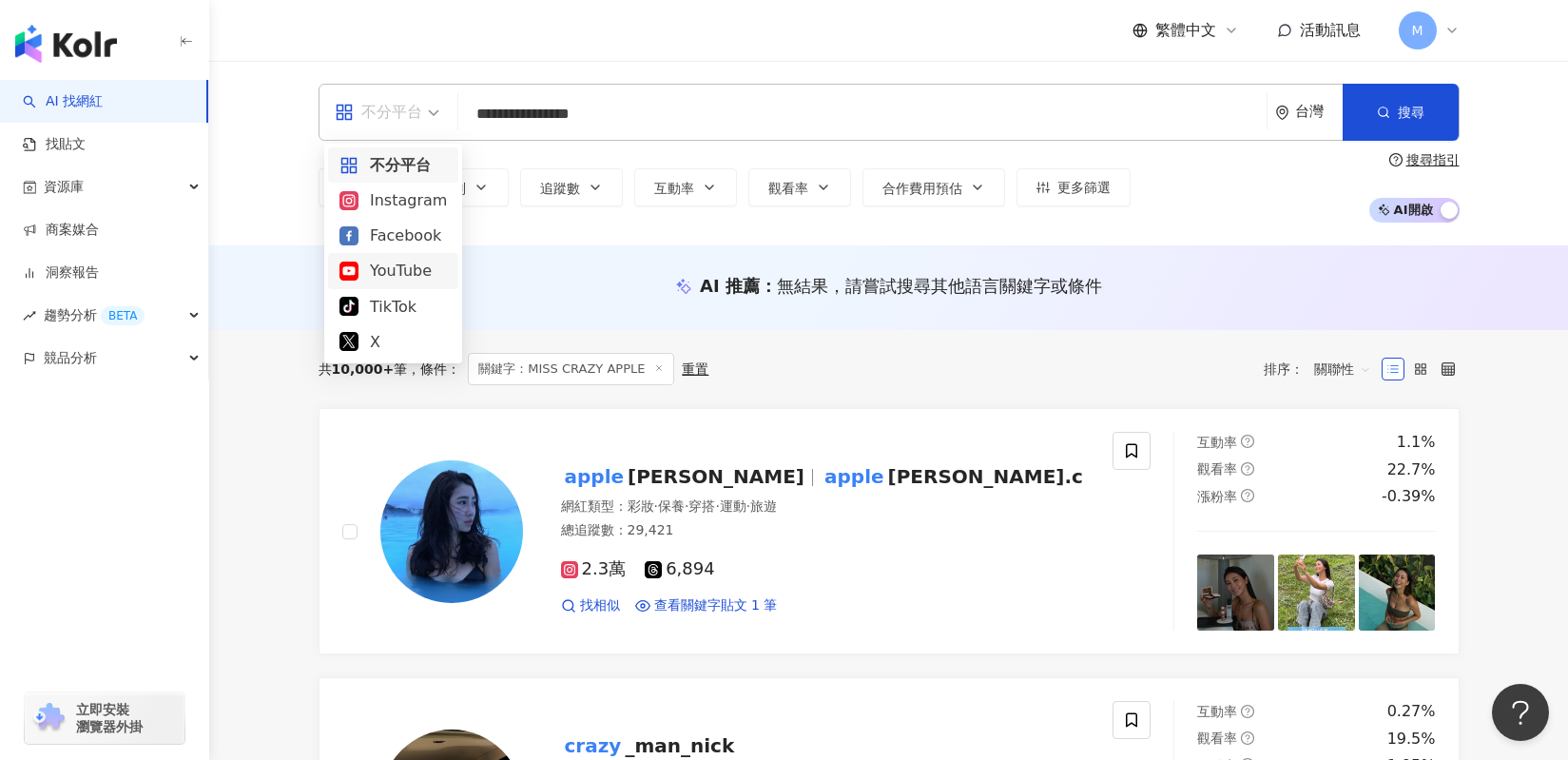
click at [376, 271] on div "YouTube" at bounding box center [393, 271] width 107 height 24
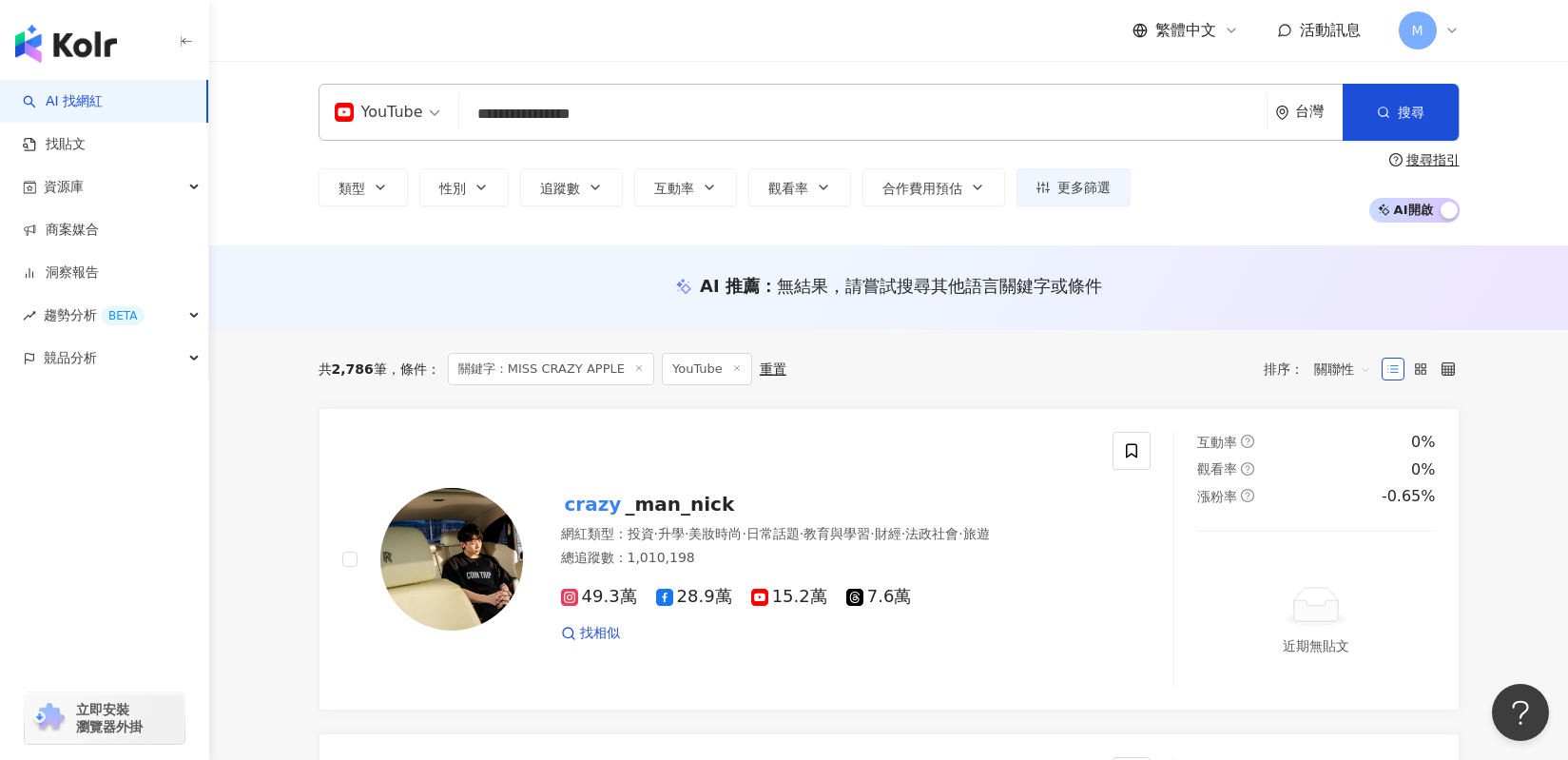
click at [522, 121] on input "**********" at bounding box center [863, 114] width 792 height 36
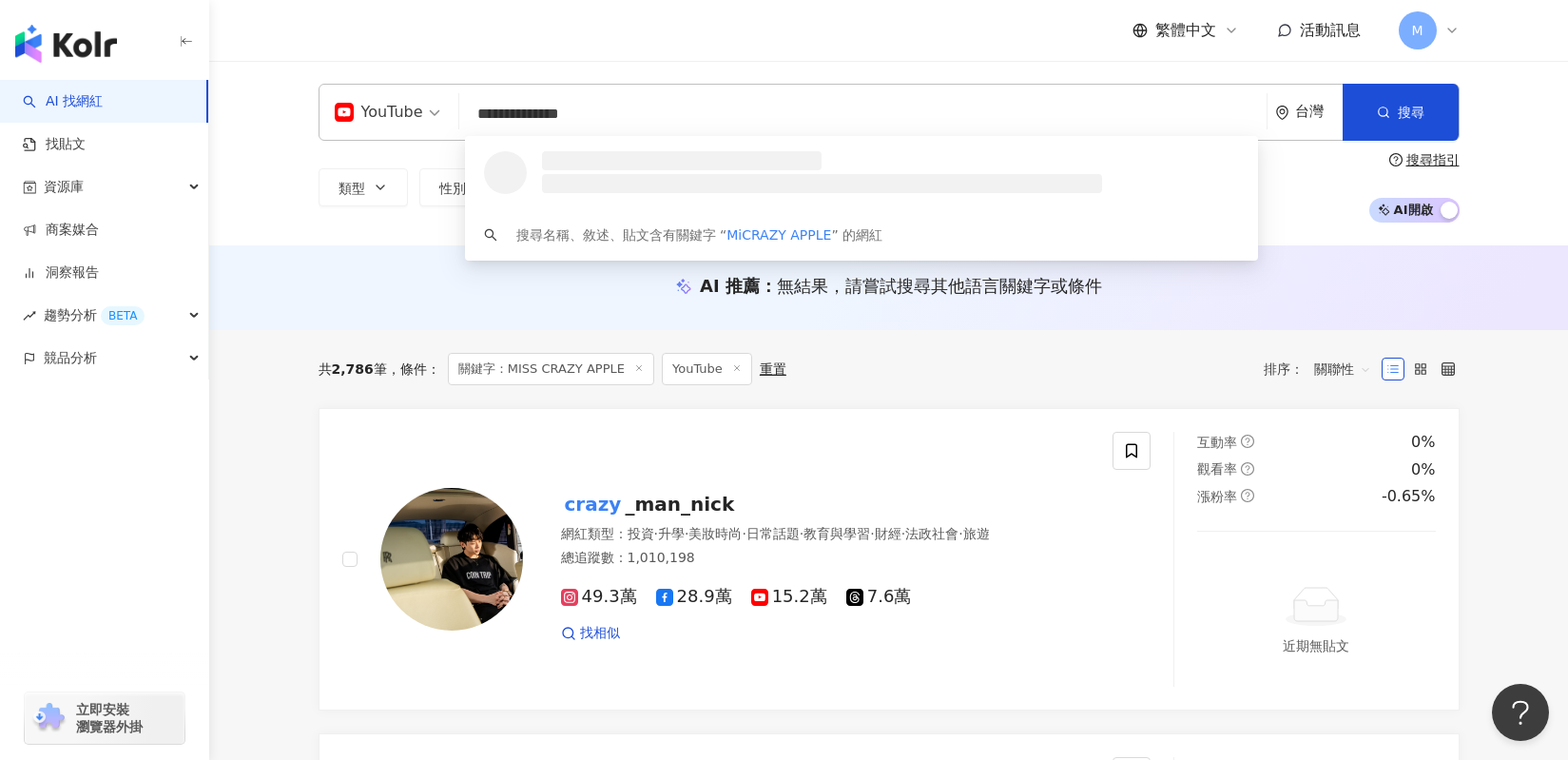
type input "**********"
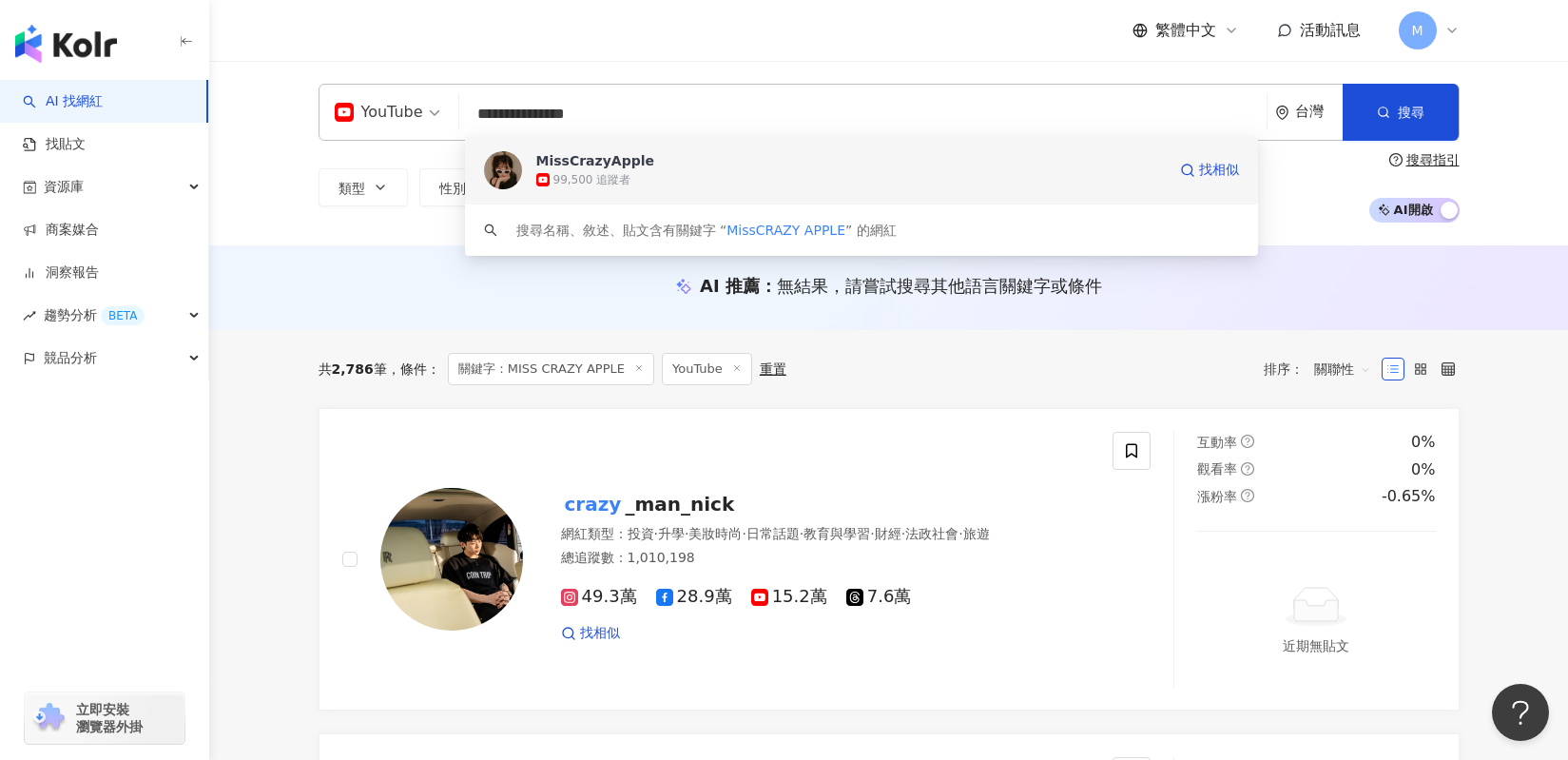
click at [588, 170] on div "99,500 追蹤者" at bounding box center [852, 179] width 630 height 19
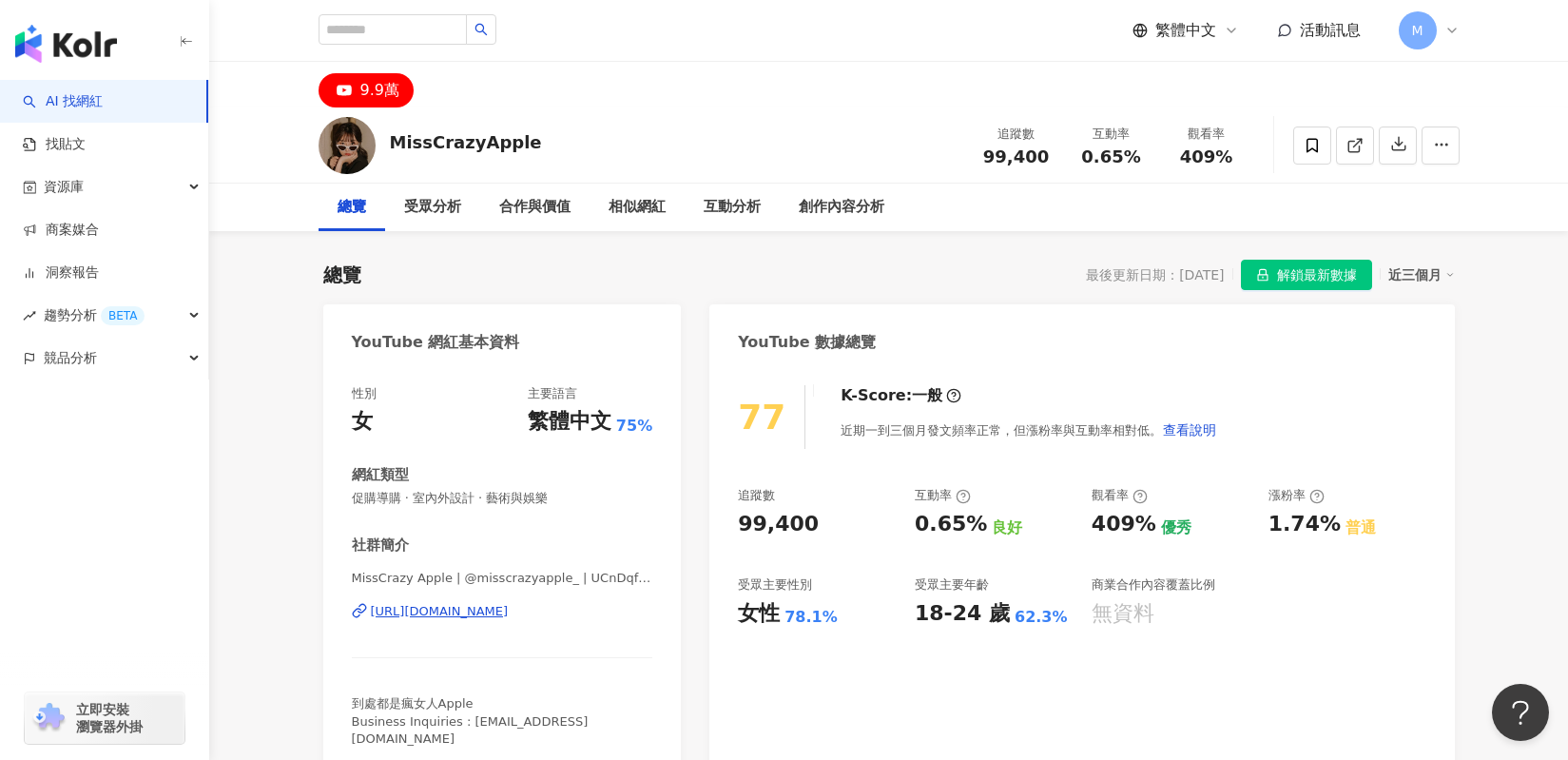
click at [971, 529] on div "追蹤數 99,400 互動率 0.65% 良好 觀看率 409% 優秀 漲粉率 1.74% 普通 受眾主要性別 女性 78.1% 受眾主要年齡 18-24 歲…" at bounding box center [1081, 556] width 687 height 141
drag, startPoint x: 1128, startPoint y: 524, endPoint x: 1148, endPoint y: 528, distance: 20.4
click at [1148, 528] on div "追蹤數 99,400 互動率 0.65% 良好 觀看率 409% 優秀 漲粉率 1.74% 普通 受眾主要性別 女性 78.1% 受眾主要年齡 18-24 歲…" at bounding box center [1081, 556] width 687 height 141
click at [1124, 533] on div "409%" at bounding box center [1125, 525] width 65 height 30
drag, startPoint x: 1093, startPoint y: 526, endPoint x: 1143, endPoint y: 531, distance: 50.2
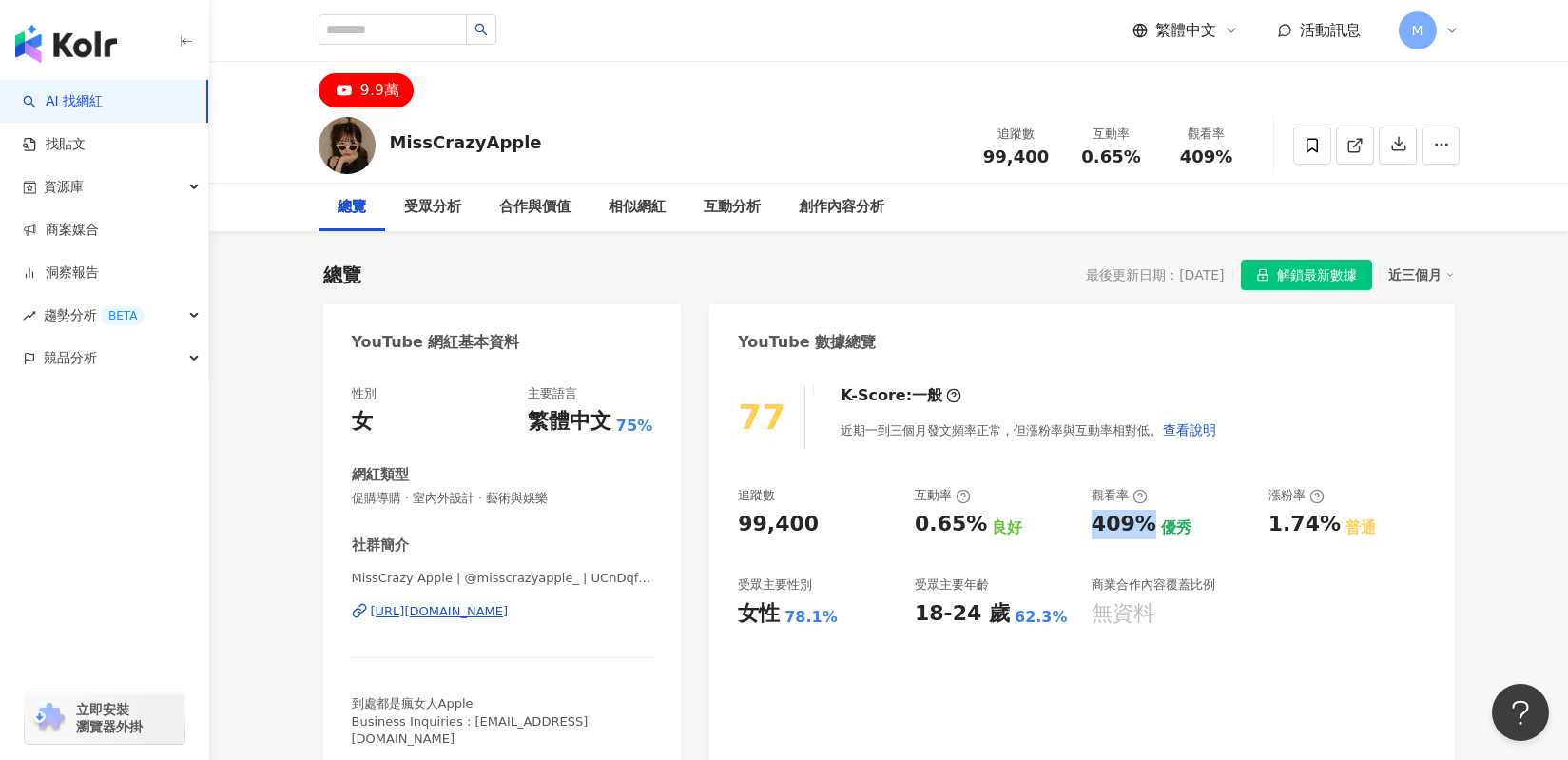
click at [1143, 531] on div "409%" at bounding box center [1125, 525] width 65 height 30
copy div "409%"
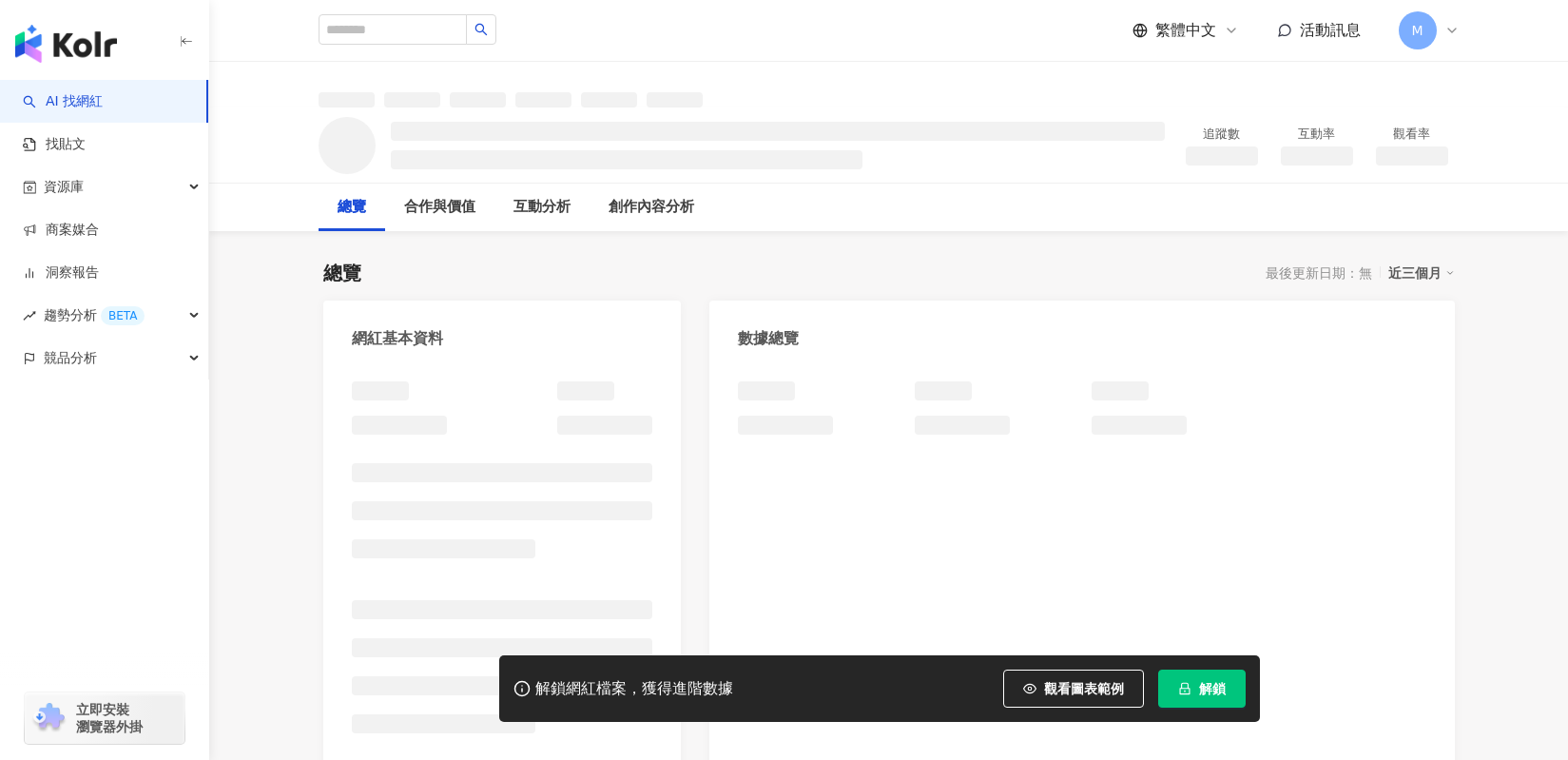
click at [1187, 695] on button "解鎖" at bounding box center [1202, 688] width 88 height 38
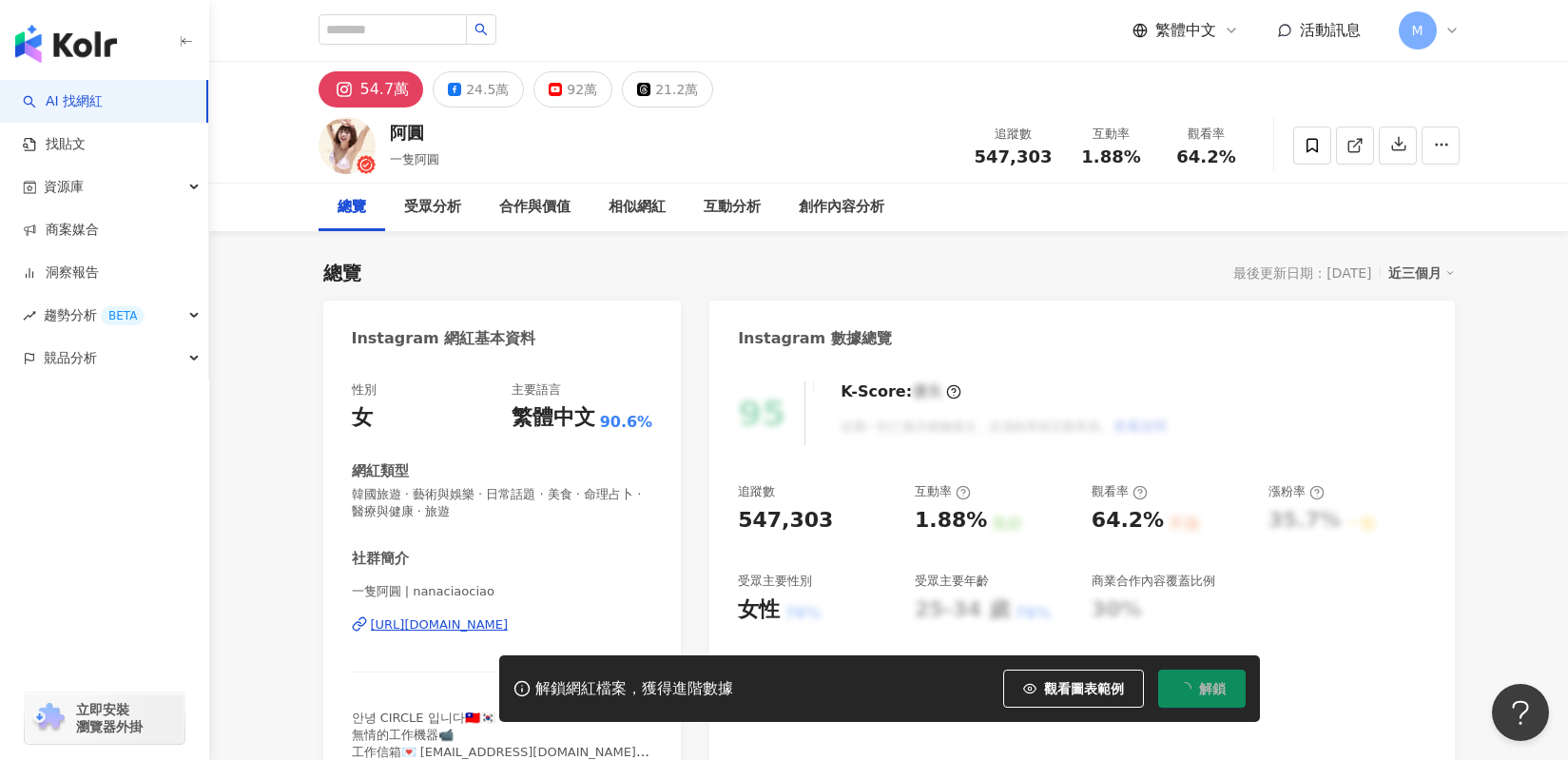
click at [838, 439] on div "95 K-Score : 優良 近期一到三個月積極發文，且漲粉率與互動率高。 查看說明 追蹤數 547,303 互動率 1.88% 良好 觀看率 64.2% …" at bounding box center [1081, 576] width 745 height 427
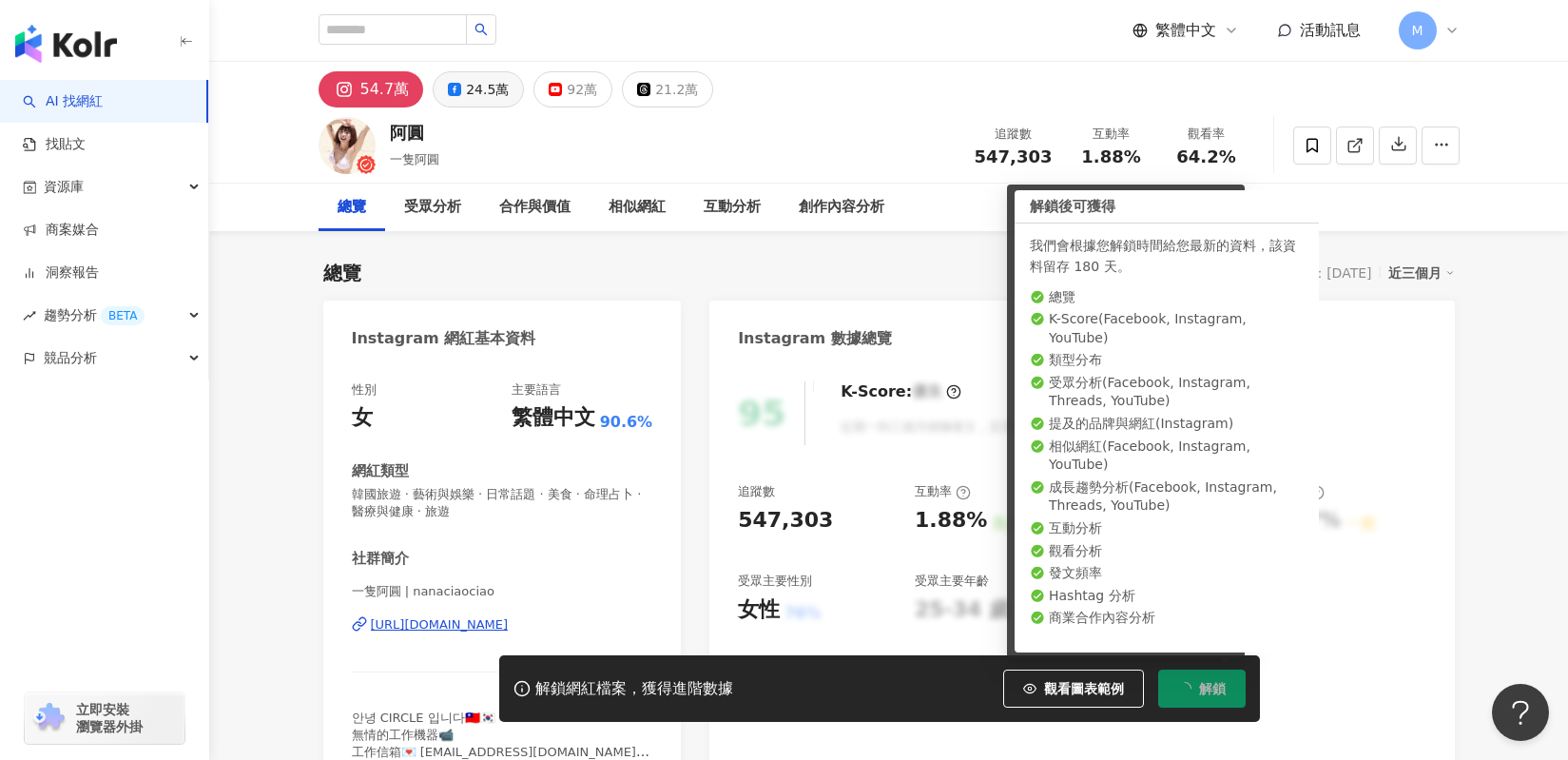
scroll to position [70, 0]
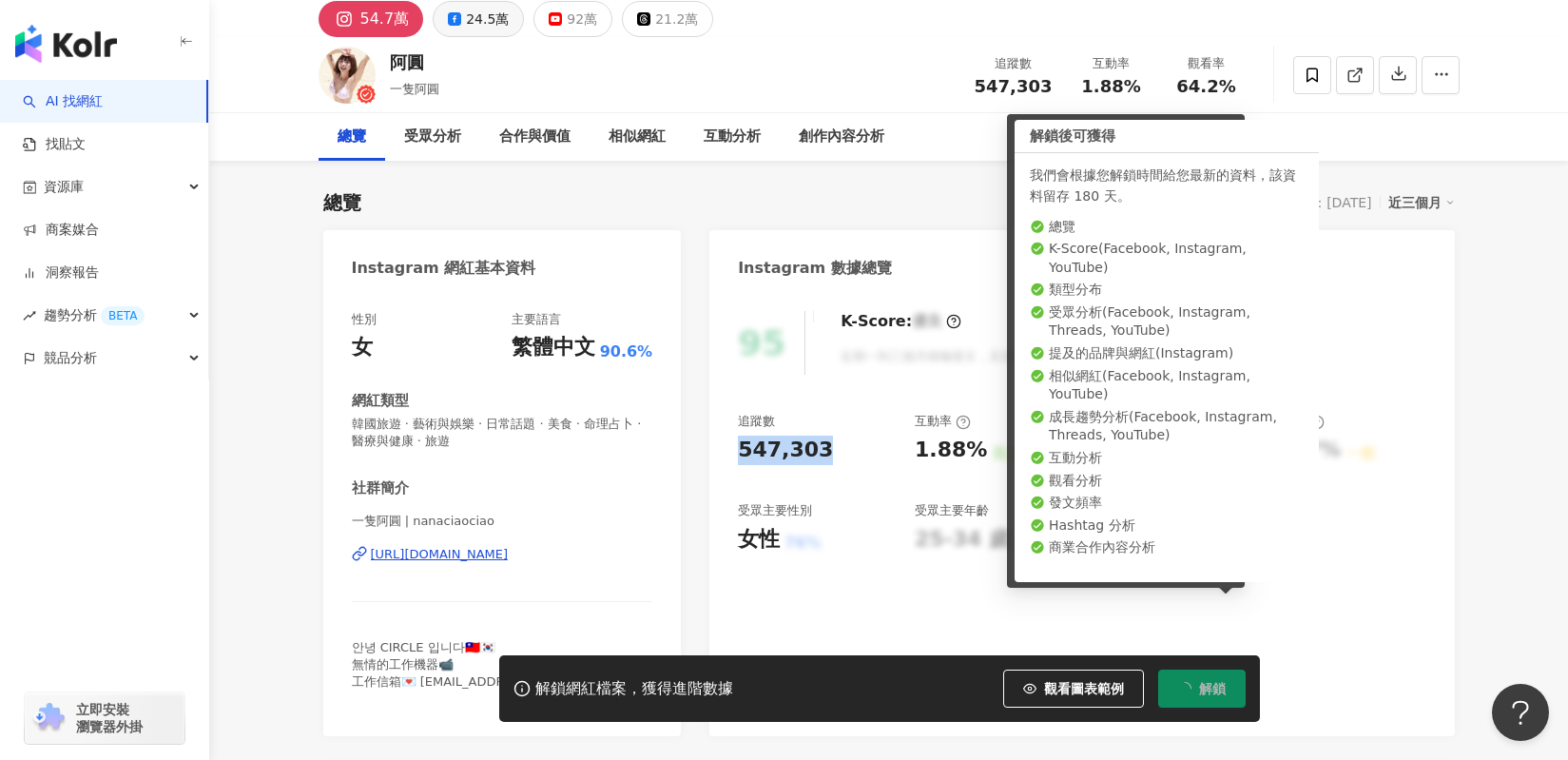
drag, startPoint x: 772, startPoint y: 452, endPoint x: 442, endPoint y: 23, distance: 541.2
click at [821, 447] on div "547,303" at bounding box center [817, 450] width 158 height 30
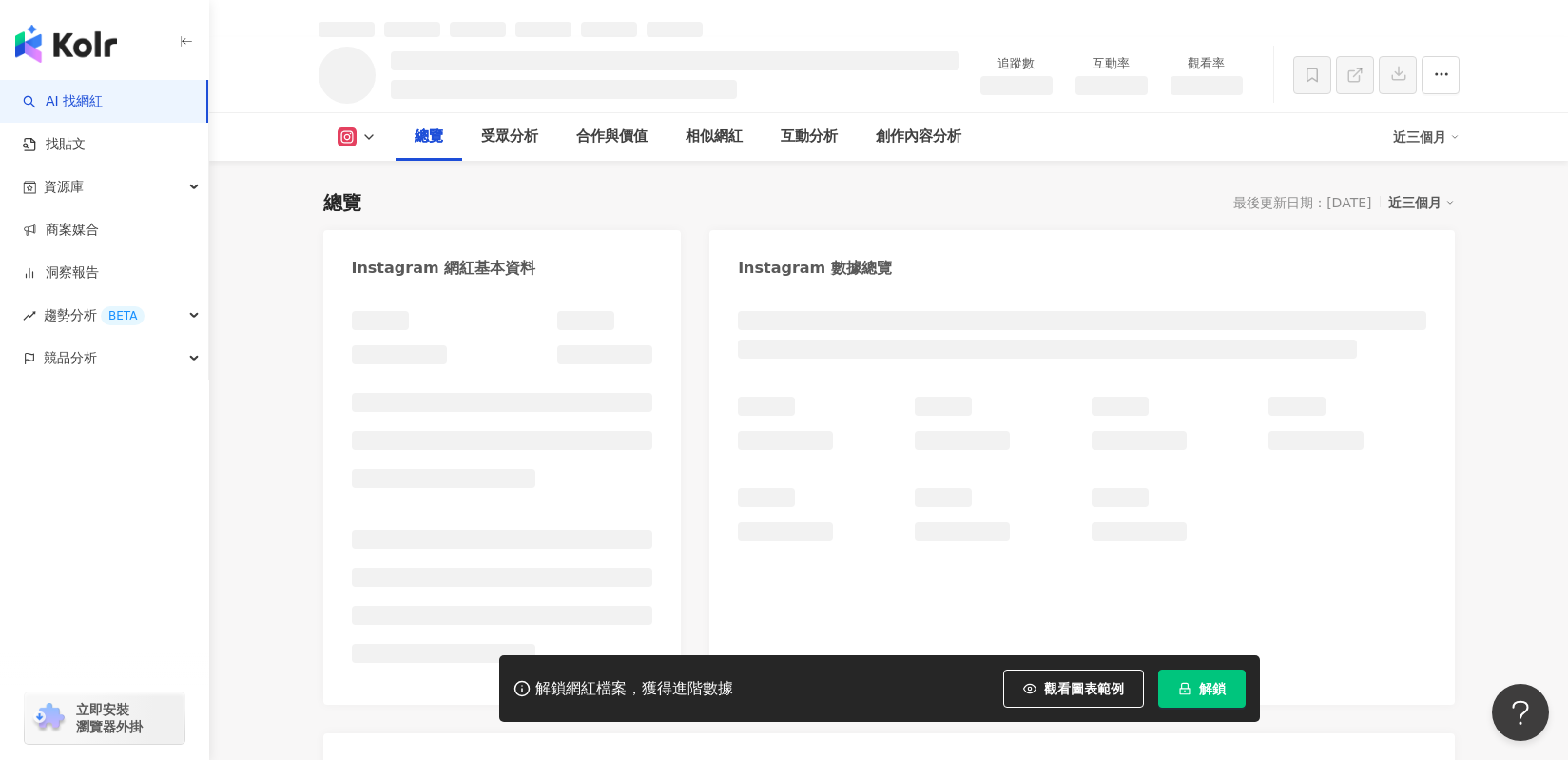
scroll to position [92, 0]
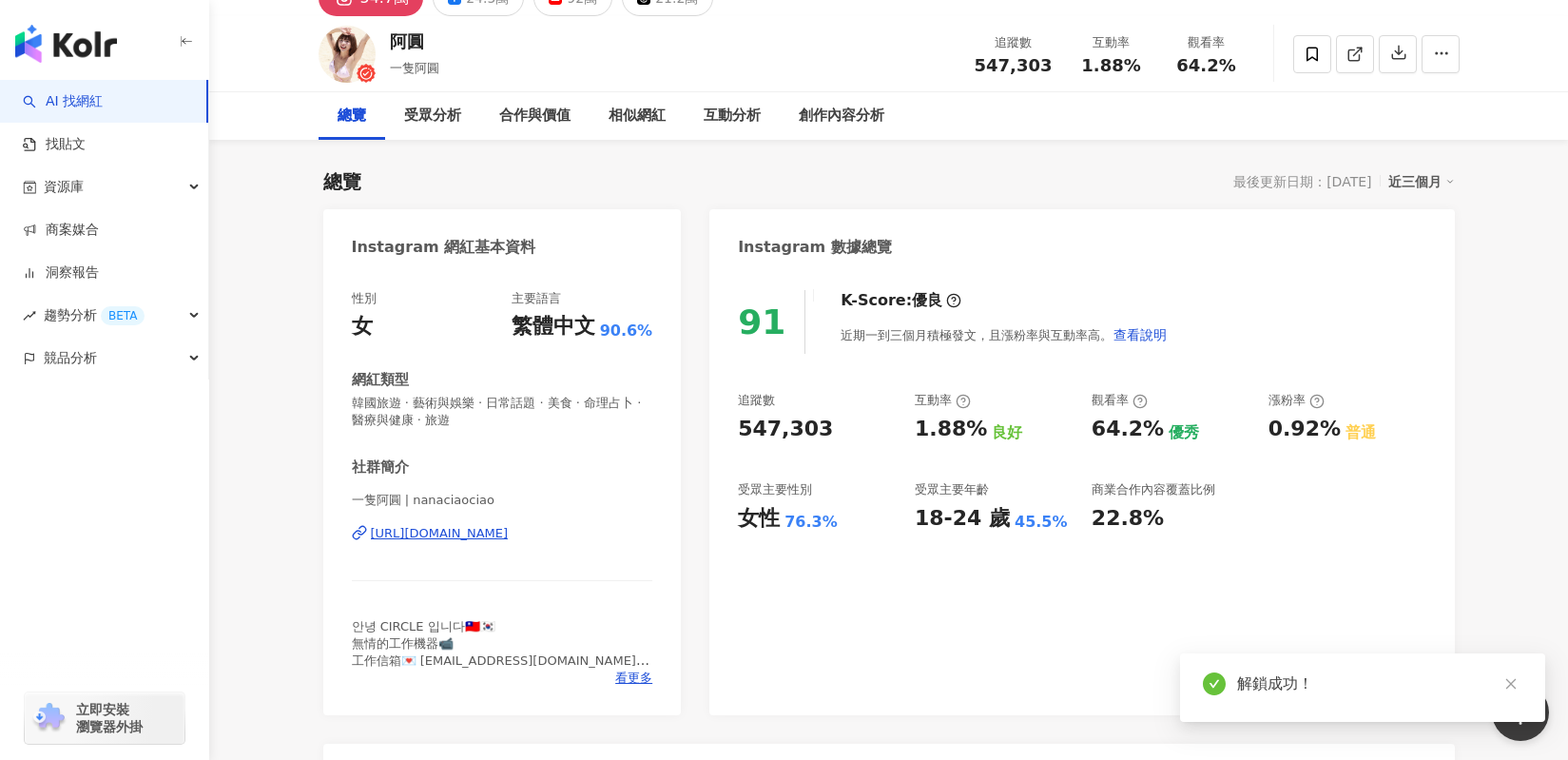
scroll to position [70, 0]
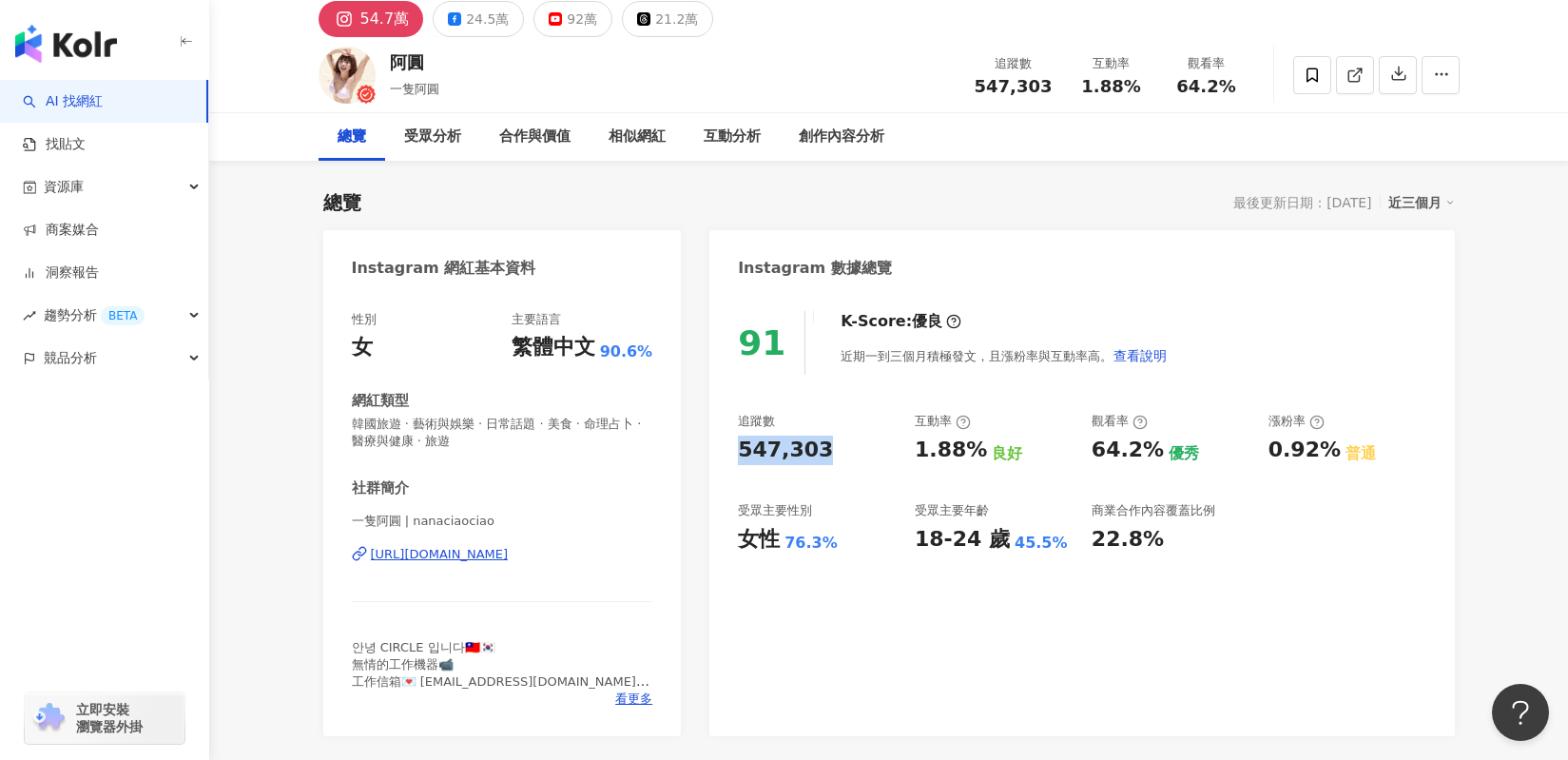
drag, startPoint x: 835, startPoint y: 453, endPoint x: 727, endPoint y: 451, distance: 108.0
click at [727, 451] on div "91 K-Score : 優良 近期一到三個月積極發文，且漲粉率與互動率高。 查看說明 追蹤數 547,303 互動率 1.88% 良好 觀看率 64.2% …" at bounding box center [1081, 513] width 745 height 444
copy div "547,303"
drag, startPoint x: 905, startPoint y: 450, endPoint x: 970, endPoint y: 446, distance: 65.1
click at [970, 446] on div "追蹤數 547,303 互動率 1.88% 良好 觀看率 64.2% 優秀 漲粉率 0.92% 普通 受眾主要性別 女性 76.3% 受眾主要年齡 18-24…" at bounding box center [1081, 482] width 687 height 141
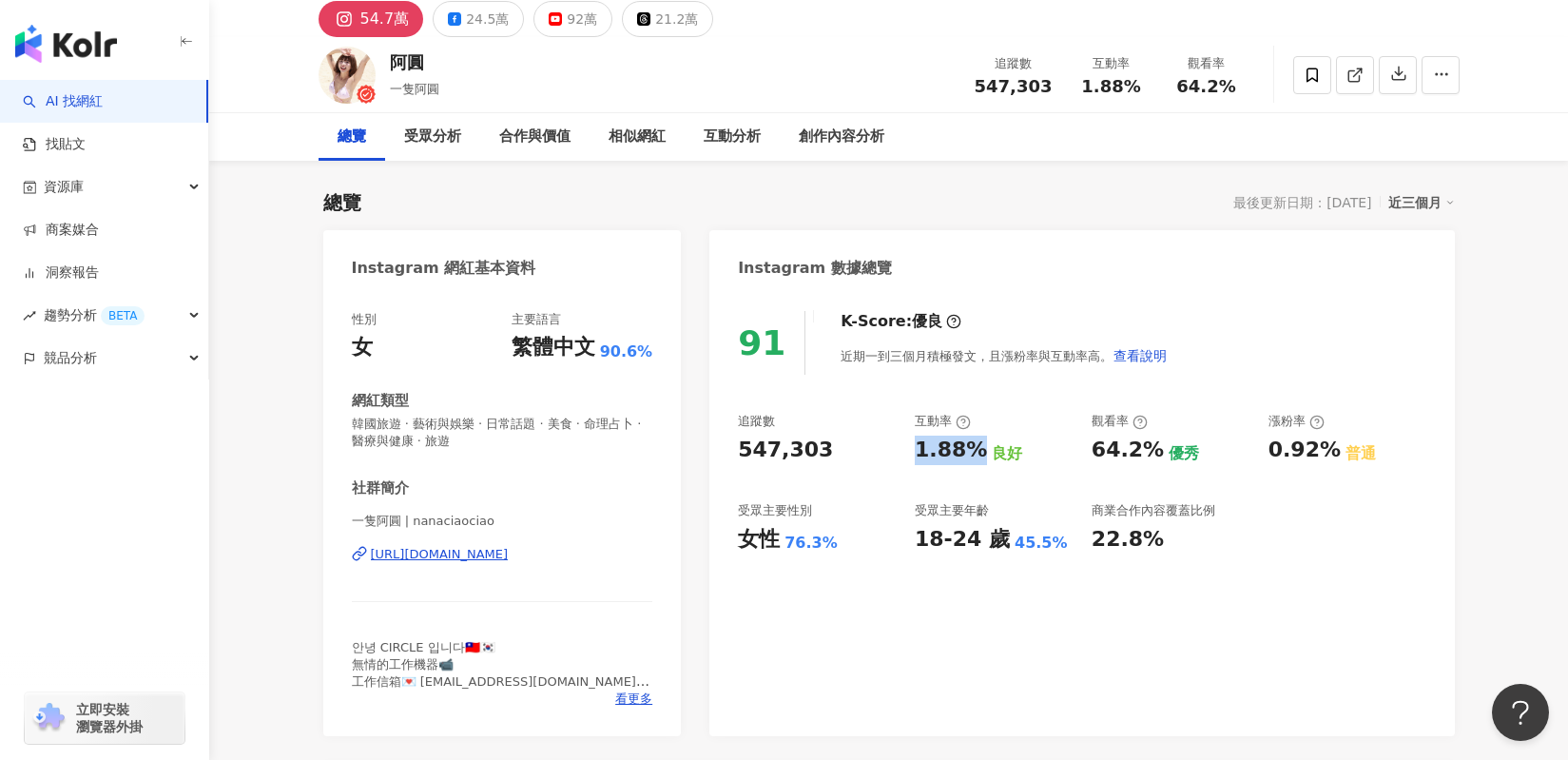
copy div "1.88%"
drag, startPoint x: 1093, startPoint y: 460, endPoint x: 1143, endPoint y: 460, distance: 50.0
click at [1143, 460] on div "64.2%" at bounding box center [1128, 450] width 72 height 30
copy div "64.2%"
click at [482, 30] on div "24.5萬" at bounding box center [487, 19] width 42 height 27
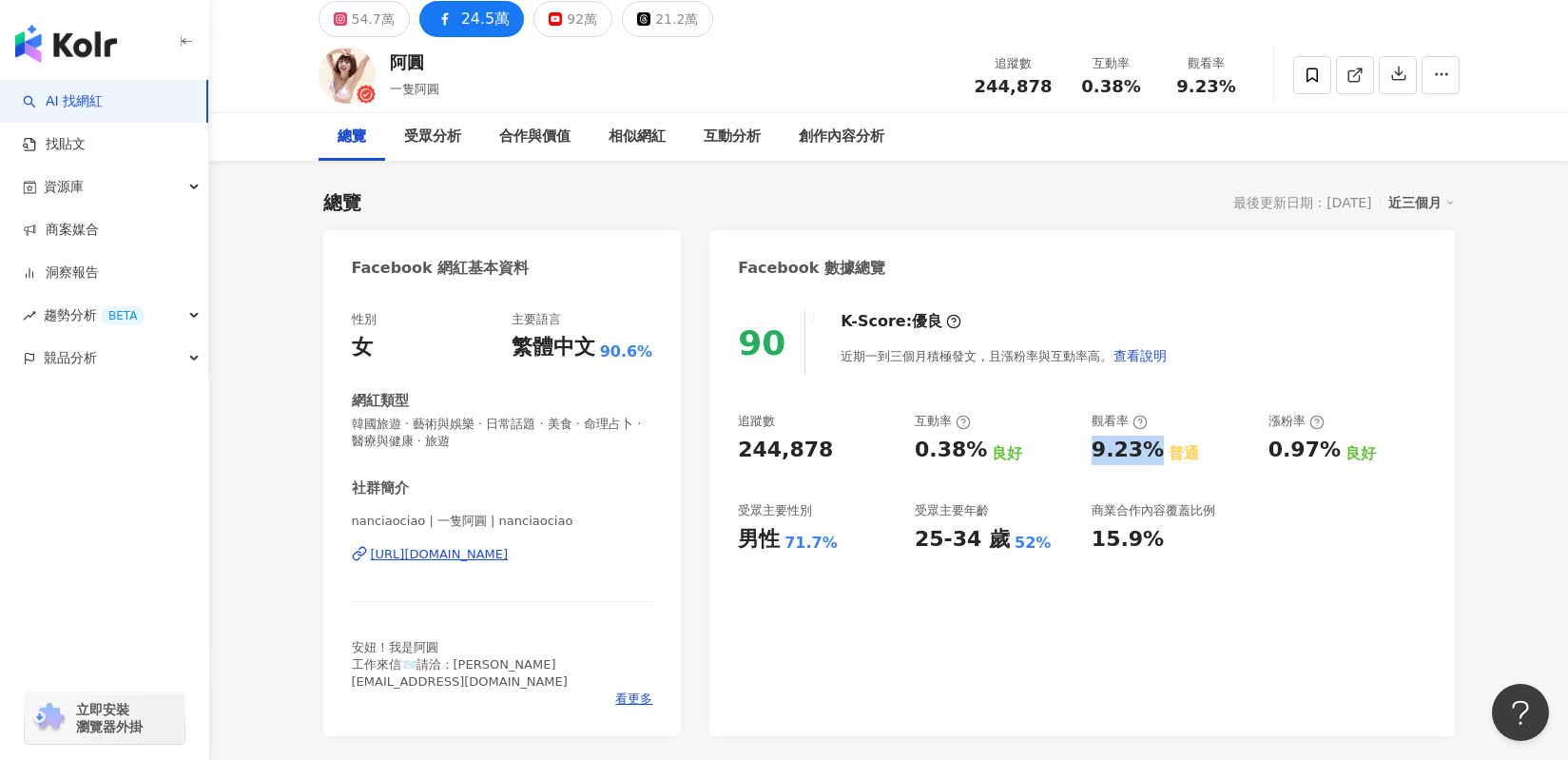
click at [831, 450] on div "90 K-Score : 優良 近期一到三個月積極發文，且漲粉率與互動率高。 查看說明 追蹤數 244,878 互動率 0.38% 良好 觀看率 9.23% …" at bounding box center [1081, 513] width 745 height 444
drag, startPoint x: 910, startPoint y: 454, endPoint x: 968, endPoint y: 448, distance: 58.3
click at [968, 448] on div "追蹤數 244,878 互動率 0.38% 良好 觀看率 9.23% 普通 漲粉率 0.97% 良好 受眾主要性別 男性 71.7% 受眾主要年齡 25-34…" at bounding box center [1081, 482] width 687 height 141
copy div "0.38%"
drag, startPoint x: 1085, startPoint y: 452, endPoint x: 1126, endPoint y: 453, distance: 41.0
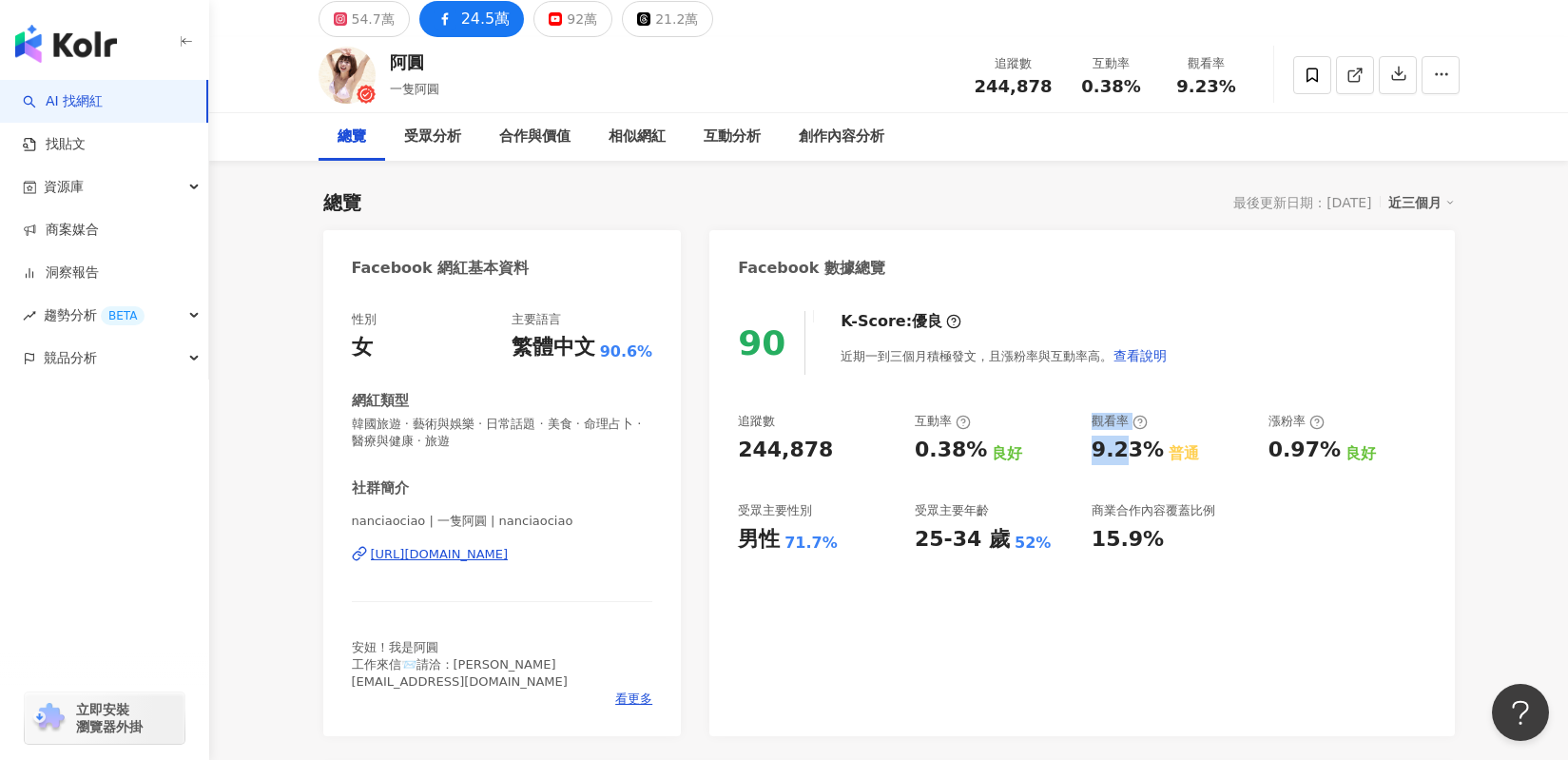
click at [1126, 453] on div "追蹤數 244,878 互動率 0.38% 良好 觀看率 9.23% 普通 漲粉率 0.97% 良好 受眾主要性別 男性 71.7% 受眾主要年齡 25-34…" at bounding box center [1081, 482] width 687 height 141
click at [1123, 458] on div "9.23%" at bounding box center [1128, 450] width 72 height 30
drag, startPoint x: 1090, startPoint y: 451, endPoint x: 1148, endPoint y: 450, distance: 58.0
click at [1148, 450] on div "追蹤數 244,878 互動率 0.38% 良好 觀看率 9.23% 普通 漲粉率 0.97% 良好 受眾主要性別 男性 71.7% 受眾主要年齡 25-34…" at bounding box center [1081, 482] width 687 height 141
copy div "9.23%"
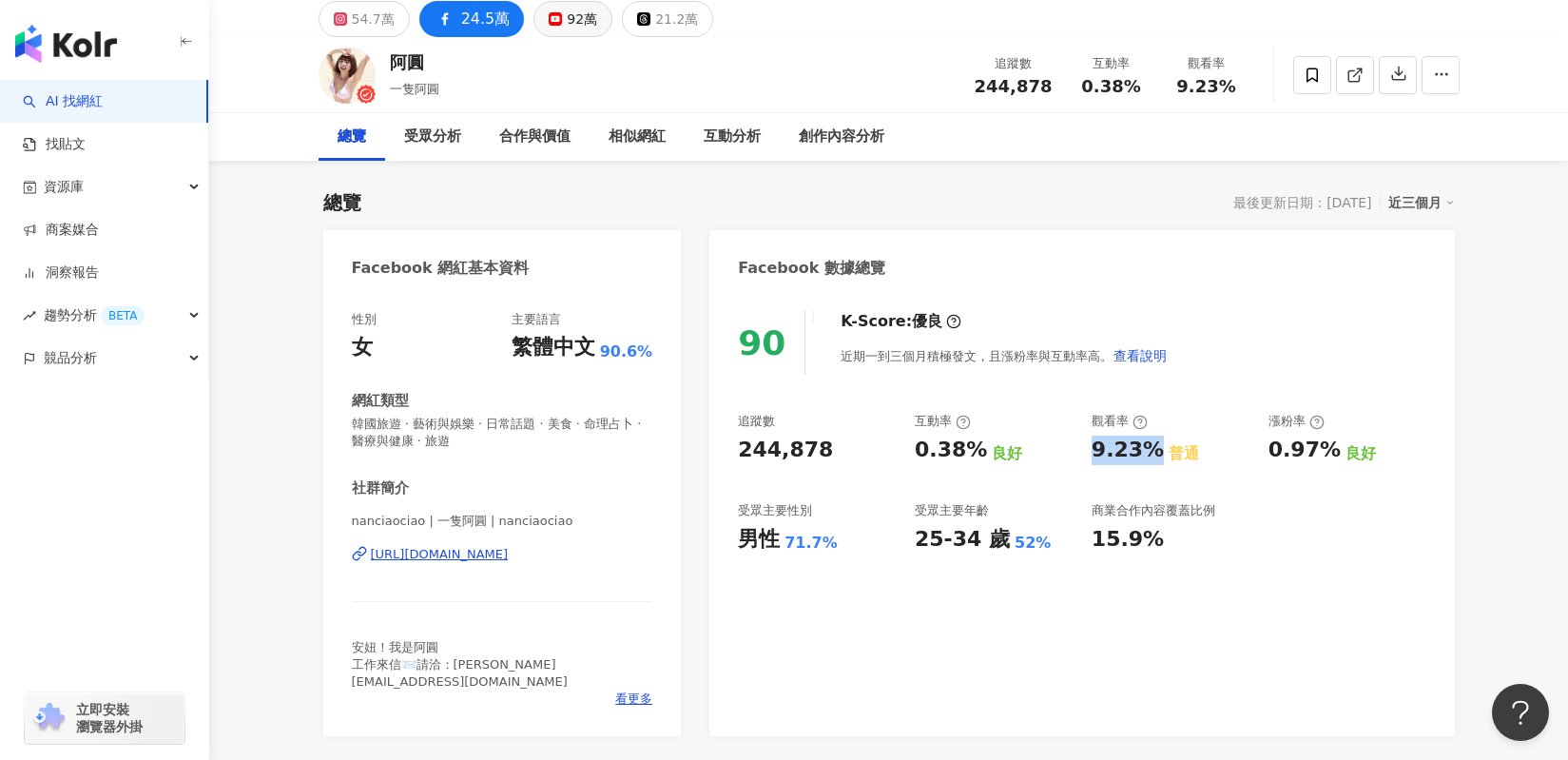
click at [568, 27] on div "92萬" at bounding box center [582, 19] width 31 height 27
click at [826, 453] on div "90 K-Score : 優良 近期一到三個月積極發文，且漲粉率與互動率高。 查看說明 追蹤數 244,878 互動率 0.38% 良好 觀看率 9.23% …" at bounding box center [1081, 513] width 745 height 444
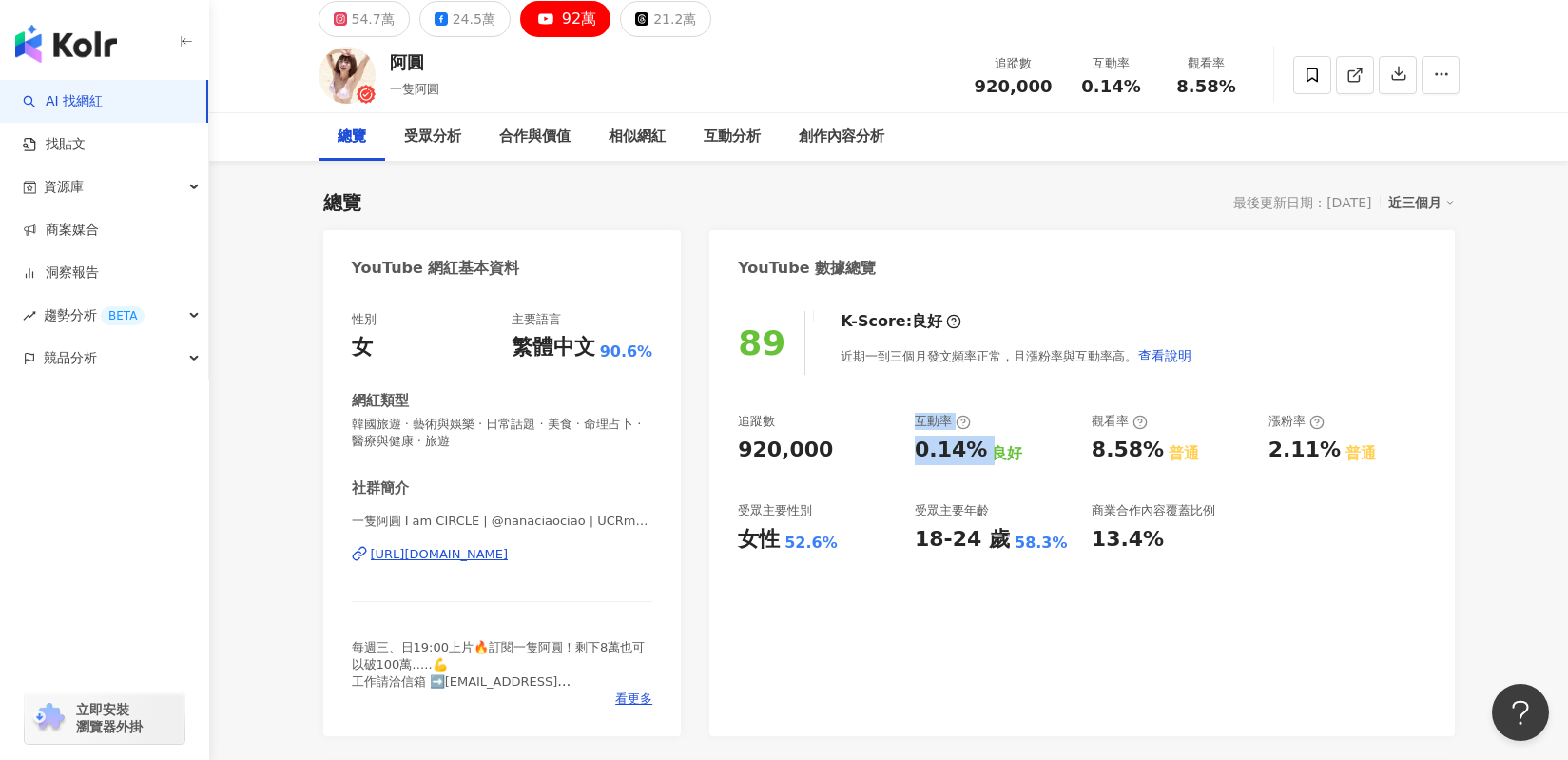
drag, startPoint x: 910, startPoint y: 447, endPoint x: 977, endPoint y: 452, distance: 67.2
click at [977, 452] on div "追蹤數 920,000 互動率 0.14% 良好 觀看率 8.58% 普通 漲粉率 2.11% 普通 受眾主要性別 女性 52.6% 受眾主要年齡 18-24…" at bounding box center [1081, 482] width 687 height 141
click at [958, 457] on div "0.14%" at bounding box center [950, 450] width 72 height 30
drag, startPoint x: 909, startPoint y: 454, endPoint x: 973, endPoint y: 458, distance: 64.1
click at [973, 458] on div "追蹤數 920,000 互動率 0.14% 良好 觀看率 8.58% 普通 漲粉率 2.11% 普通 受眾主要性別 女性 52.6% 受眾主要年齡 18-24…" at bounding box center [1081, 482] width 687 height 141
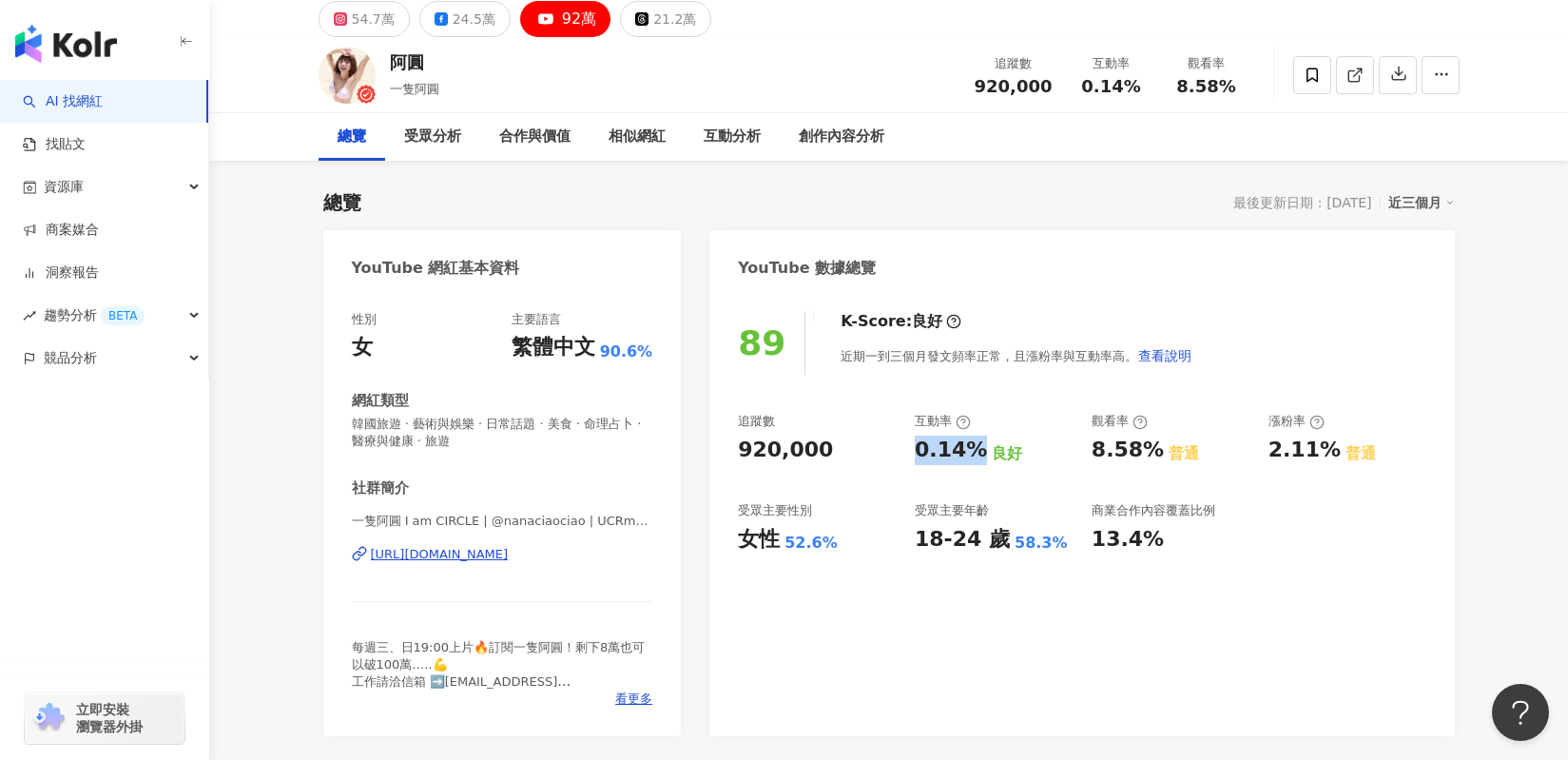
copy div "0.14%"
click at [1085, 470] on div "追蹤數 920,000 互動率 0.14% 良好 觀看率 8.58% 普通 漲粉率 2.11% 普通 受眾主要性別 女性 52.6% 受眾主要年齡 18-24…" at bounding box center [1081, 482] width 687 height 141
drag, startPoint x: 1088, startPoint y: 452, endPoint x: 1143, endPoint y: 450, distance: 55.0
click at [1143, 450] on div "追蹤數 920,000 互動率 0.14% 良好 觀看率 8.58% 普通 漲粉率 2.11% 普通 受眾主要性別 女性 52.6% 受眾主要年齡 18-24…" at bounding box center [1081, 482] width 687 height 141
copy div "8.58%"
